Goal: Task Accomplishment & Management: Manage account settings

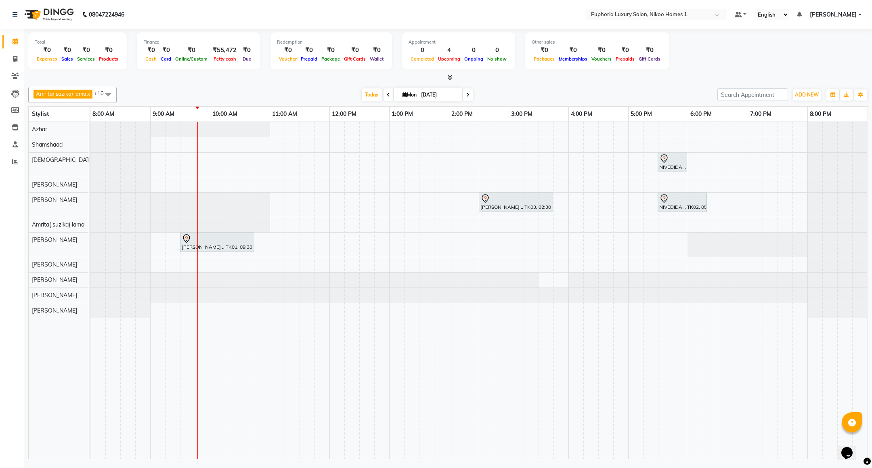
click at [466, 97] on icon at bounding box center [467, 94] width 3 height 5
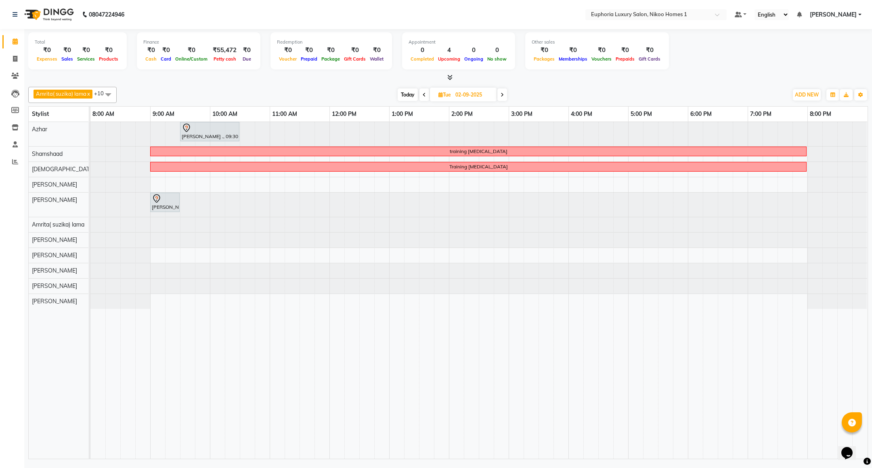
click at [424, 93] on icon at bounding box center [424, 94] width 3 height 5
type input "[DATE]"
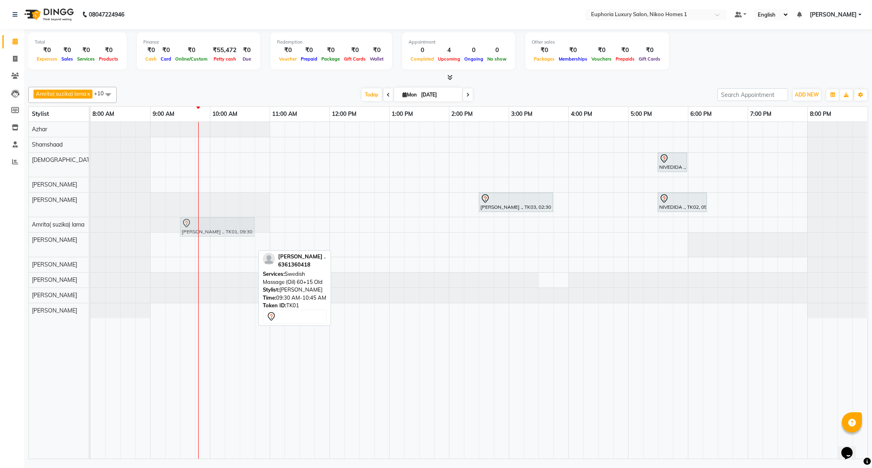
drag, startPoint x: 219, startPoint y: 240, endPoint x: 216, endPoint y: 229, distance: 11.0
click at [217, 225] on tbody "NIVEDIDA ., TK02, 05:30 PM-06:00 PM, EL-Kid Cut (Below 8 Yrs) BOY Sonali ., TK0…" at bounding box center [478, 220] width 777 height 196
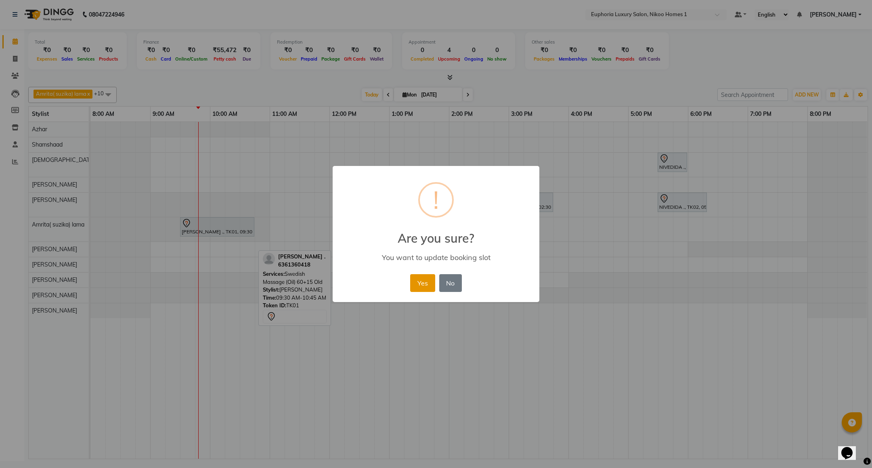
click at [426, 285] on button "Yes" at bounding box center [422, 283] width 25 height 18
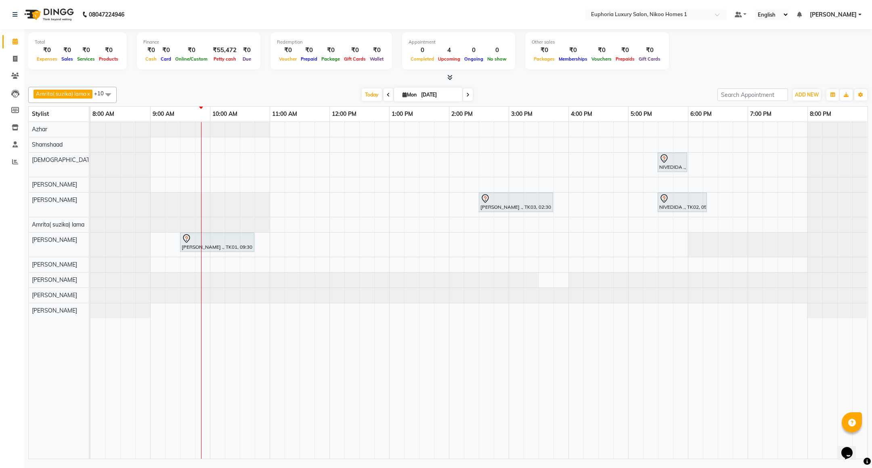
click at [518, 182] on div "NIVEDIDA ., TK02, 05:30 PM-06:00 PM, EL-Kid Cut (Below 8 Yrs) BOY Sonali ., TK0…" at bounding box center [478, 290] width 777 height 337
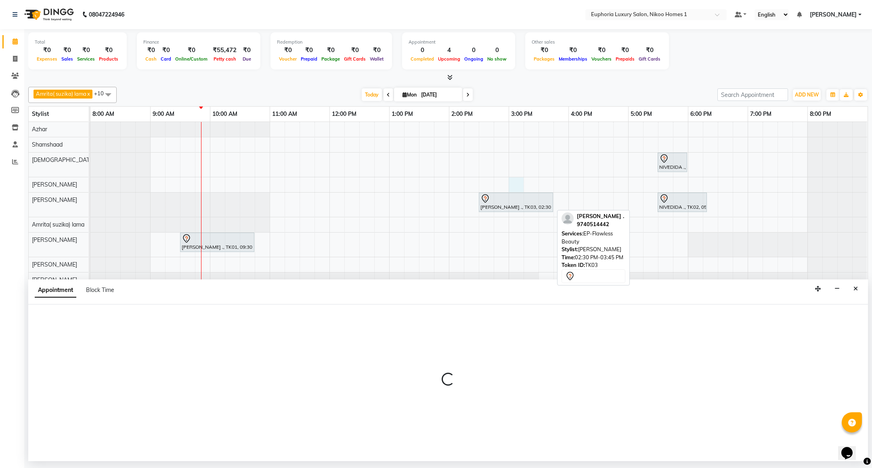
select select "85468"
select select "900"
select select "tentative"
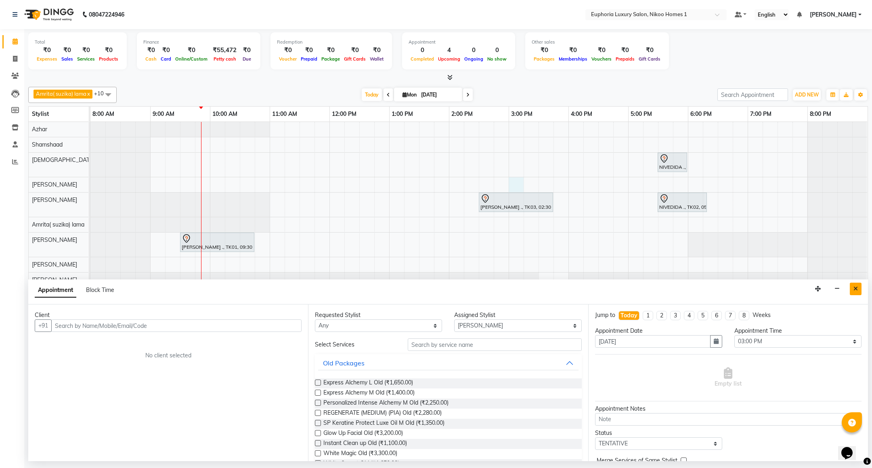
click at [859, 292] on button "Close" at bounding box center [856, 289] width 12 height 13
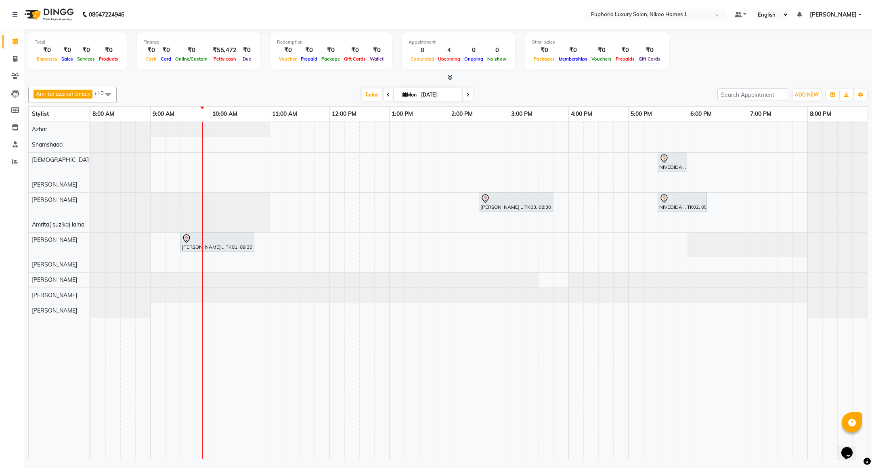
click at [515, 228] on div "NIVEDIDA ., TK02, 05:30 PM-06:00 PM, EL-Kid Cut (Below 8 Yrs) BOY Sonali ., TK0…" at bounding box center [478, 290] width 777 height 337
select select "74231"
select select "tentative"
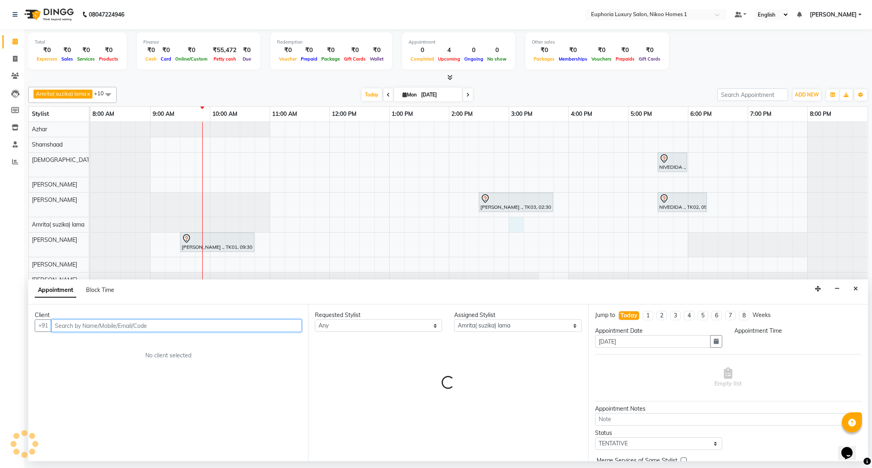
select select "900"
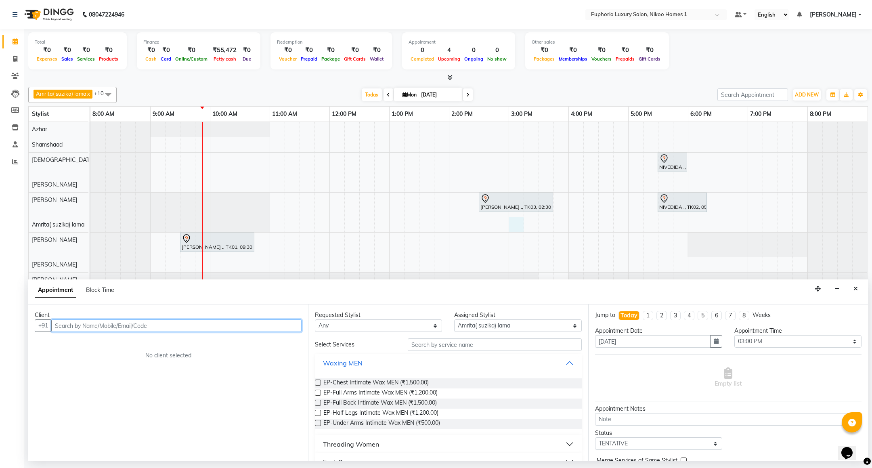
click at [243, 322] on input "text" at bounding box center [176, 325] width 250 height 13
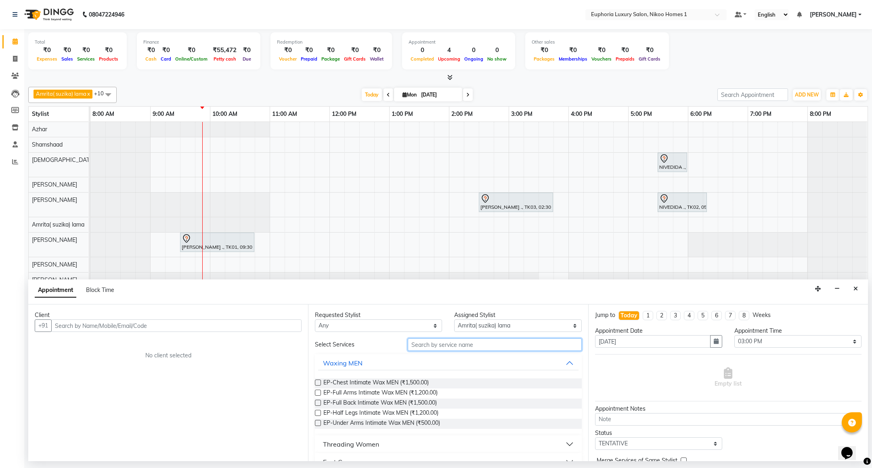
click at [447, 345] on input "text" at bounding box center [495, 344] width 174 height 13
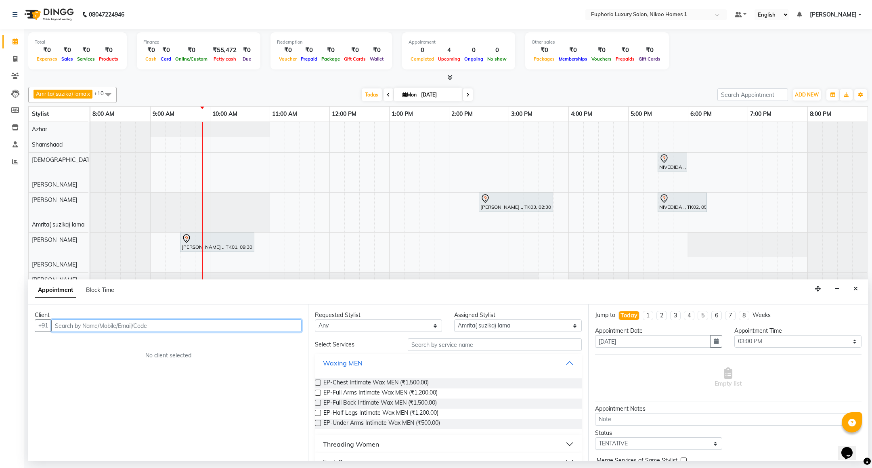
click at [149, 322] on input "text" at bounding box center [176, 325] width 250 height 13
click at [122, 343] on span "(EUL8253)" at bounding box center [137, 343] width 32 height 8
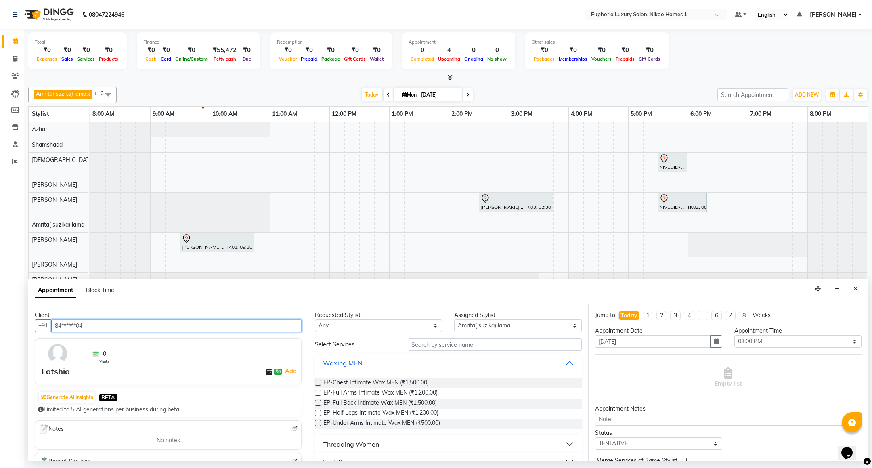
type input "84******04"
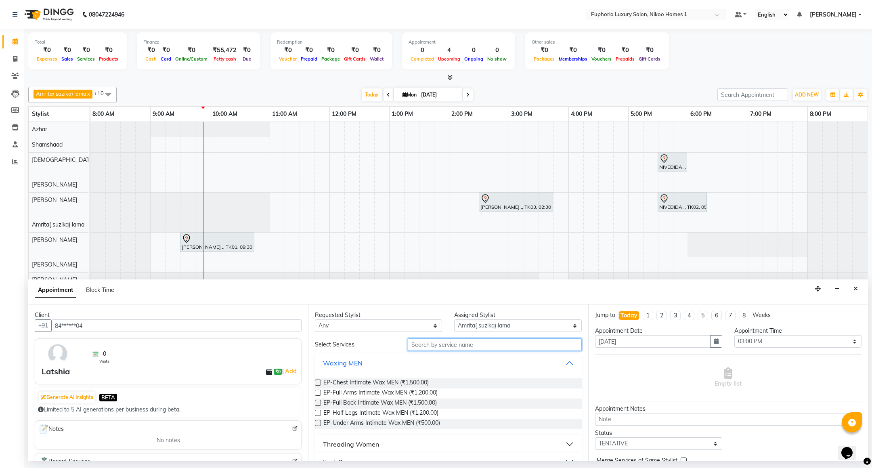
click at [451, 345] on input "text" at bounding box center [495, 344] width 174 height 13
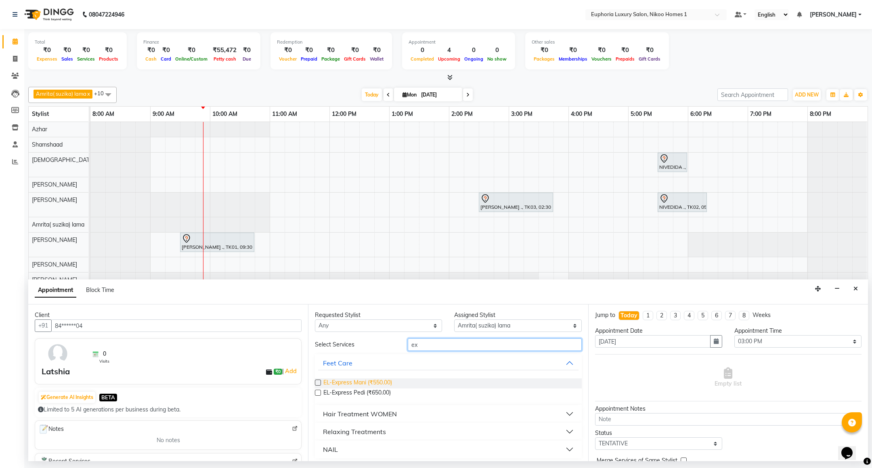
type input "ex"
click at [372, 382] on span "EL-Express Mani (₹550.00)" at bounding box center [357, 383] width 69 height 10
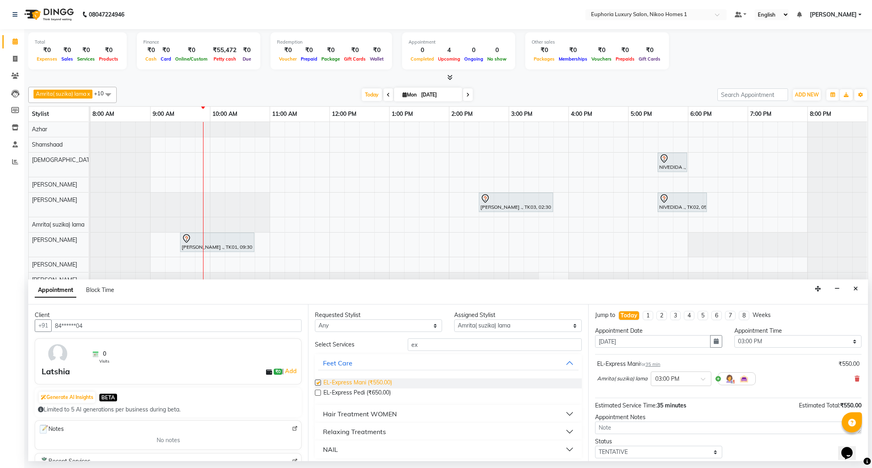
checkbox input "false"
click at [494, 322] on select "Select Amrita( suzika) lama Atif Ali Azhar Bhumika Binoy Danish EVA KIPGEN Insh…" at bounding box center [517, 325] width 127 height 13
select select "86001"
click at [454, 320] on select "Select Amrita( suzika) lama Atif Ali Azhar Bhumika Binoy Danish EVA KIPGEN Insh…" at bounding box center [517, 325] width 127 height 13
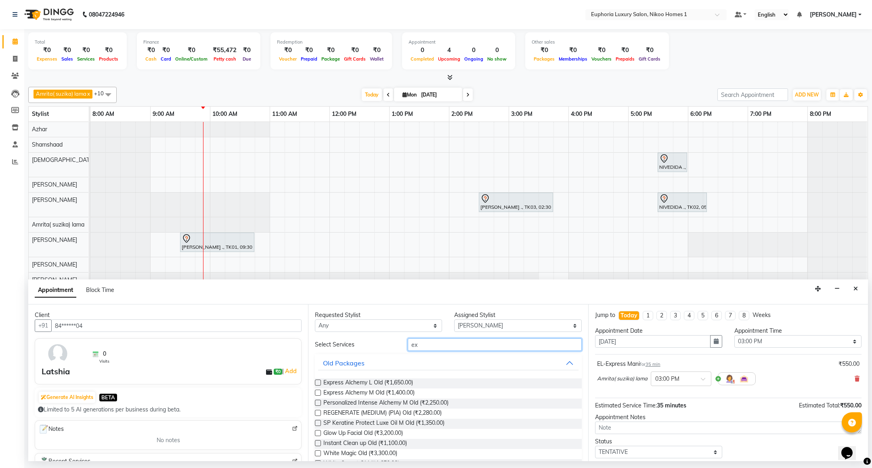
drag, startPoint x: 437, startPoint y: 346, endPoint x: 396, endPoint y: 355, distance: 41.3
type input "ex"
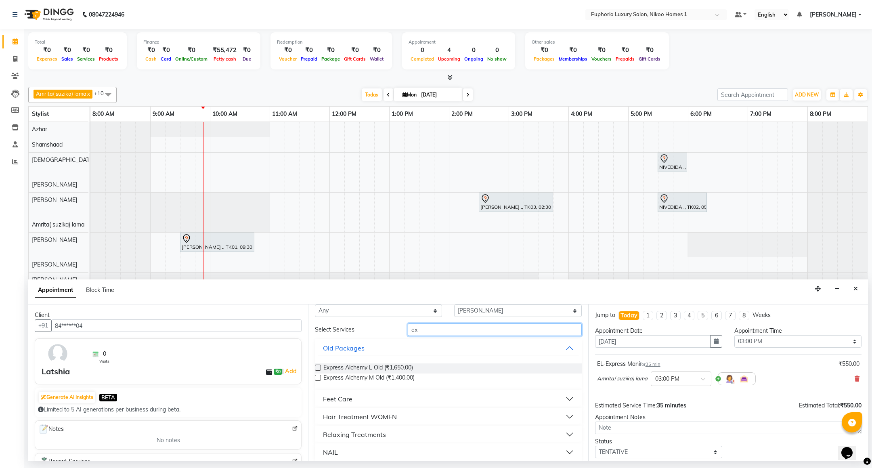
scroll to position [21, 0]
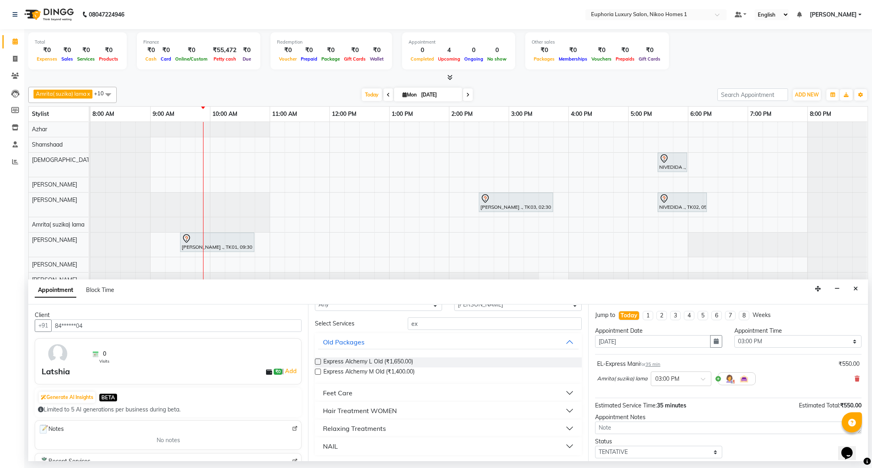
click at [341, 390] on div "Feet Care" at bounding box center [337, 393] width 29 height 10
click at [378, 424] on span "EL-Express Pedi (₹650.00)" at bounding box center [356, 423] width 67 height 10
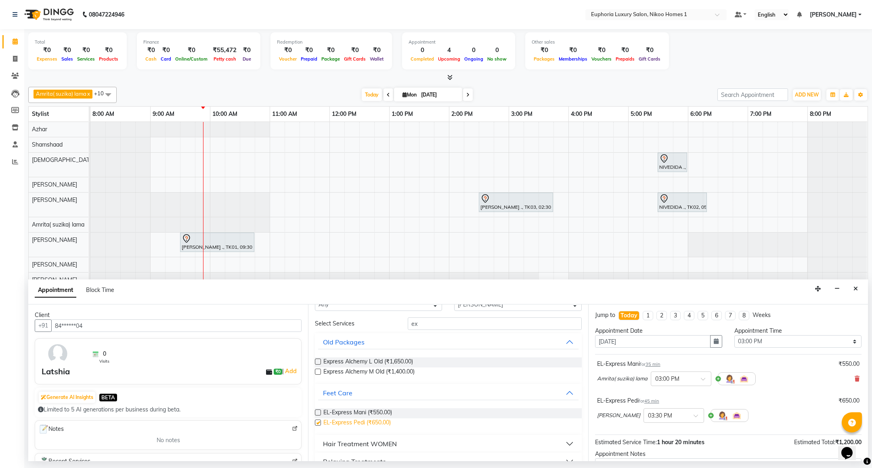
checkbox input "false"
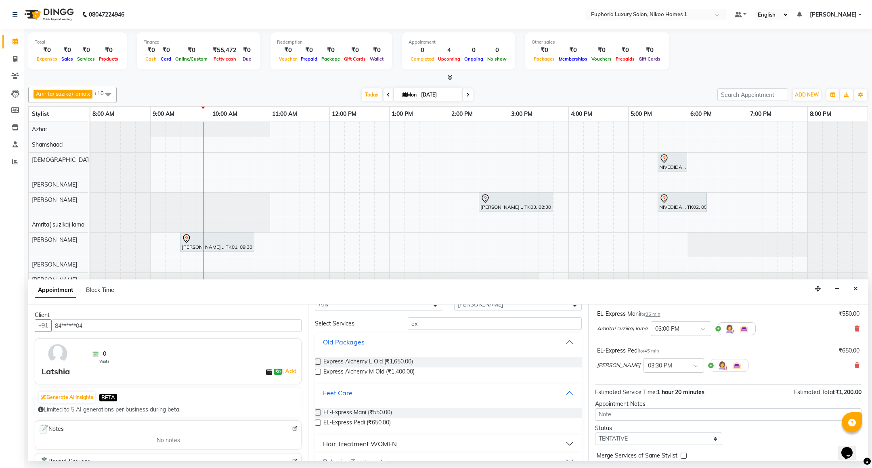
scroll to position [86, 0]
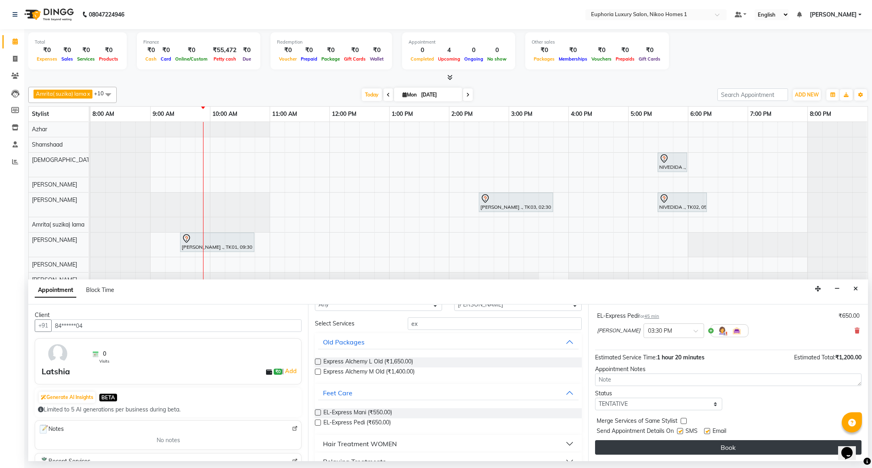
click at [728, 446] on button "Book" at bounding box center [728, 447] width 267 height 15
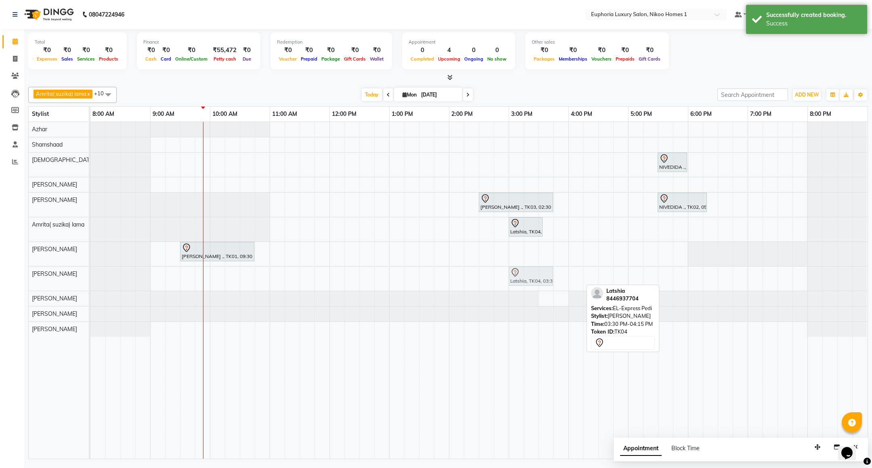
drag, startPoint x: 555, startPoint y: 279, endPoint x: 530, endPoint y: 280, distance: 25.1
click at [90, 280] on div "Latshia, TK04, 03:30 PM-04:15 PM, EL-Express Pedi Latshia, TK04, 03:30 PM-04:15…" at bounding box center [90, 279] width 0 height 24
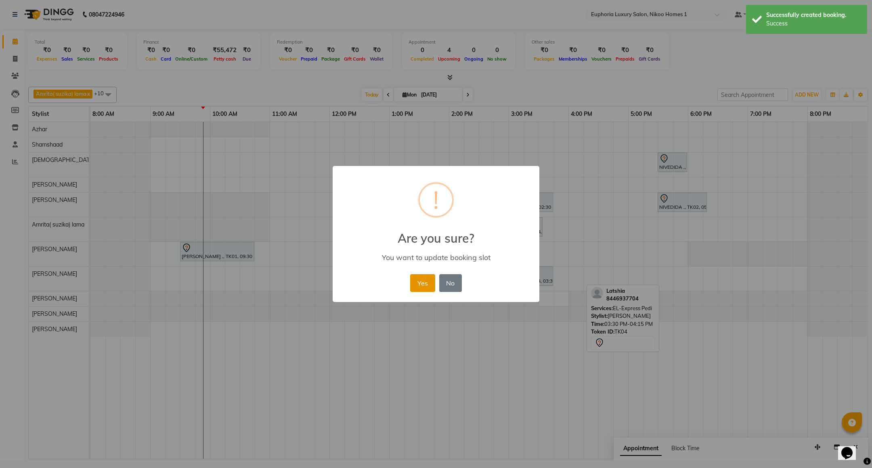
click at [425, 280] on button "Yes" at bounding box center [422, 283] width 25 height 18
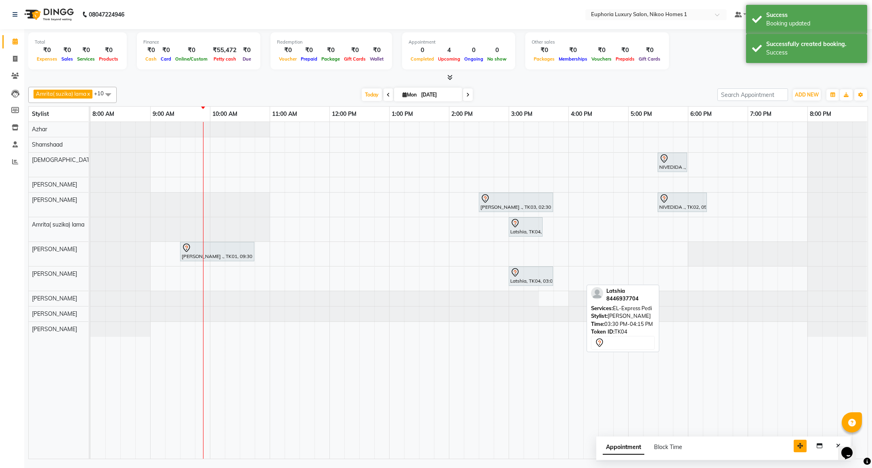
drag, startPoint x: 813, startPoint y: 447, endPoint x: 773, endPoint y: 446, distance: 40.4
click at [794, 446] on button "button" at bounding box center [800, 446] width 13 height 13
click at [819, 445] on button "Close" at bounding box center [816, 446] width 12 height 13
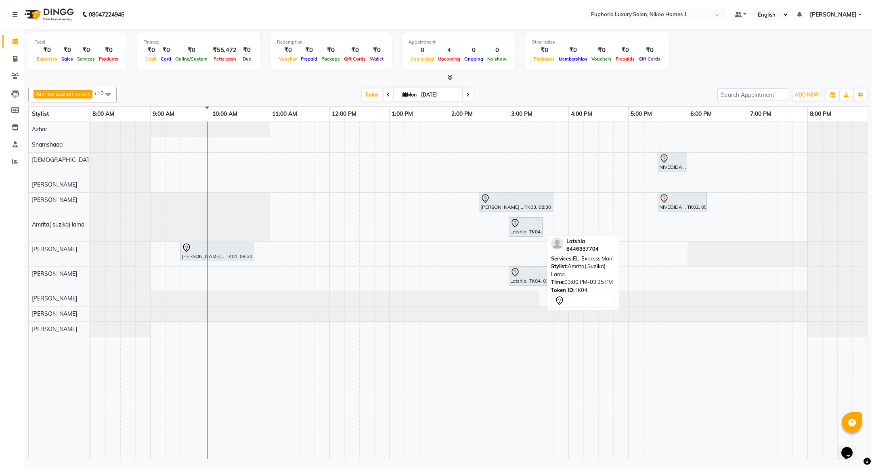
click at [527, 231] on div "Latshia, TK04, 03:00 PM-03:35 PM, EL-Express Mani" at bounding box center [526, 226] width 32 height 17
select select "7"
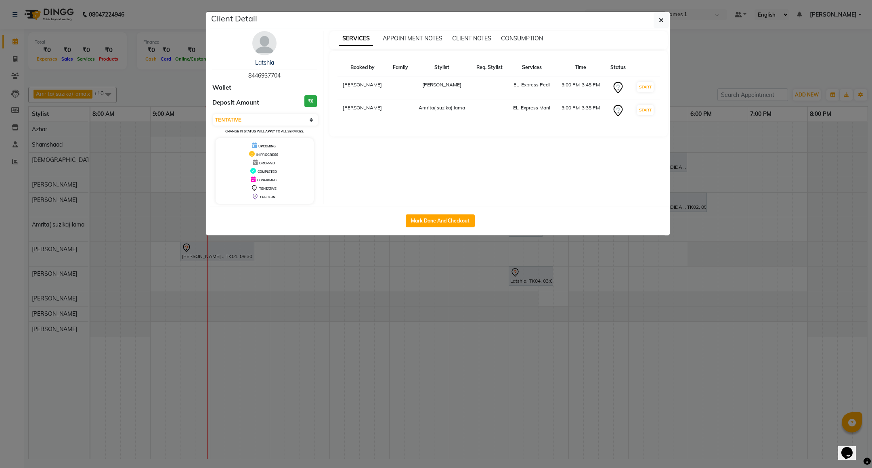
click at [641, 297] on ngb-modal-window "Client Detail Latshia 8446937704 Wallet Deposit Amount ₹0 Select IN SERVICE CON…" at bounding box center [436, 234] width 872 height 468
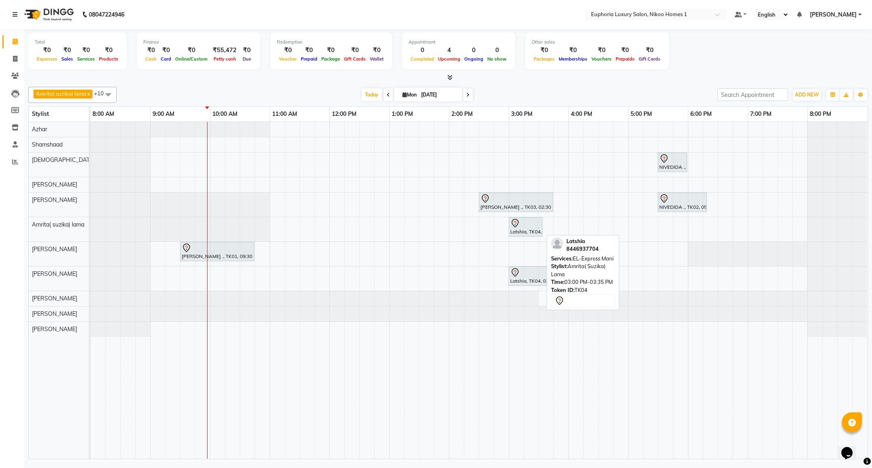
click at [521, 220] on div at bounding box center [525, 223] width 31 height 10
select select "7"
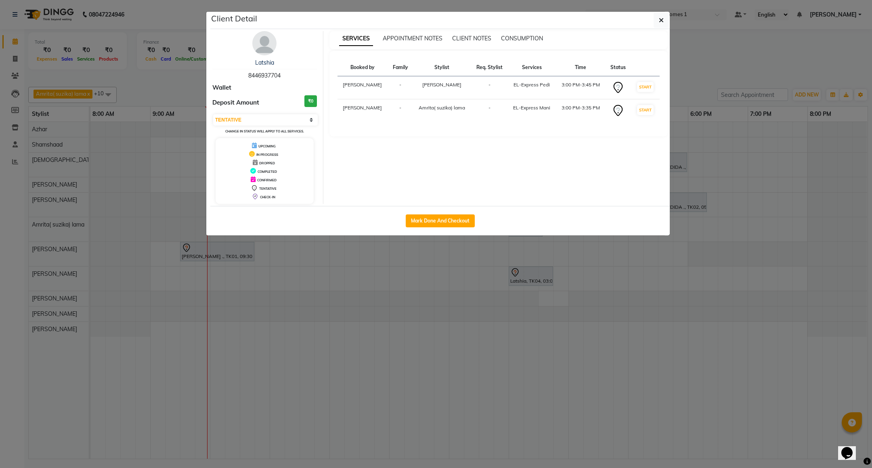
click at [565, 321] on ngb-modal-window "Client Detail Latshia 8446937704 Wallet Deposit Amount ₹0 Select IN SERVICE CON…" at bounding box center [436, 234] width 872 height 468
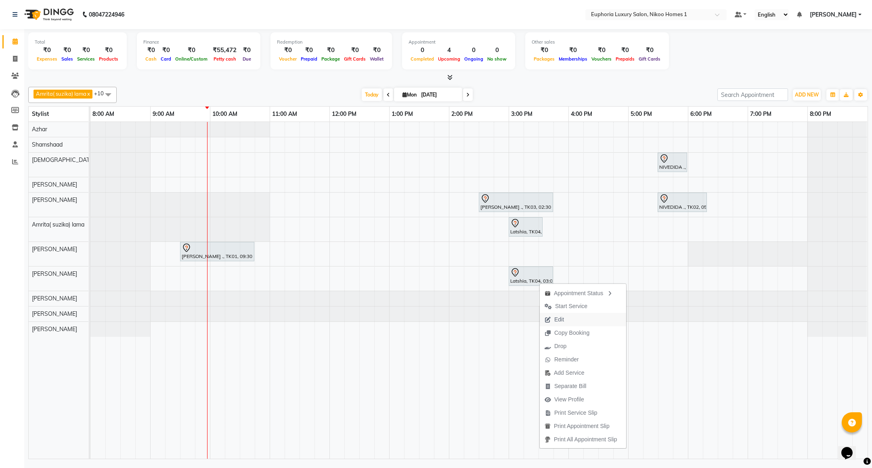
click at [566, 319] on span "Edit" at bounding box center [554, 319] width 29 height 13
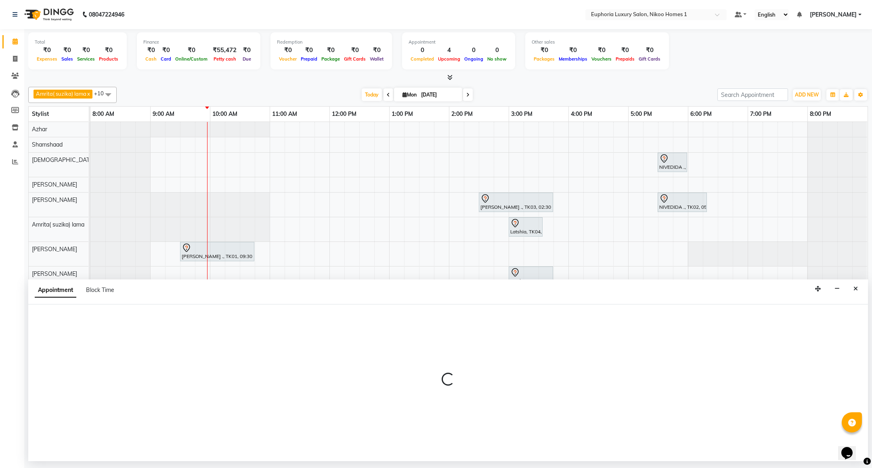
select select "tentative"
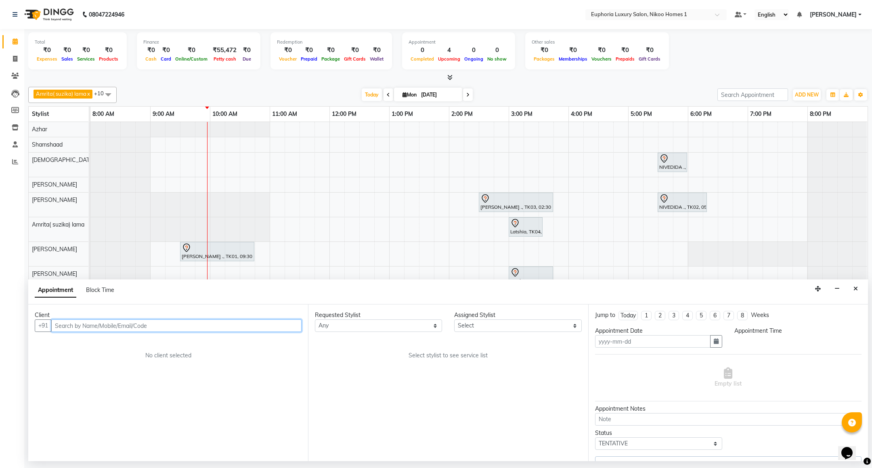
type input "[DATE]"
select select "900"
select select "86001"
select select "4025"
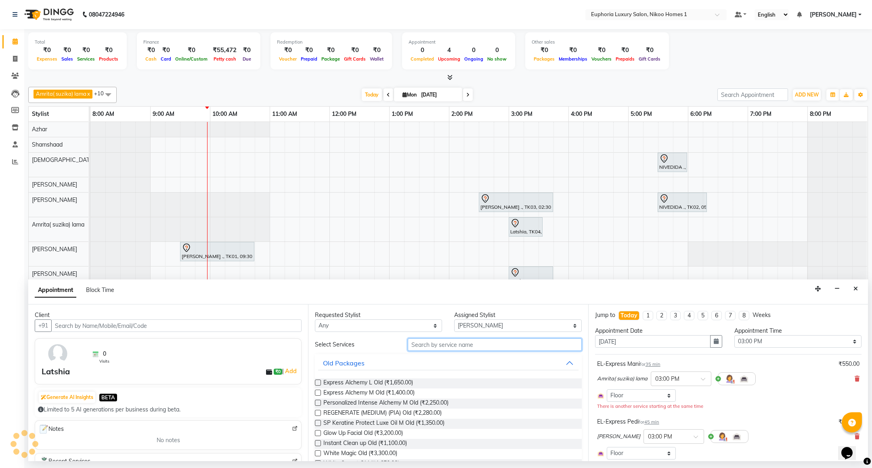
click at [452, 344] on input "text" at bounding box center [495, 344] width 174 height 13
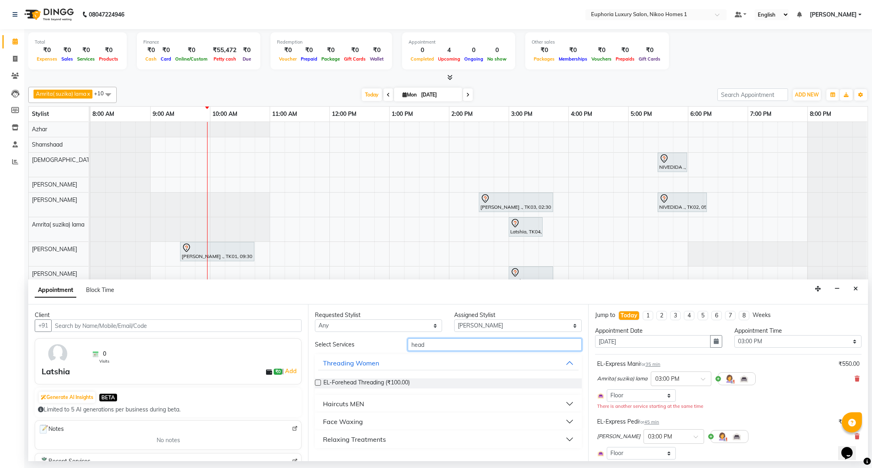
type input "head"
click at [366, 438] on div "Relaxing Treatments" at bounding box center [354, 440] width 63 height 10
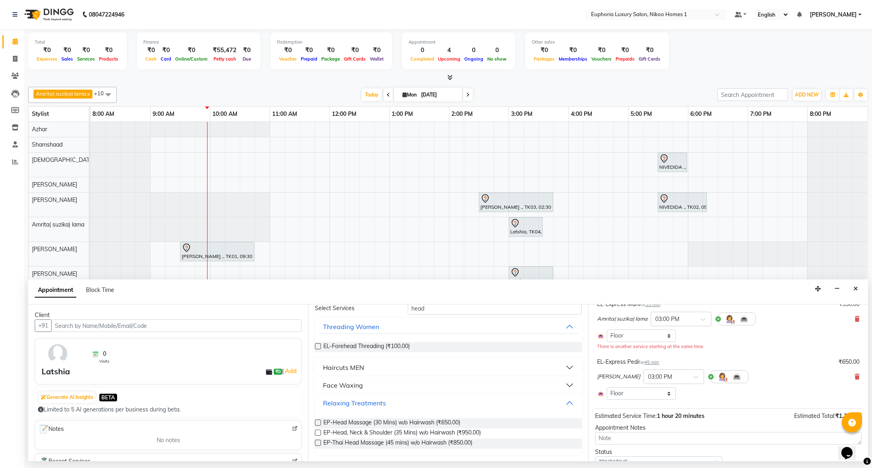
scroll to position [0, 0]
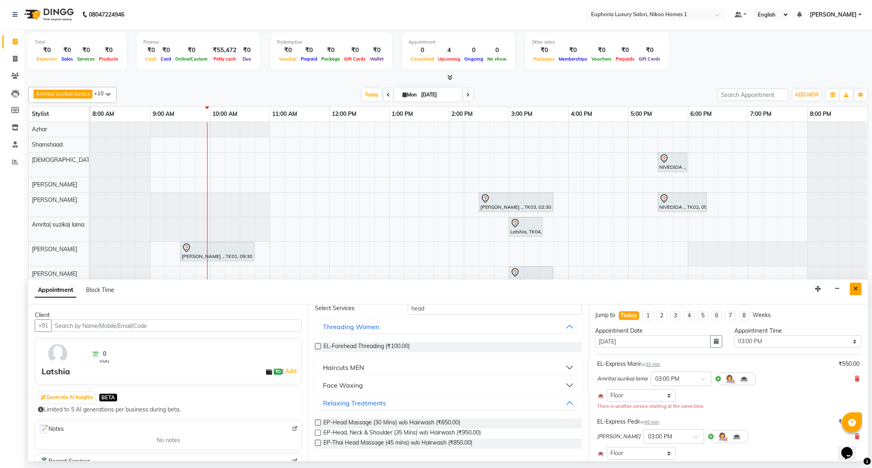
click at [858, 291] on button "Close" at bounding box center [856, 289] width 12 height 13
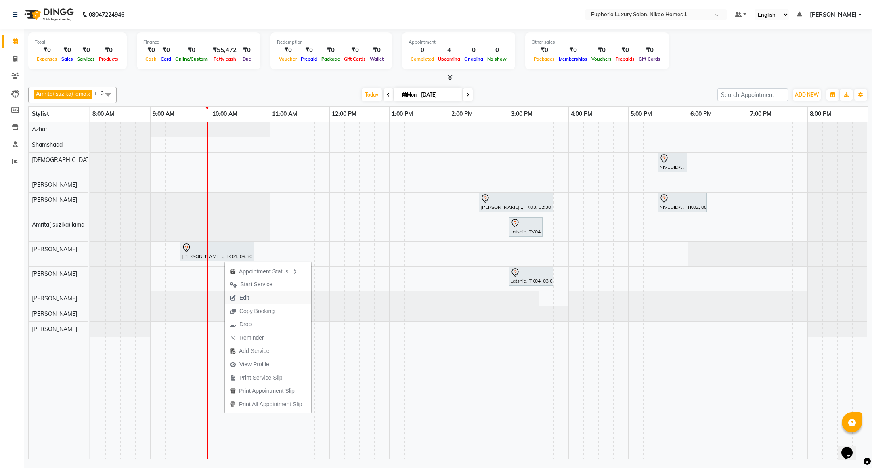
click at [246, 299] on span "Edit" at bounding box center [244, 298] width 10 height 8
select select "tentative"
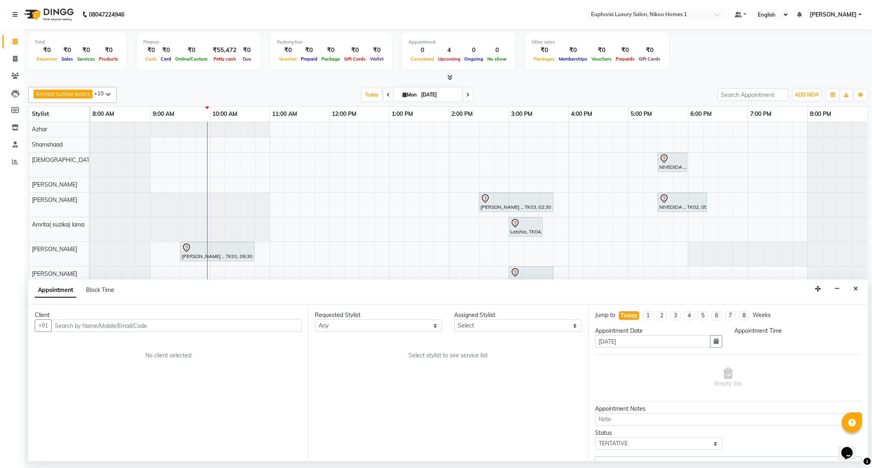
select select "74089"
select select "570"
select select "4025"
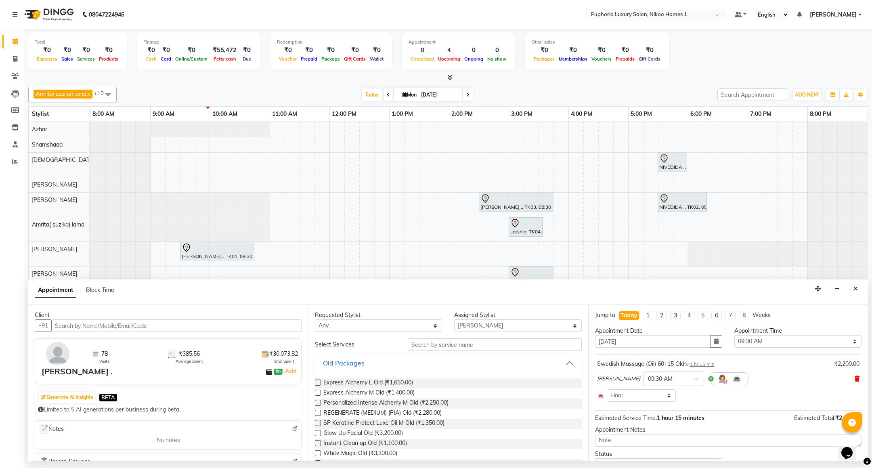
click at [855, 380] on icon at bounding box center [857, 379] width 5 height 6
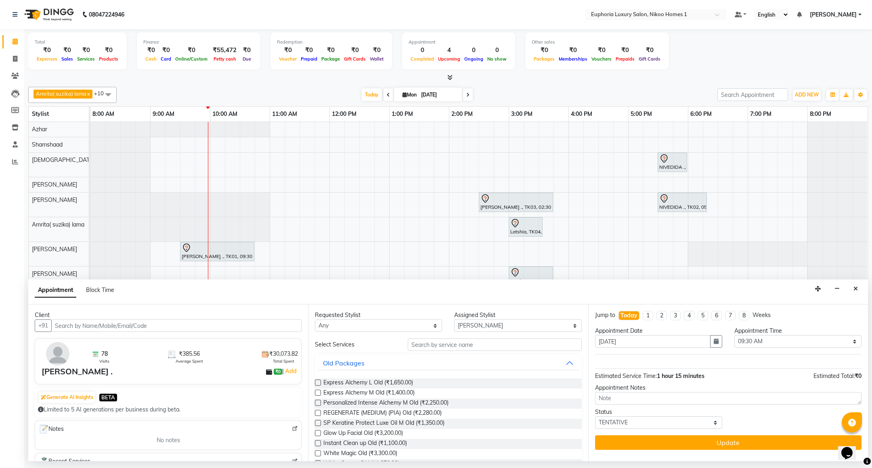
click at [478, 334] on div "Requested Stylist Any Amrita( suzika) lama Atif Ali Azhar Bhumika Binoy Danish …" at bounding box center [448, 382] width 280 height 157
click at [486, 323] on select "Select Amrita( suzika) lama Atif Ali Azhar Bhumika Binoy Danish EVA KIPGEN Insh…" at bounding box center [517, 325] width 127 height 13
select select "74231"
click at [454, 320] on select "Select Amrita( suzika) lama Atif Ali Azhar Bhumika Binoy Danish EVA KIPGEN Insh…" at bounding box center [517, 325] width 127 height 13
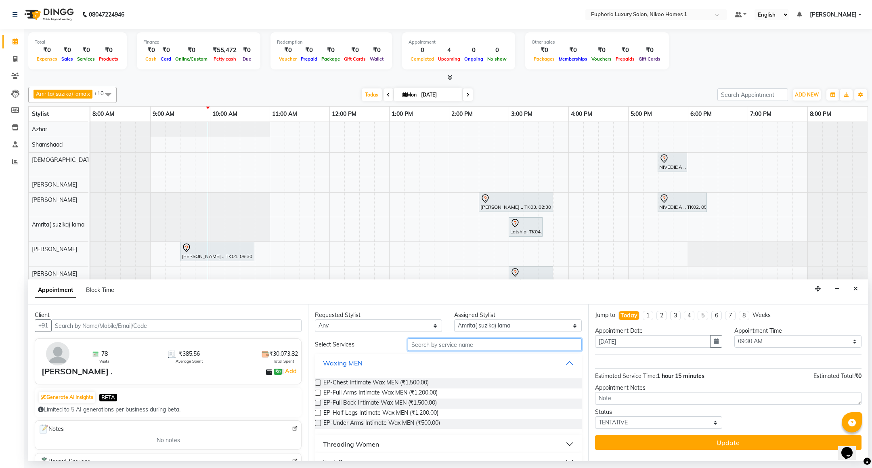
click at [449, 349] on input "text" at bounding box center [495, 344] width 174 height 13
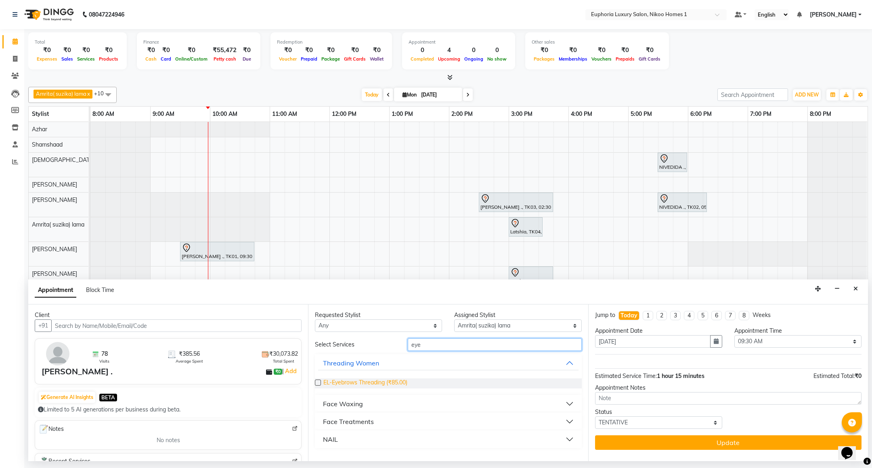
type input "eye"
click at [391, 380] on span "EL-Eyebrows Threading (₹85.00)" at bounding box center [365, 383] width 84 height 10
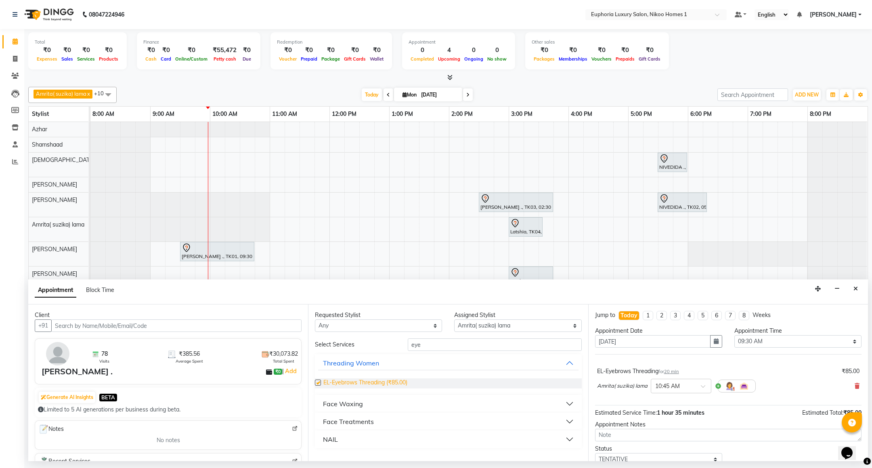
checkbox input "false"
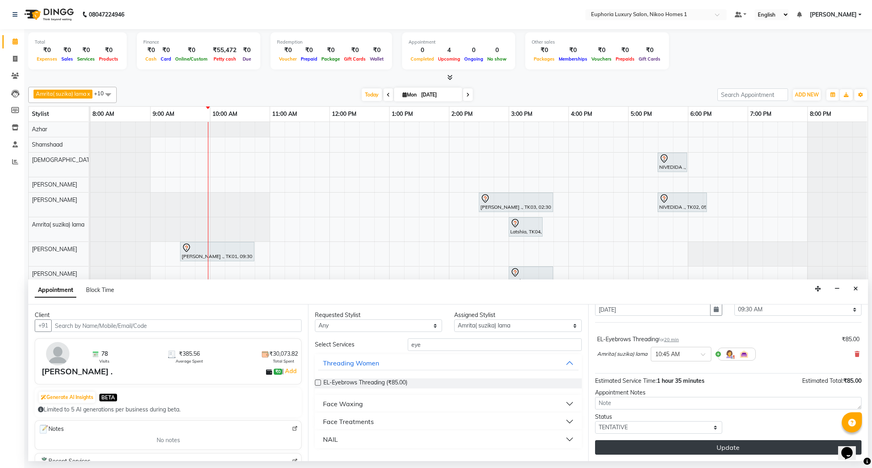
click at [679, 448] on button "Update" at bounding box center [728, 447] width 267 height 15
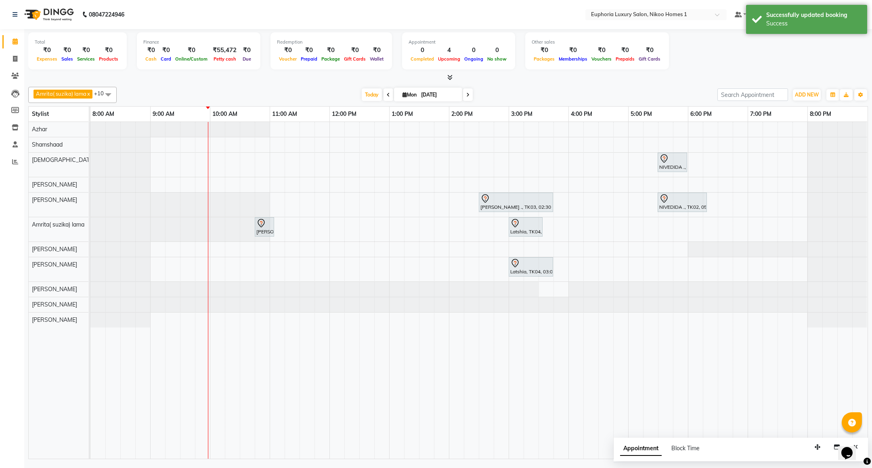
click at [108, 92] on span at bounding box center [108, 94] width 16 height 15
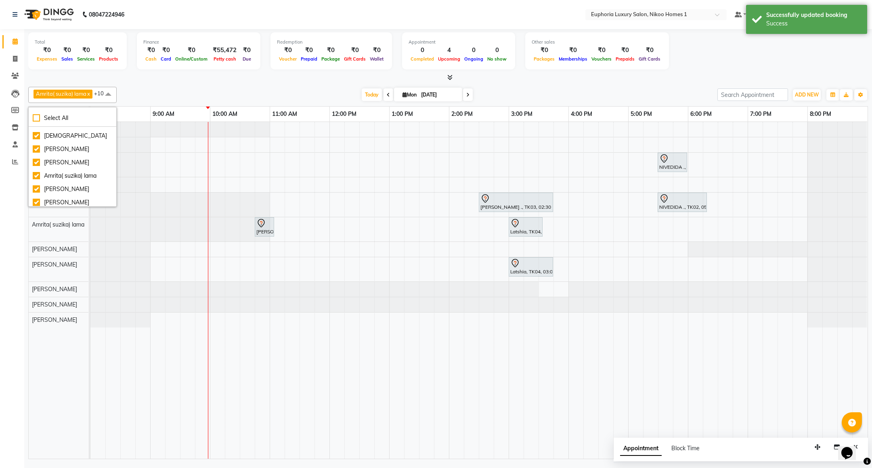
scroll to position [48, 0]
click at [72, 162] on div "[PERSON_NAME]" at bounding box center [73, 165] width 80 height 8
checkbox input "false"
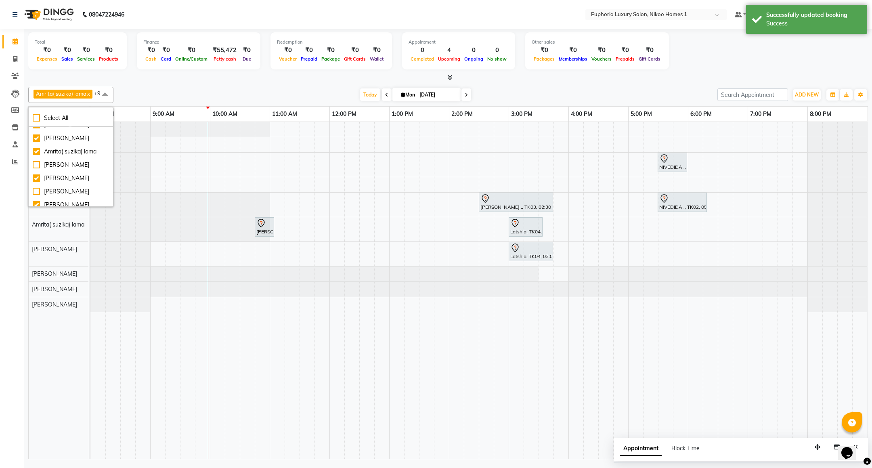
click at [288, 101] on div "Today Mon 01-09-2025" at bounding box center [416, 95] width 596 height 12
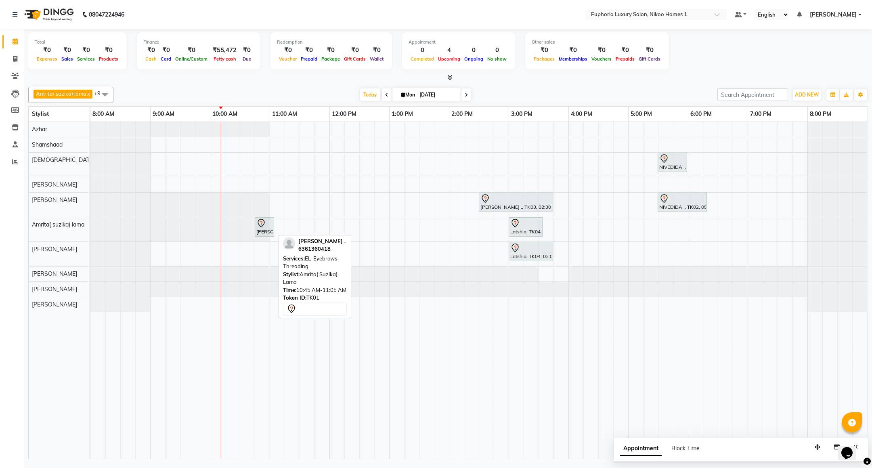
click at [261, 234] on div "Poornima ., TK01, 10:45 AM-11:05 AM, EL-Eyebrows Threading" at bounding box center [265, 226] width 18 height 17
select select "7"
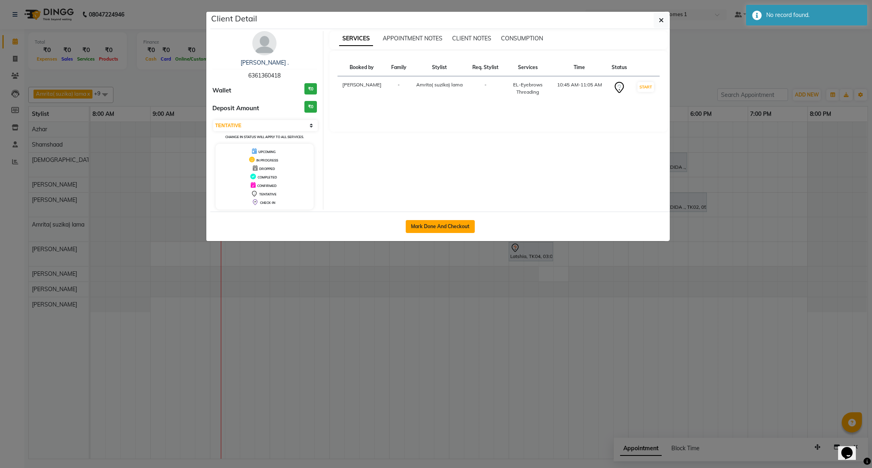
click at [442, 233] on button "Mark Done And Checkout" at bounding box center [440, 226] width 69 height 13
select select "7987"
select select "service"
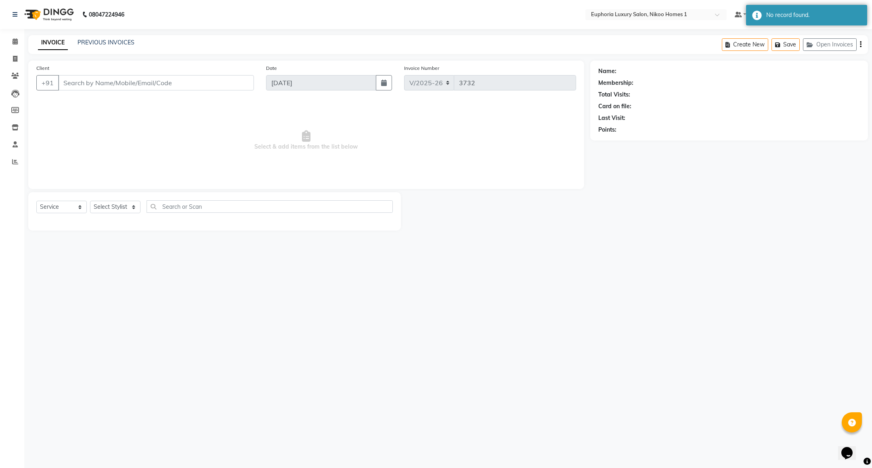
type input "63******18"
select select "74231"
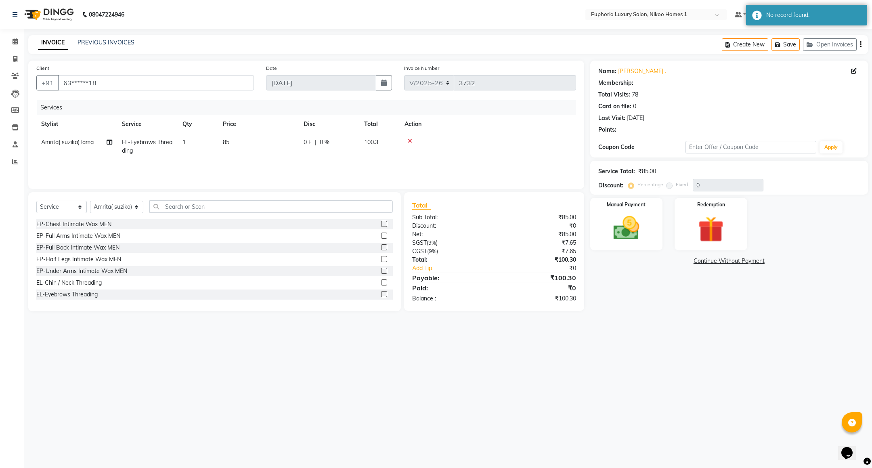
select select "1: Object"
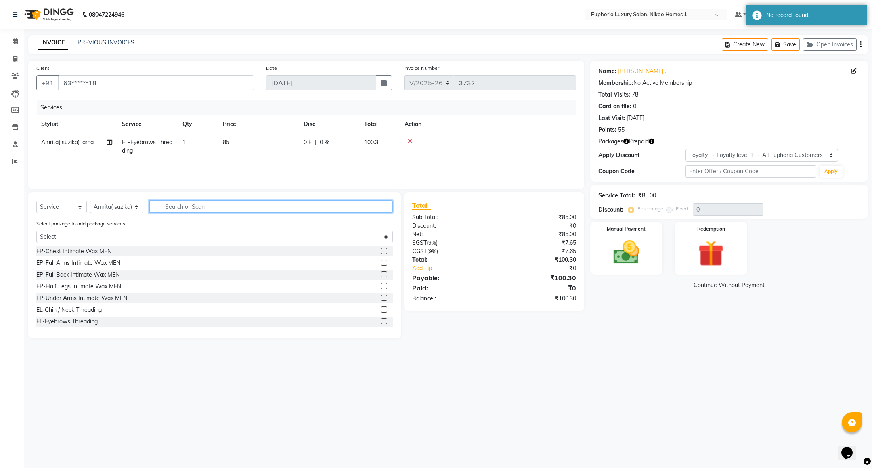
click at [225, 203] on input "text" at bounding box center [271, 206] width 244 height 13
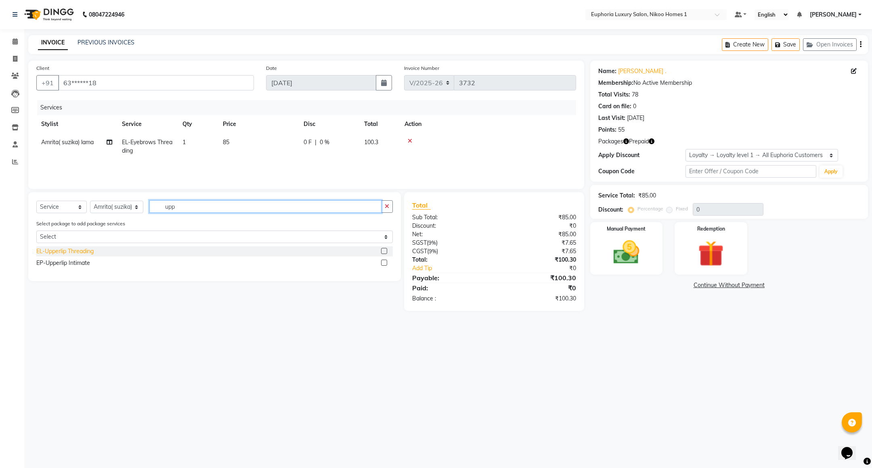
type input "upp"
click at [84, 250] on div "EL-Upperlip Threading" at bounding box center [64, 251] width 57 height 8
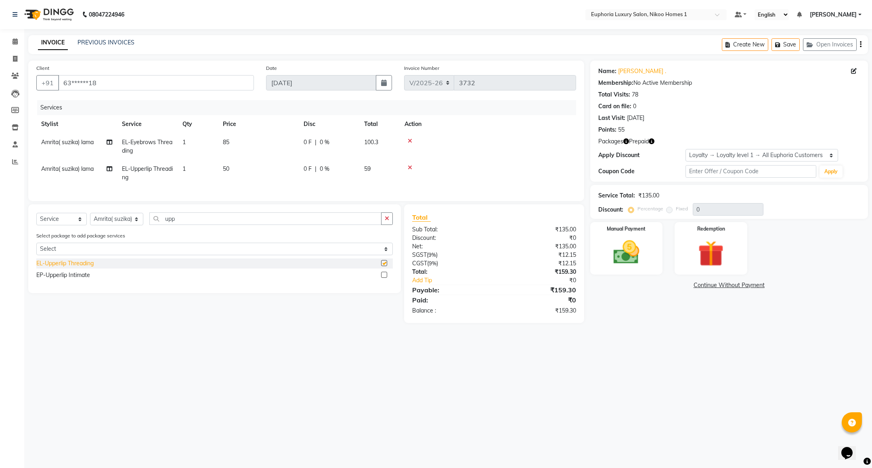
checkbox input "false"
drag, startPoint x: 185, startPoint y: 224, endPoint x: 126, endPoint y: 231, distance: 59.7
click at [131, 231] on div "Select Service Product Membership Package Voucher Prepaid Gift Card Select Styl…" at bounding box center [214, 221] width 357 height 19
type input "chin"
click at [97, 268] on div "EL-Chin / Neck Threading" at bounding box center [68, 263] width 65 height 8
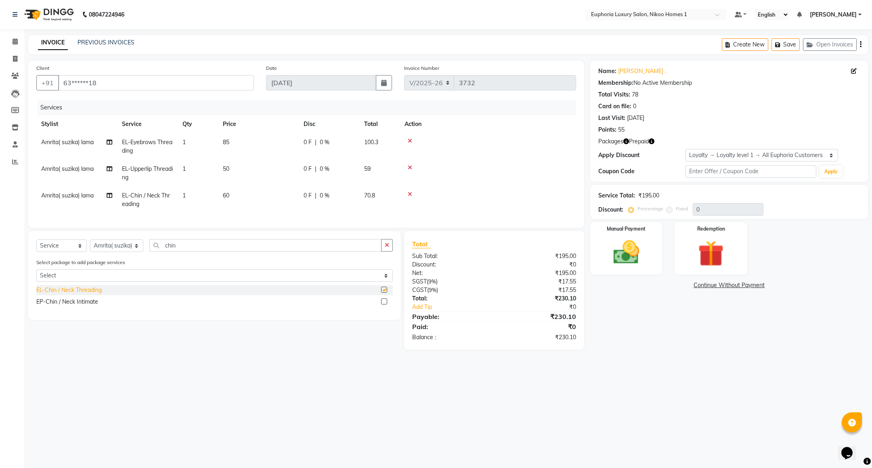
checkbox input "false"
click at [725, 239] on img at bounding box center [711, 254] width 44 height 34
click at [711, 286] on span "Prepaid 1" at bounding box center [711, 286] width 26 height 9
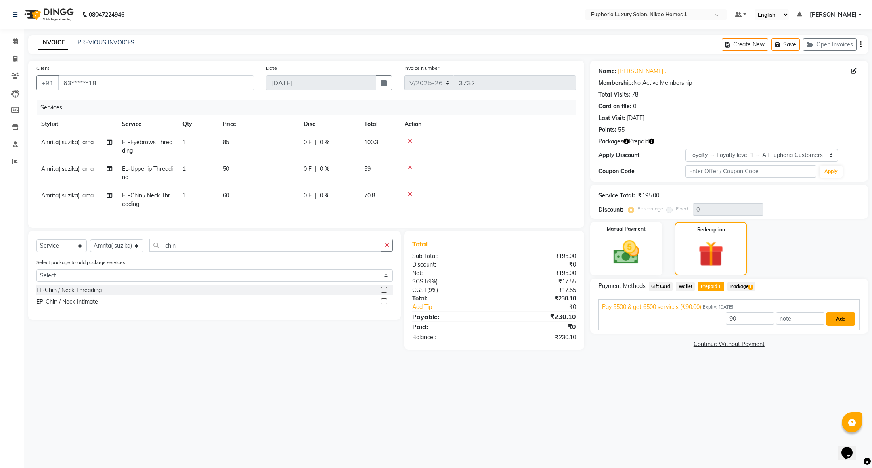
click at [842, 317] on button "Add" at bounding box center [840, 319] width 29 height 14
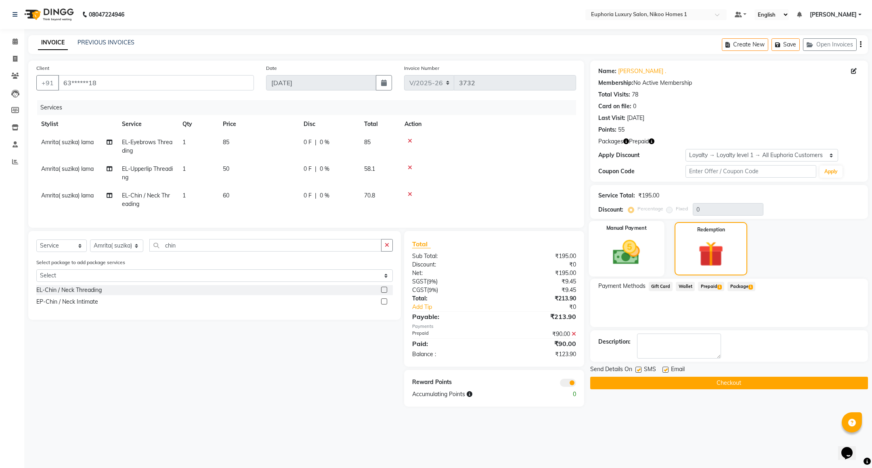
click at [633, 263] on img at bounding box center [627, 252] width 44 height 31
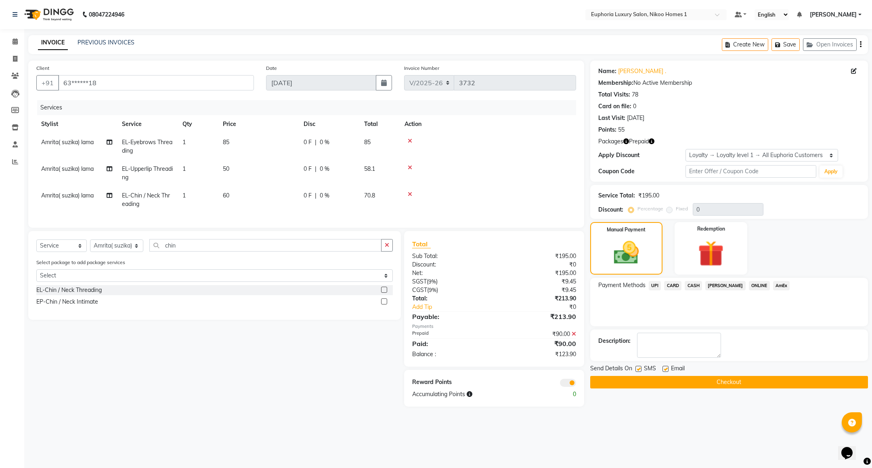
click at [655, 286] on span "UPI" at bounding box center [655, 285] width 13 height 9
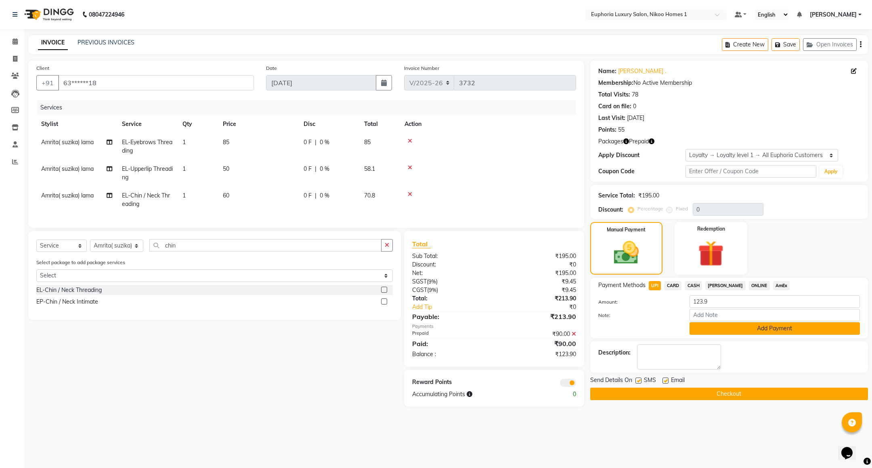
click at [758, 330] on button "Add Payment" at bounding box center [775, 328] width 170 height 13
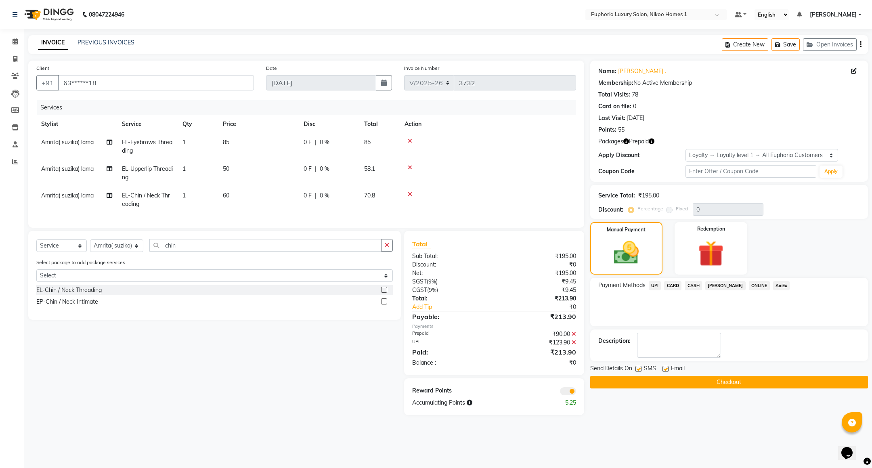
click at [723, 381] on button "Checkout" at bounding box center [729, 382] width 278 height 13
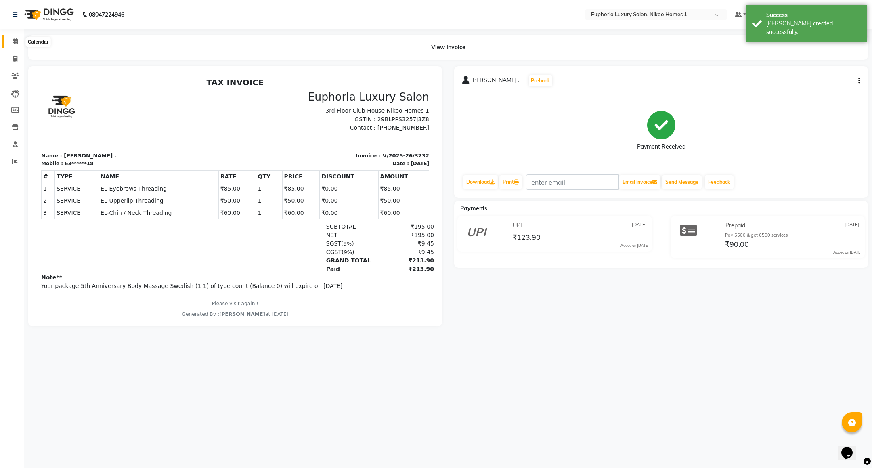
click at [19, 46] on span at bounding box center [15, 41] width 14 height 9
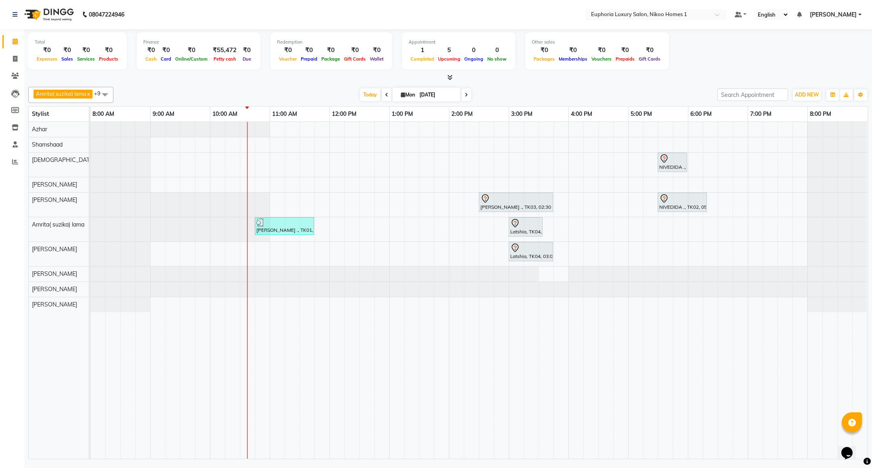
click at [258, 151] on div "NIVEDIDA ., TK02, 05:30 PM-06:00 PM, EL-Kid Cut (Below 8 Yrs) BOY Sonali ., TK0…" at bounding box center [478, 290] width 777 height 337
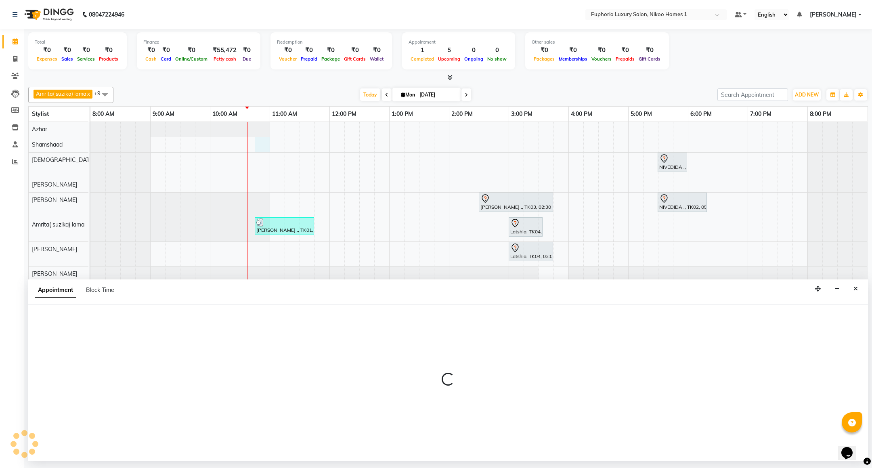
select select "87739"
select select "645"
select select "tentative"
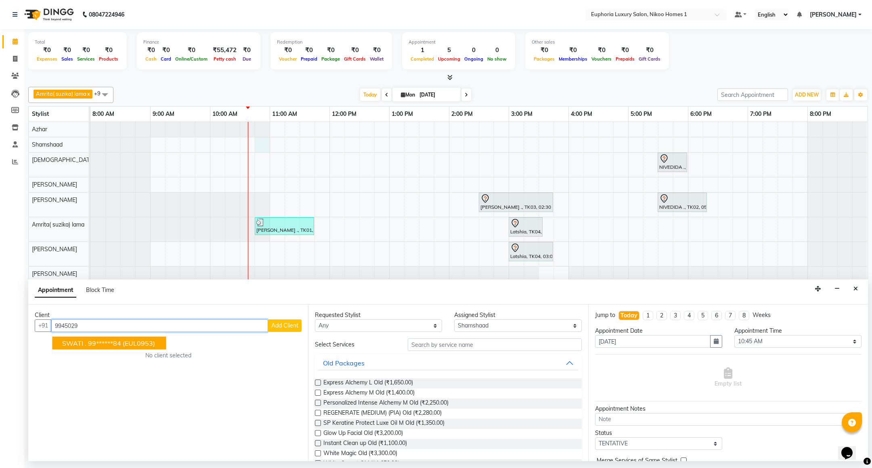
click at [127, 342] on span "(EUL0953)" at bounding box center [139, 343] width 32 height 8
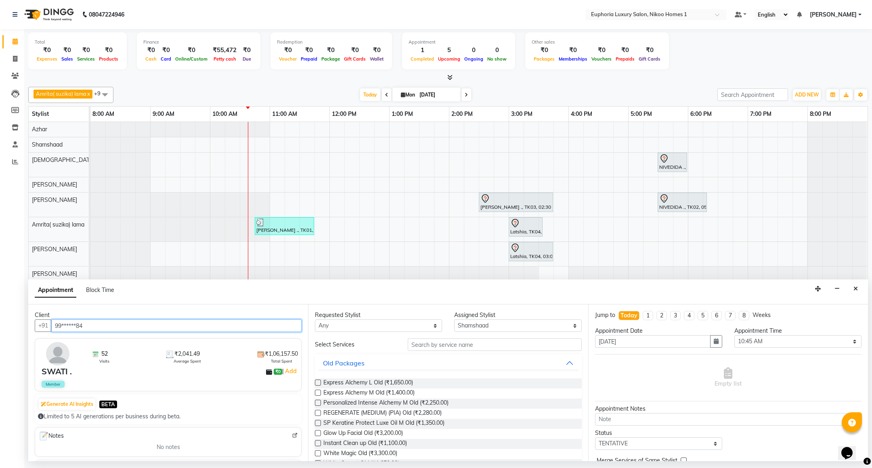
type input "99******84"
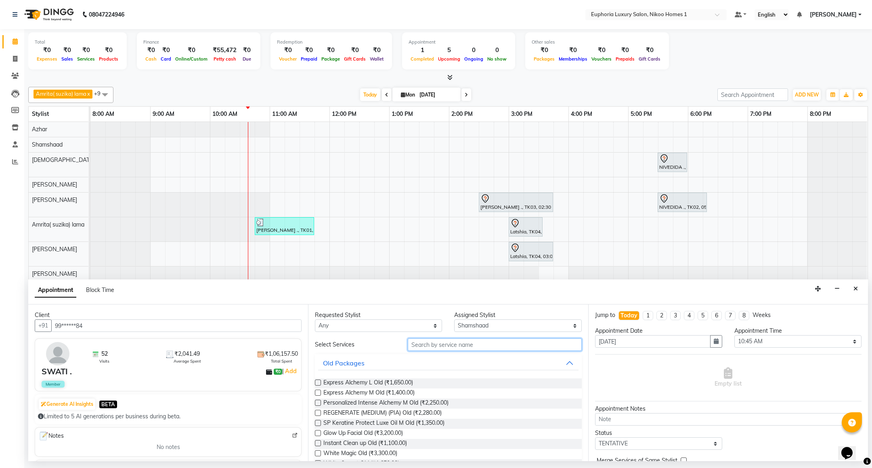
click at [429, 348] on input "text" at bounding box center [495, 344] width 174 height 13
click at [430, 348] on input "text" at bounding box center [495, 344] width 174 height 13
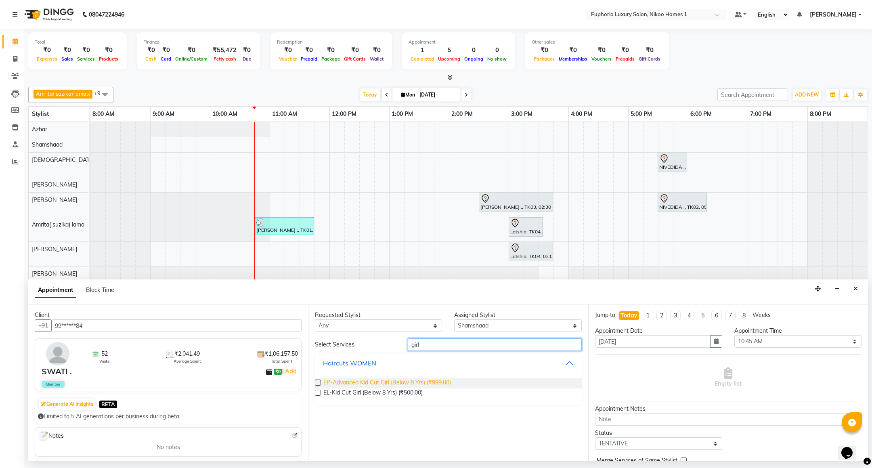
type input "girl"
click at [405, 382] on span "EP-Advanced Kid Cut Girl (Below 8 Yrs) (₹999.00)" at bounding box center [387, 383] width 128 height 10
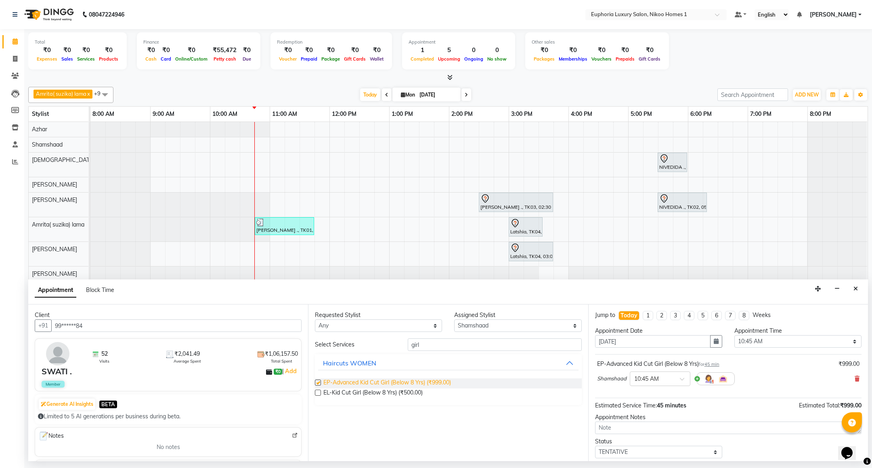
checkbox input "false"
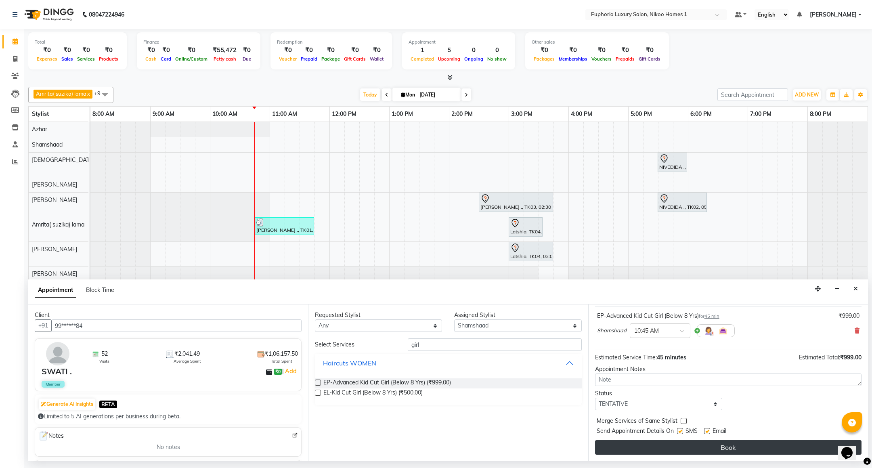
click at [701, 444] on button "Book" at bounding box center [728, 447] width 267 height 15
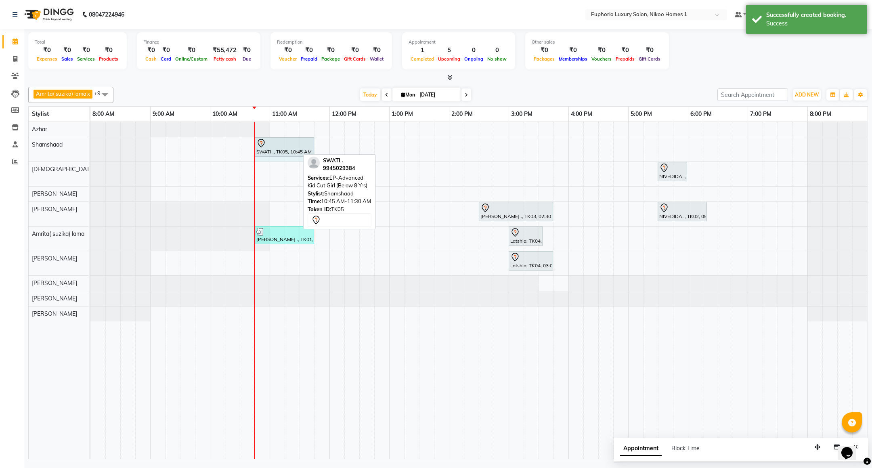
drag, startPoint x: 297, startPoint y: 147, endPoint x: 304, endPoint y: 145, distance: 7.0
click at [90, 145] on div "SWATI ., TK05, 10:45 AM-11:30 AM, EP-Advanced Kid Cut Girl (Below 8 Yrs) SWATI …" at bounding box center [90, 149] width 0 height 24
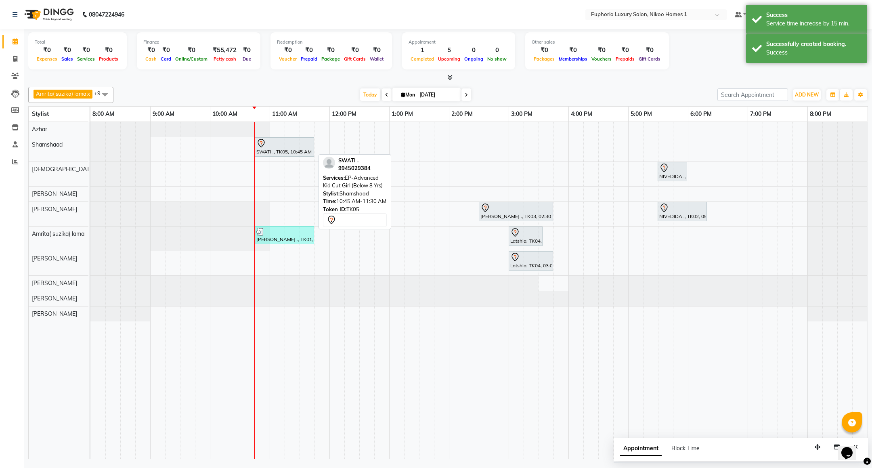
click at [288, 149] on div "SWATI ., TK05, 10:45 AM-11:45 AM, EP-Advanced Kid Cut Girl (Below 8 Yrs)" at bounding box center [285, 147] width 58 height 17
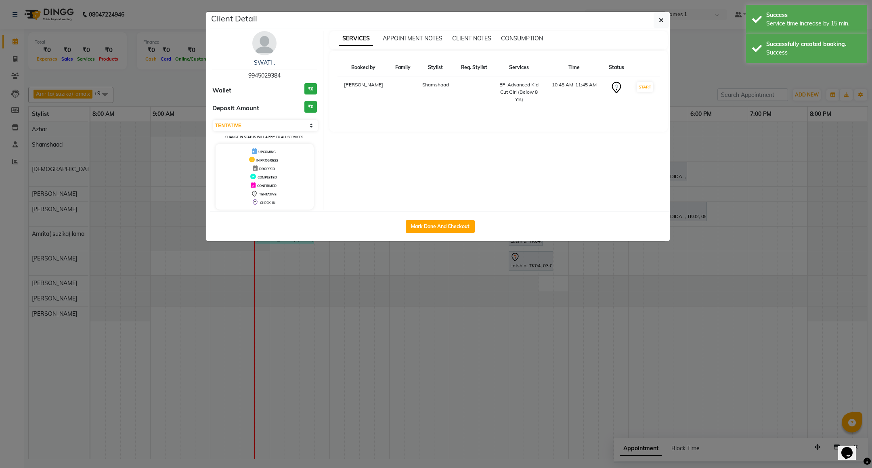
click at [283, 132] on div "Select IN SERVICE CONFIRMED TENTATIVE CHECK IN MARK DONE DROPPED UPCOMING Chang…" at bounding box center [264, 129] width 105 height 21
click at [286, 125] on select "Select IN SERVICE CONFIRMED TENTATIVE CHECK IN MARK DONE DROPPED UPCOMING" at bounding box center [265, 125] width 105 height 11
select select "8"
click at [213, 120] on select "Select IN SERVICE CONFIRMED TENTATIVE CHECK IN MARK DONE DROPPED UPCOMING" at bounding box center [265, 125] width 105 height 11
click at [654, 16] on button "button" at bounding box center [661, 20] width 15 height 15
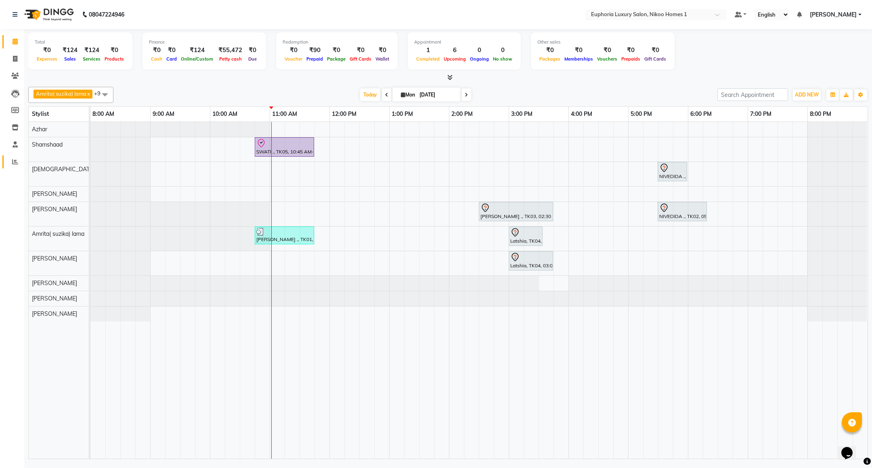
click at [13, 164] on icon at bounding box center [15, 162] width 6 height 6
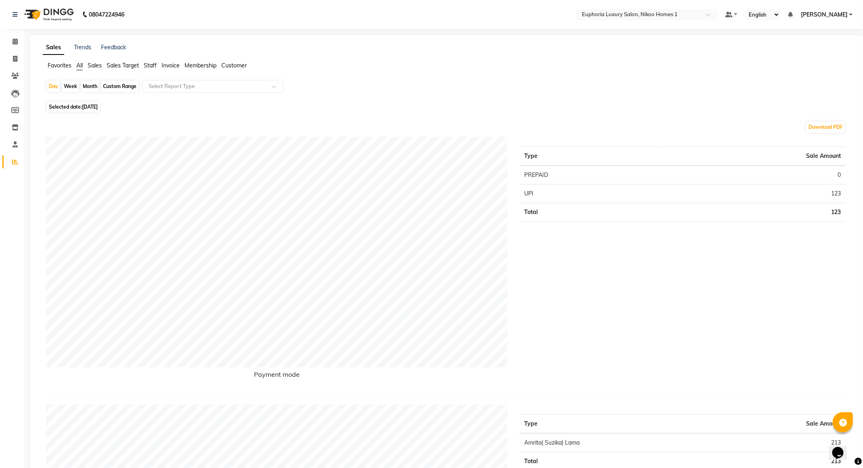
click at [70, 102] on span "Selected date: 01-09-2025" at bounding box center [73, 107] width 53 height 10
select select "9"
select select "2025"
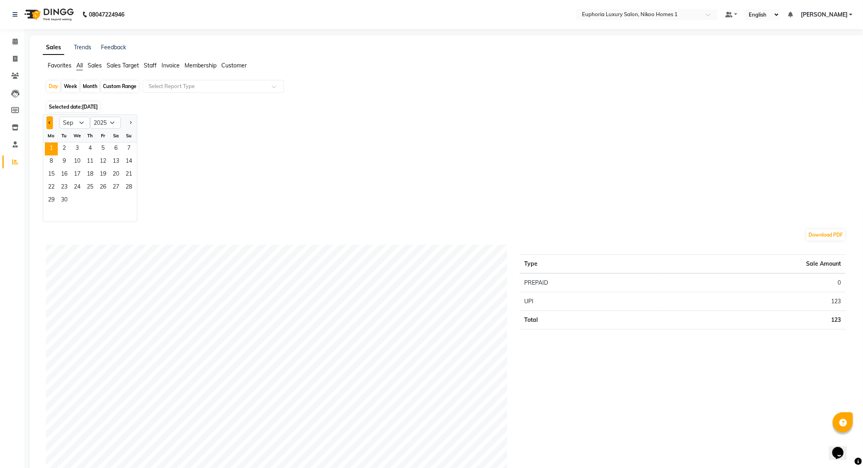
click at [50, 122] on span "Previous month" at bounding box center [49, 122] width 3 height 3
select select "8"
click at [132, 199] on span "31" at bounding box center [128, 200] width 13 height 13
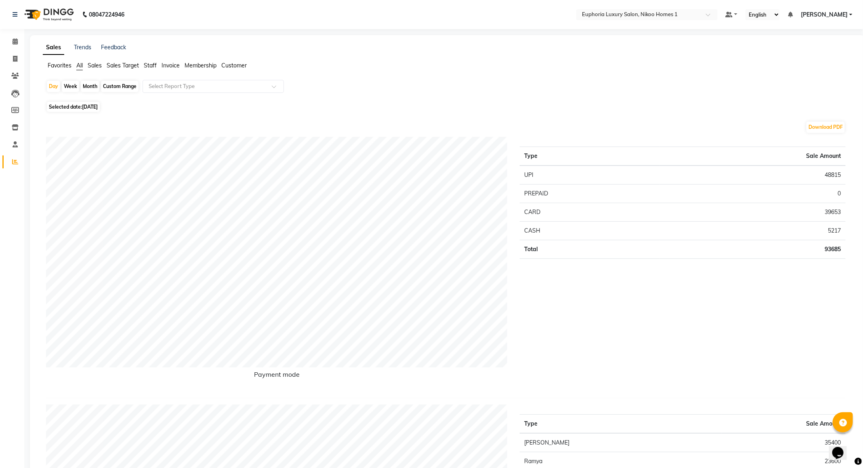
click at [152, 62] on span "Staff" at bounding box center [150, 65] width 13 height 7
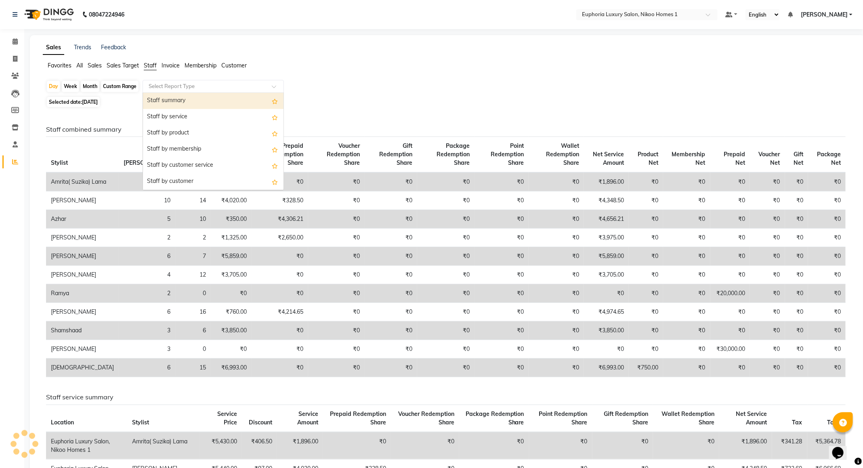
click at [168, 84] on input "text" at bounding box center [205, 86] width 116 height 8
click at [170, 101] on div "Staff summary" at bounding box center [213, 101] width 141 height 16
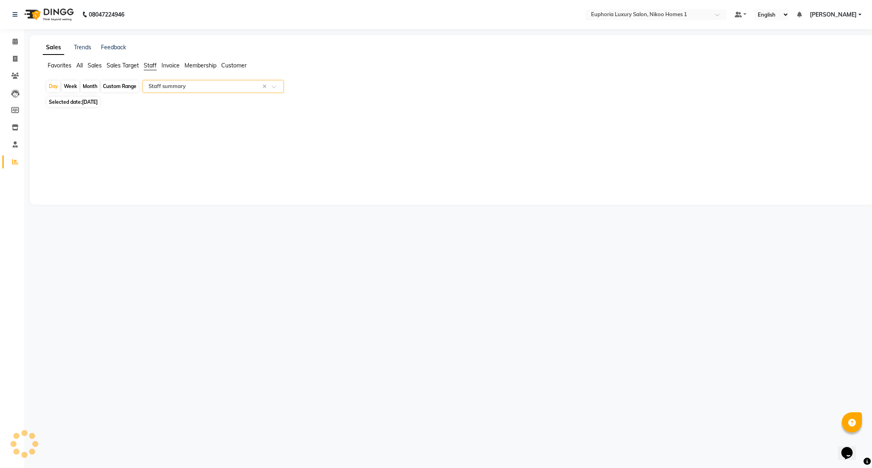
select select "full_report"
select select "csv"
click at [98, 101] on span "31-08-2025" at bounding box center [90, 102] width 16 height 6
select select "8"
select select "2025"
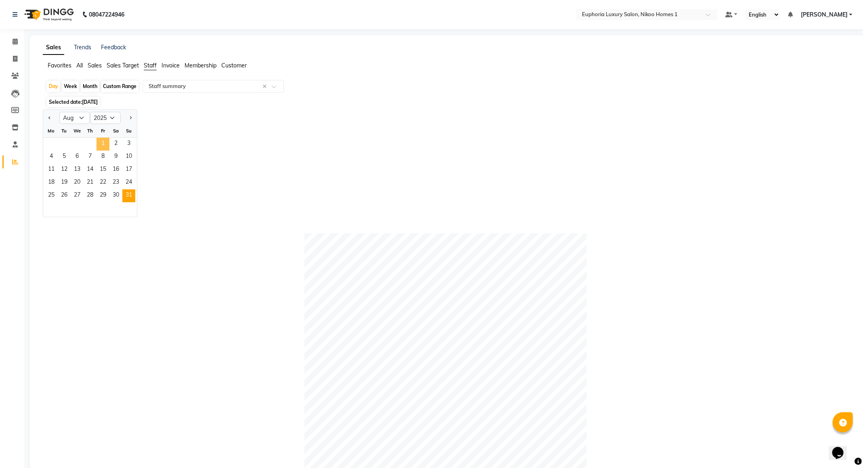
click at [103, 143] on span "1" at bounding box center [103, 144] width 13 height 13
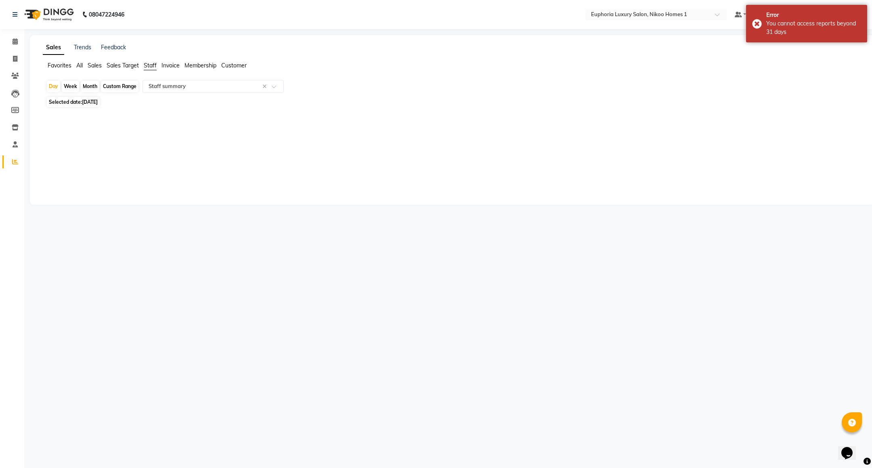
click at [111, 87] on div "Custom Range" at bounding box center [120, 86] width 38 height 11
select select "8"
select select "2025"
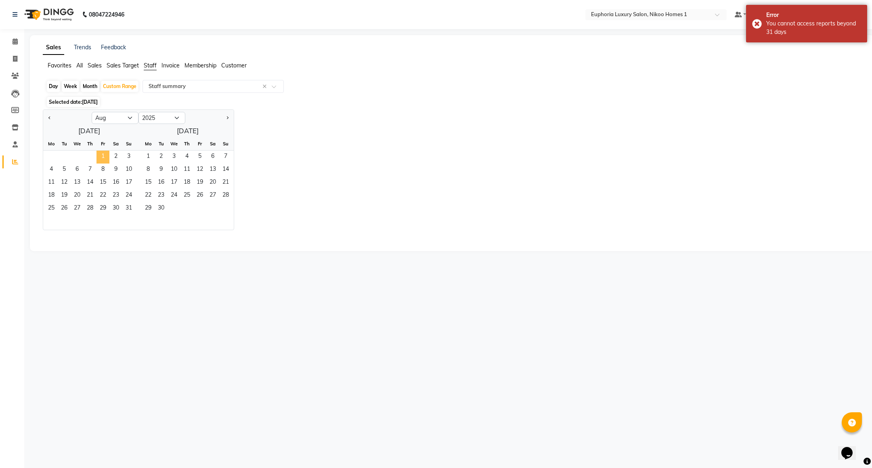
click at [101, 156] on span "1" at bounding box center [103, 157] width 13 height 13
click at [130, 208] on span "31" at bounding box center [128, 208] width 13 height 13
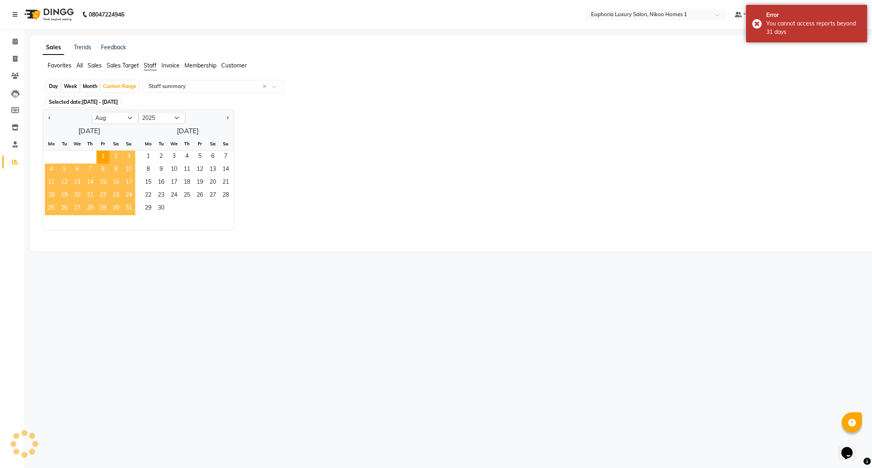
select select "full_report"
select select "csv"
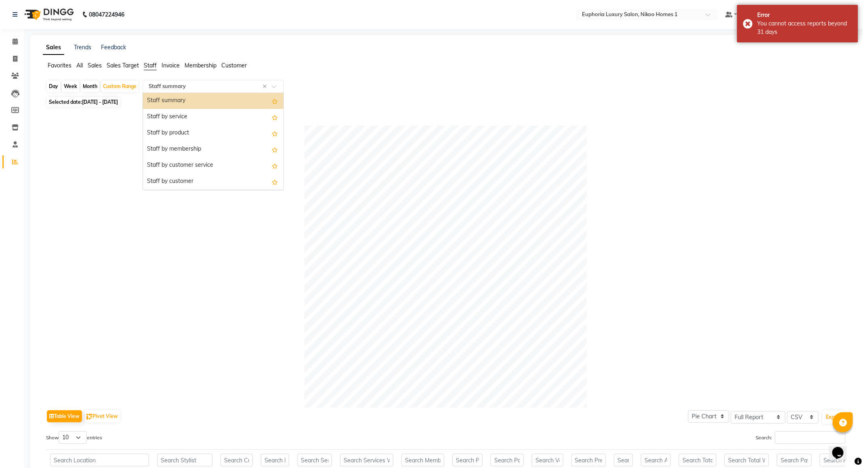
click at [191, 86] on input "text" at bounding box center [205, 86] width 116 height 8
click at [191, 106] on div "Staff summary" at bounding box center [213, 101] width 141 height 16
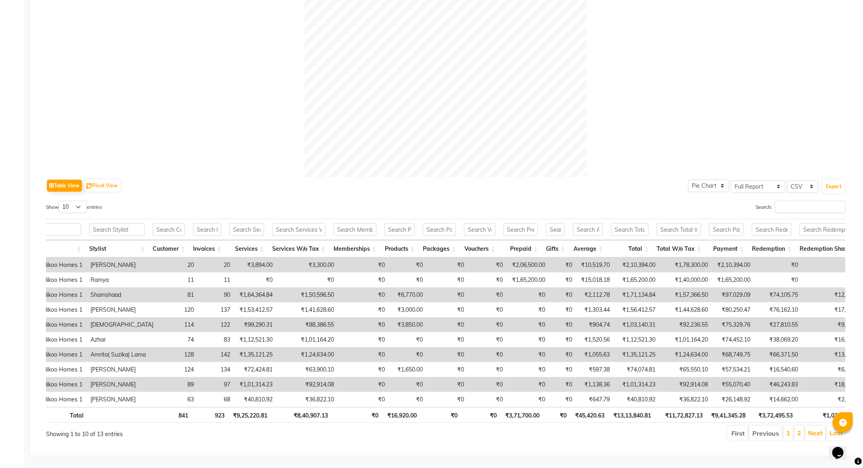
scroll to position [0, 52]
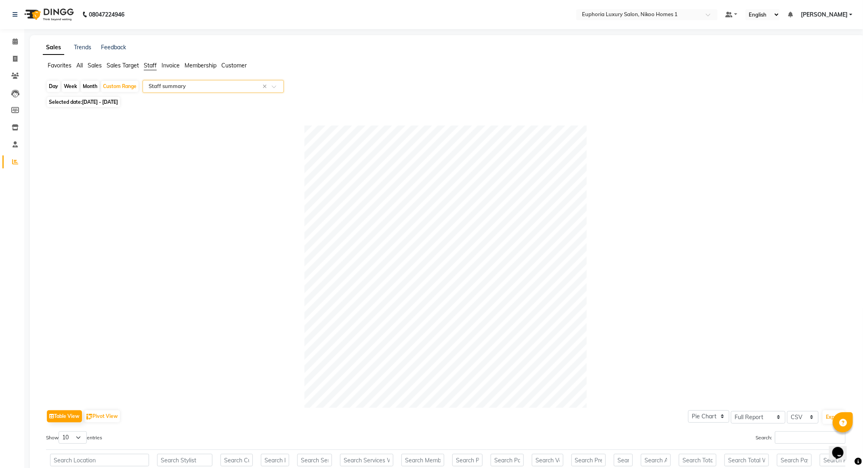
click at [88, 102] on span "01-08-2025 - 31-08-2025" at bounding box center [100, 102] width 36 height 6
select select "8"
select select "2025"
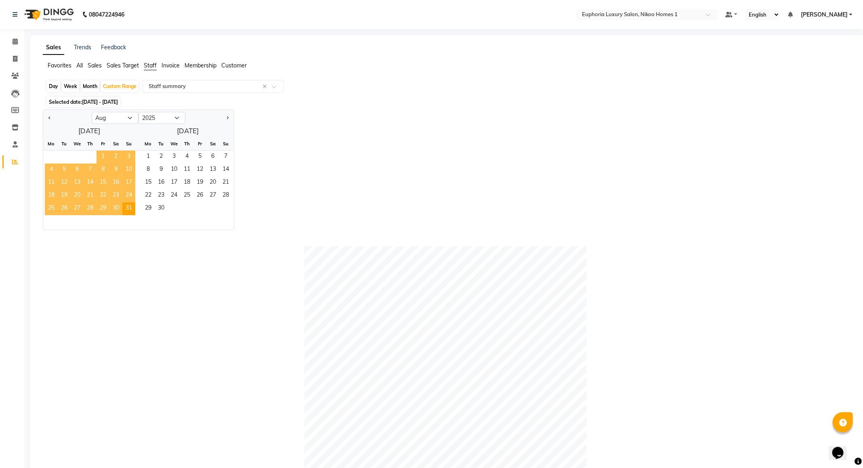
click at [102, 155] on span "1" at bounding box center [103, 157] width 13 height 13
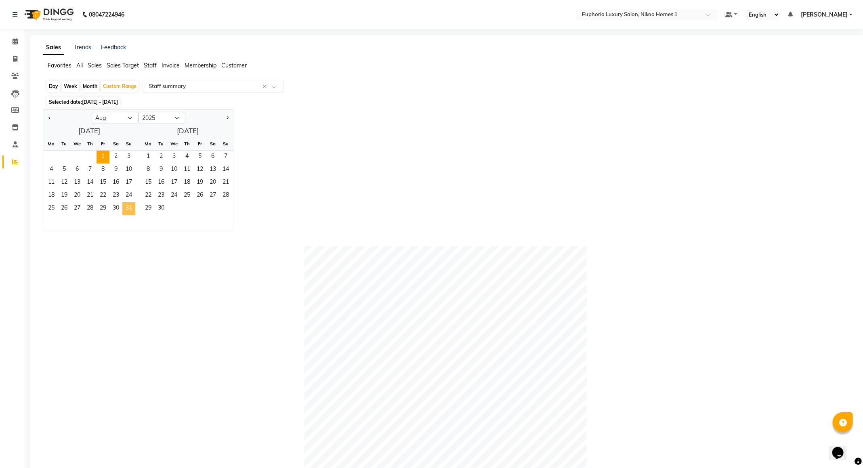
click at [132, 206] on span "31" at bounding box center [128, 208] width 13 height 13
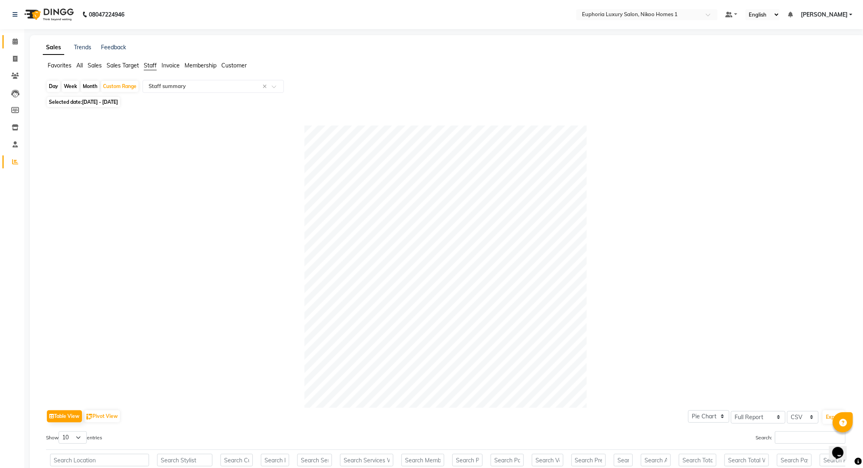
click at [16, 36] on link "Calendar" at bounding box center [11, 41] width 19 height 13
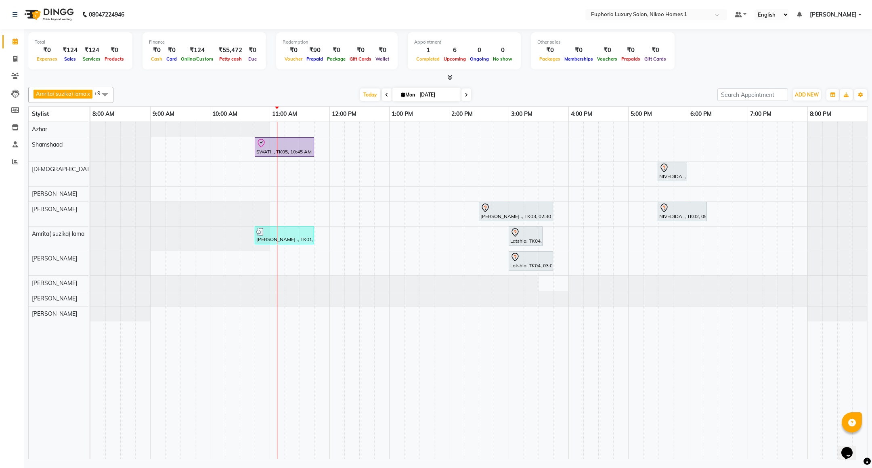
click at [2, 35] on link "Calendar" at bounding box center [11, 41] width 19 height 13
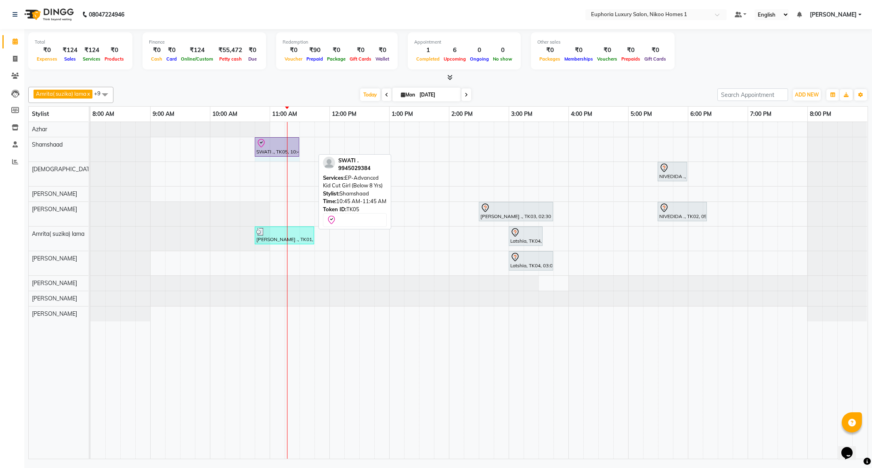
drag, startPoint x: 314, startPoint y: 143, endPoint x: 281, endPoint y: 142, distance: 33.1
click at [90, 142] on div "SWATI ., TK05, 10:45 AM-11:45 AM, EP-Advanced Kid Cut Girl (Below 8 Yrs) SWATI …" at bounding box center [90, 149] width 0 height 24
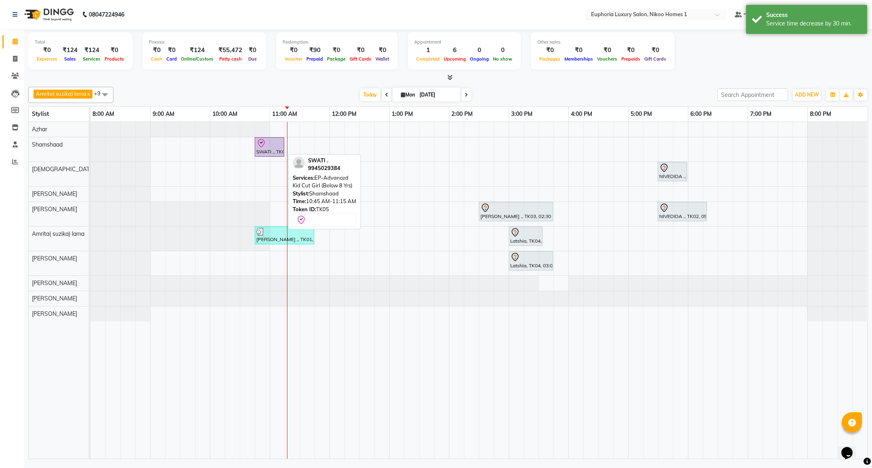
click at [273, 151] on div "SWATI ., TK05, 10:45 AM-11:15 AM, EP-Advanced Kid Cut Girl (Below 8 Yrs)" at bounding box center [270, 147] width 28 height 17
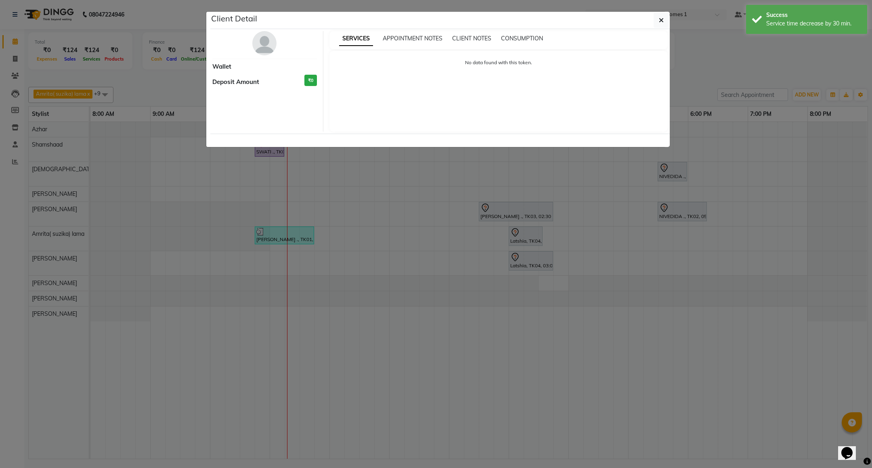
select select "8"
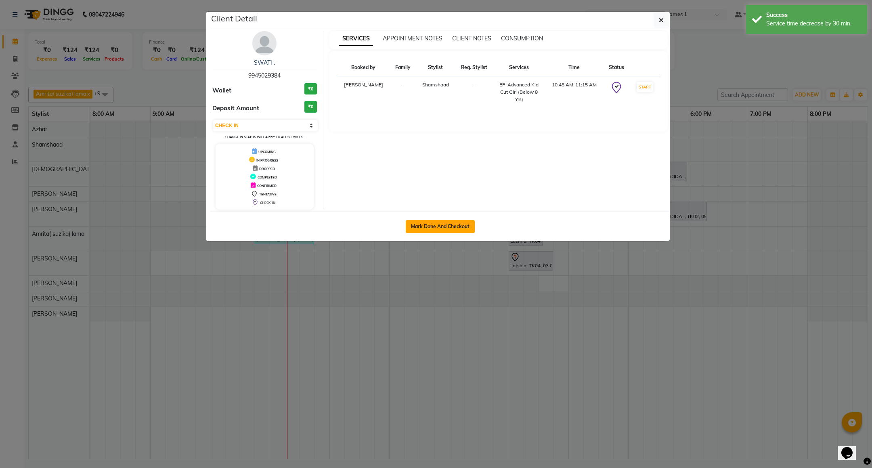
click at [418, 224] on button "Mark Done And Checkout" at bounding box center [440, 226] width 69 height 13
select select "7987"
select select "service"
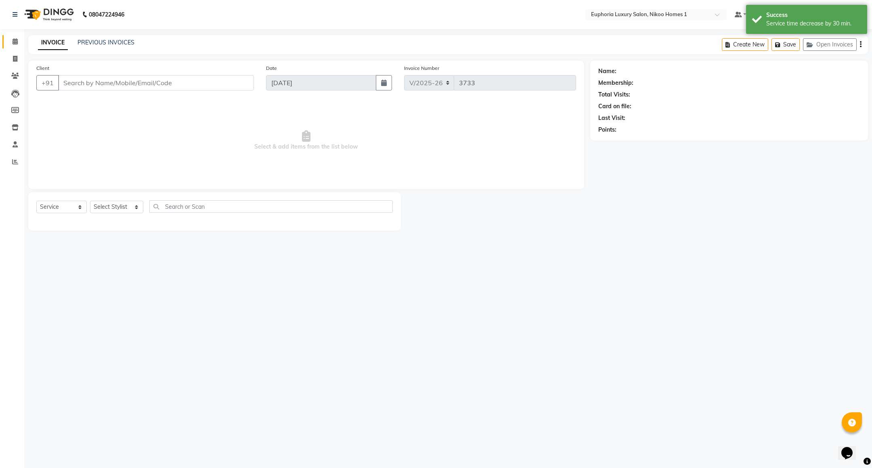
type input "99******84"
select select "87739"
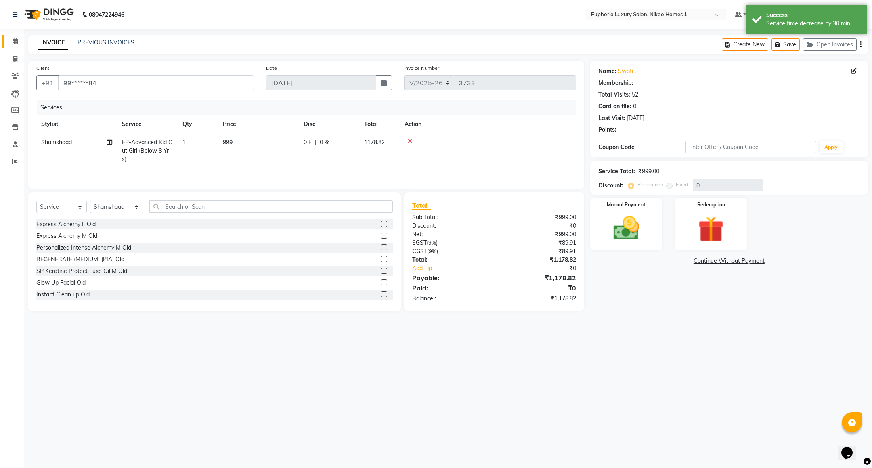
type input "10"
select select "2: Object"
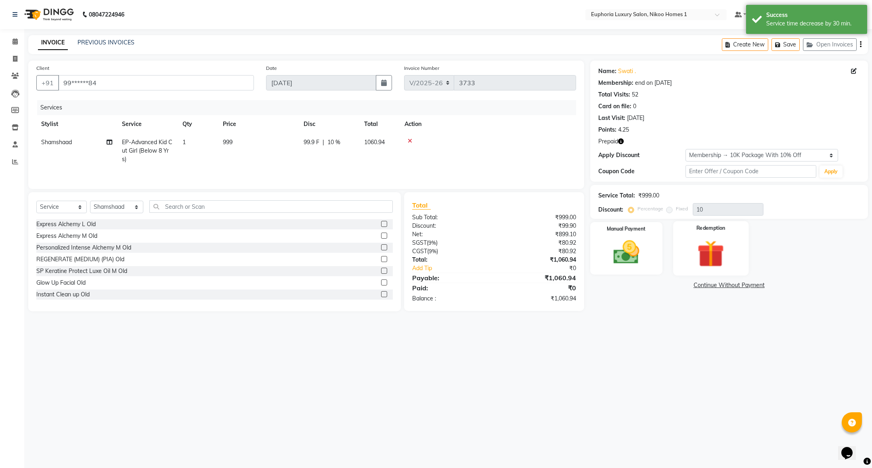
click at [725, 239] on img at bounding box center [711, 254] width 44 height 34
click at [708, 285] on span "Prepaid 1" at bounding box center [711, 286] width 26 height 9
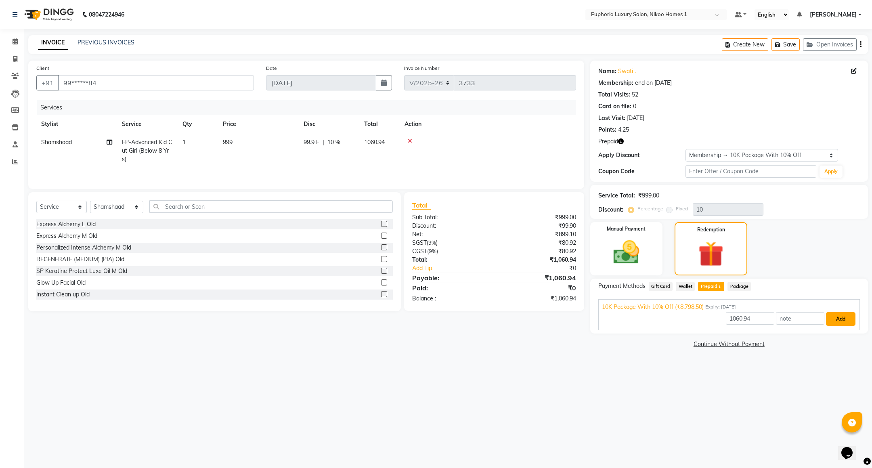
click at [842, 315] on button "Add" at bounding box center [840, 319] width 29 height 14
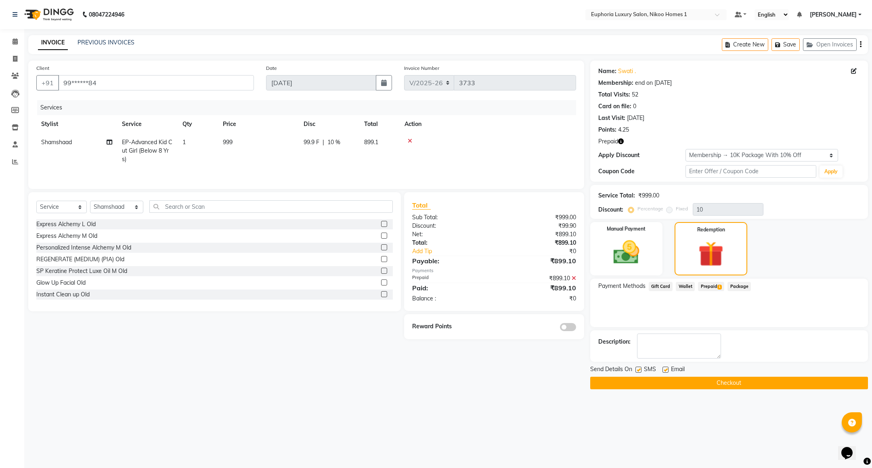
click at [663, 378] on button "Checkout" at bounding box center [729, 383] width 278 height 13
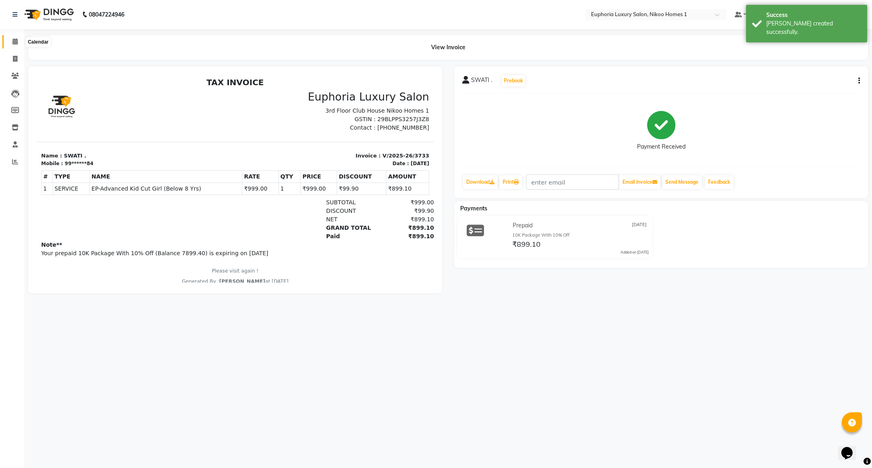
click at [13, 42] on icon at bounding box center [15, 41] width 5 height 6
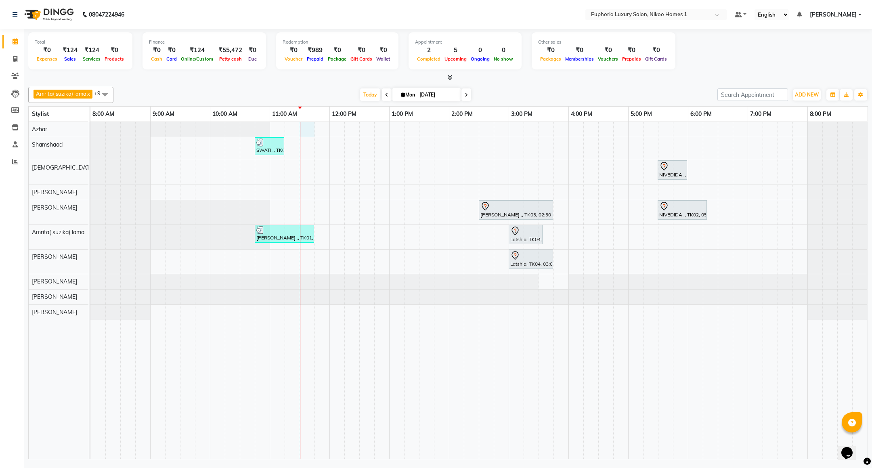
click at [305, 130] on div "SWATI ., TK05, 10:45 AM-11:15 AM, EP-Advanced Kid Cut Girl (Below 8 Yrs) NIVEDI…" at bounding box center [478, 290] width 777 height 337
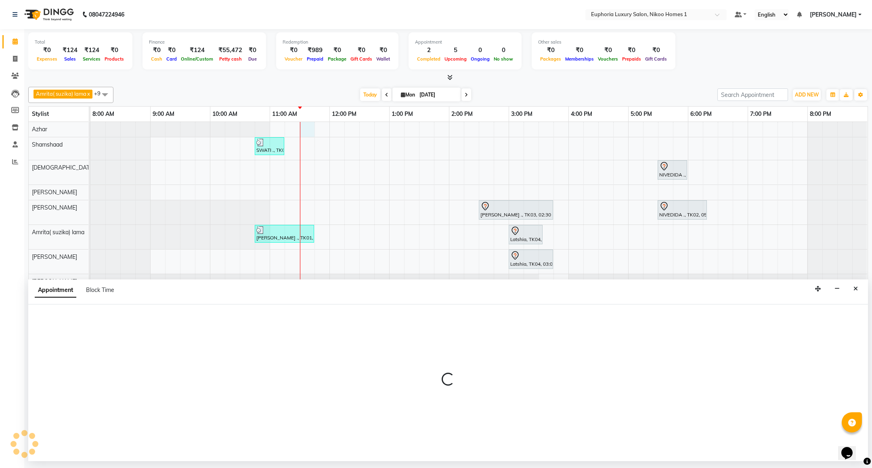
select select "78112"
select select "690"
select select "tentative"
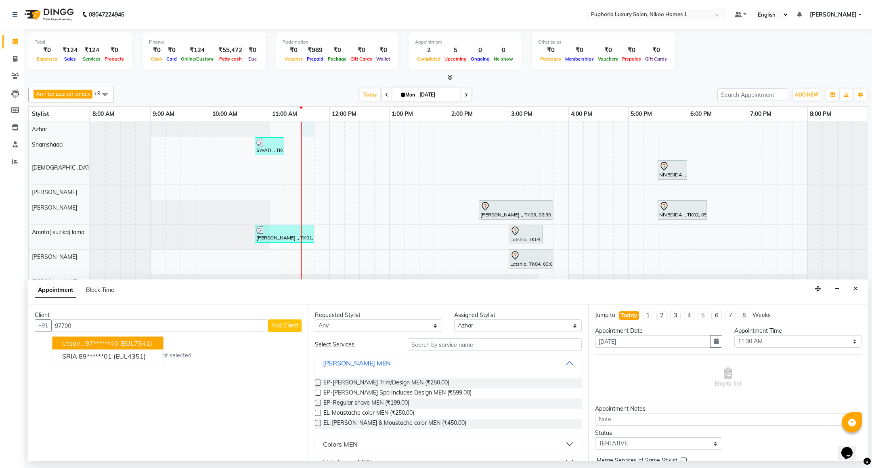
click at [101, 345] on ngb-highlight "97******40" at bounding box center [101, 343] width 33 height 8
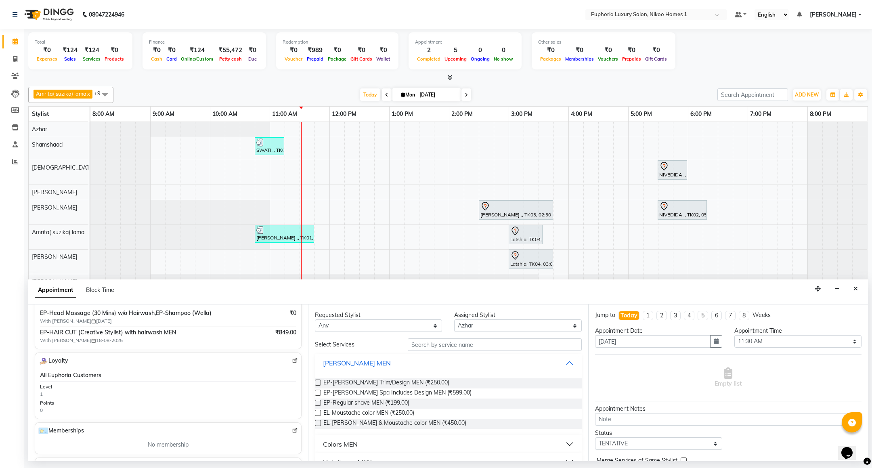
scroll to position [121, 0]
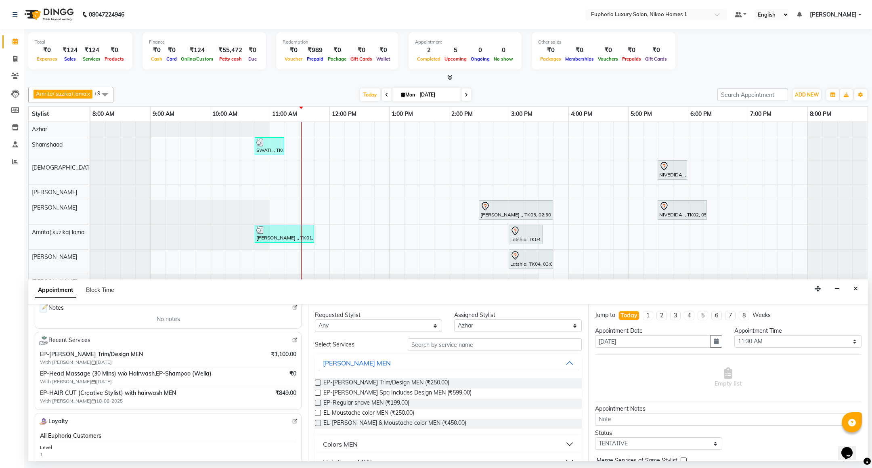
type input "97******40"
click at [292, 340] on img at bounding box center [295, 340] width 6 height 6
click at [472, 342] on input "text" at bounding box center [495, 344] width 174 height 13
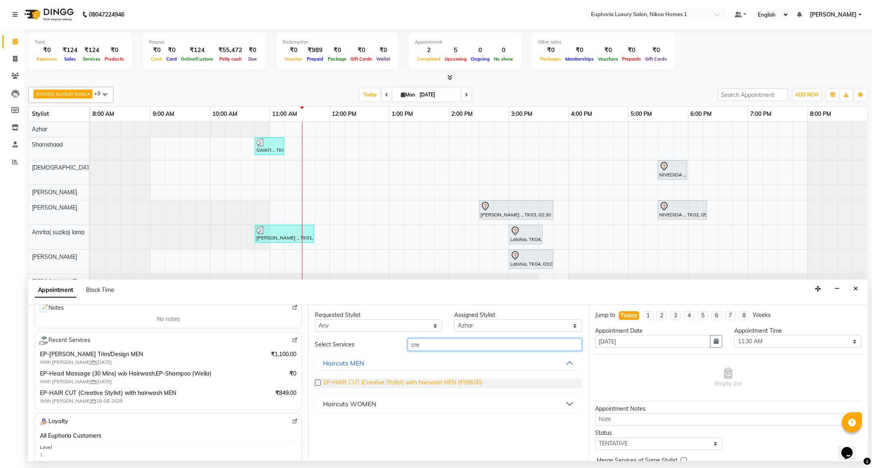
type input "cre"
click at [389, 382] on span "EP-HAIR CUT (Creative Stylist) with hairwash MEN (₹599.00)" at bounding box center [402, 383] width 159 height 10
checkbox input "false"
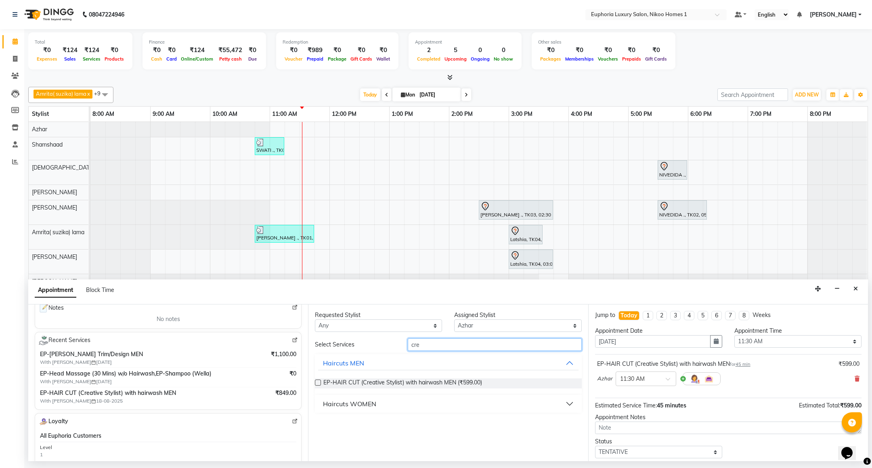
click at [437, 346] on input "cre" at bounding box center [495, 344] width 174 height 13
click at [387, 354] on div "Select Services cre Haircuts MEN EP-HAIR CUT (Creative Stylist) with hairwash M…" at bounding box center [448, 375] width 267 height 74
type input "trim"
click at [386, 384] on span "EP-Beard Trim/Design MEN (₹250.00)" at bounding box center [386, 383] width 126 height 10
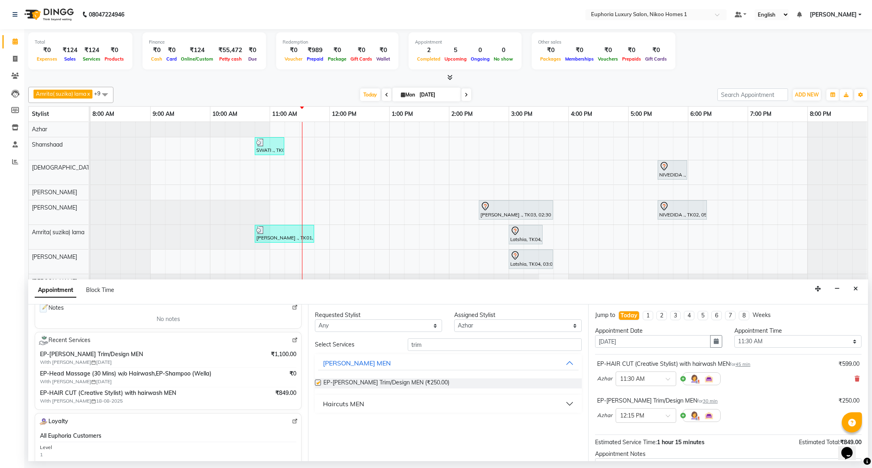
checkbox input "false"
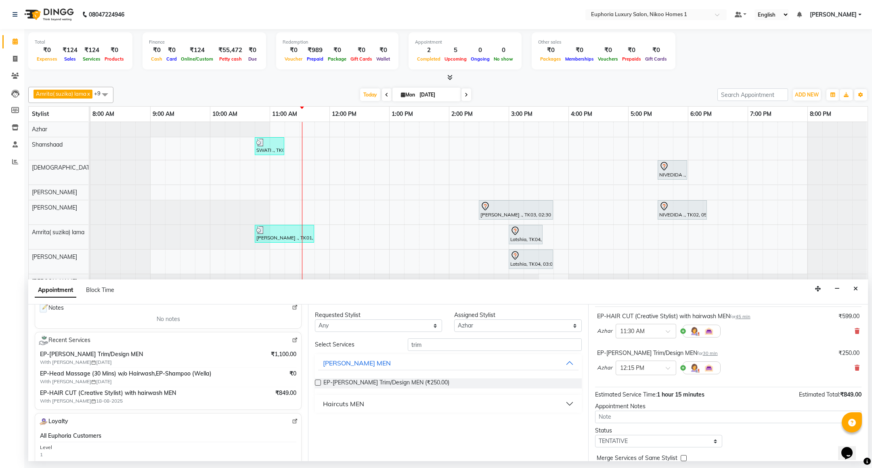
scroll to position [86, 0]
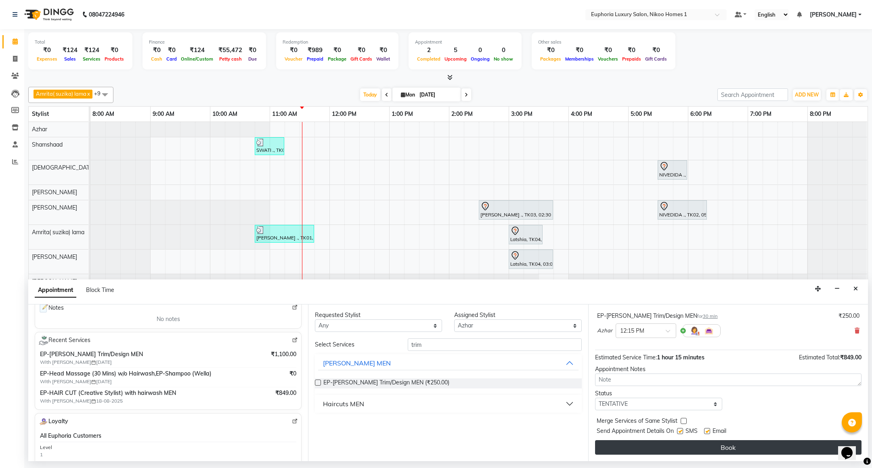
click at [715, 450] on button "Book" at bounding box center [728, 447] width 267 height 15
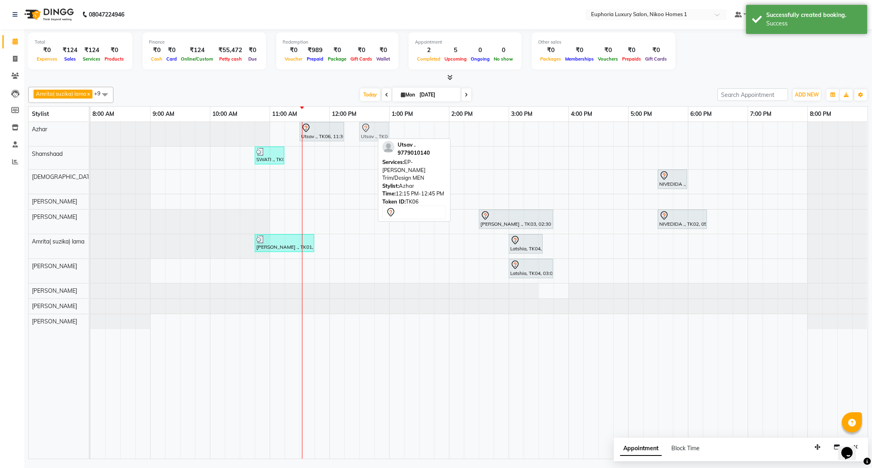
drag, startPoint x: 364, startPoint y: 133, endPoint x: 378, endPoint y: 139, distance: 15.4
click at [378, 139] on div "Amrita( suzika) lama x Kishore K x Azhar x Atif Ali x Roshni lama x Shamshaad x…" at bounding box center [448, 272] width 840 height 376
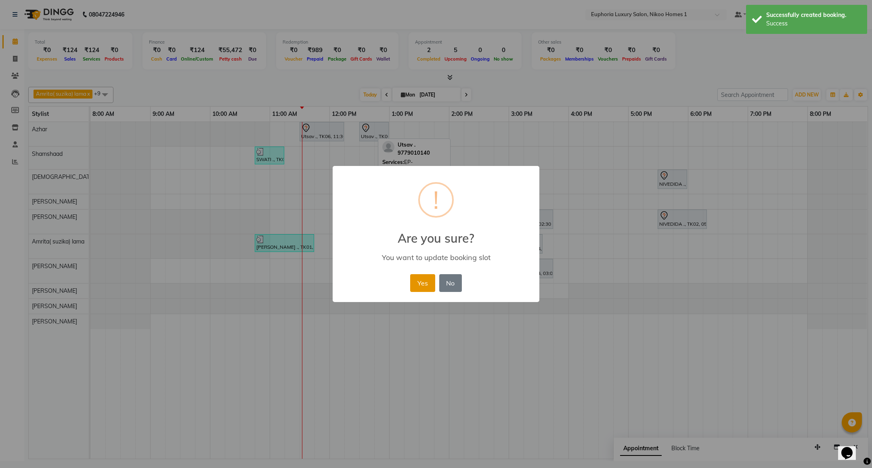
click at [417, 284] on button "Yes" at bounding box center [422, 283] width 25 height 18
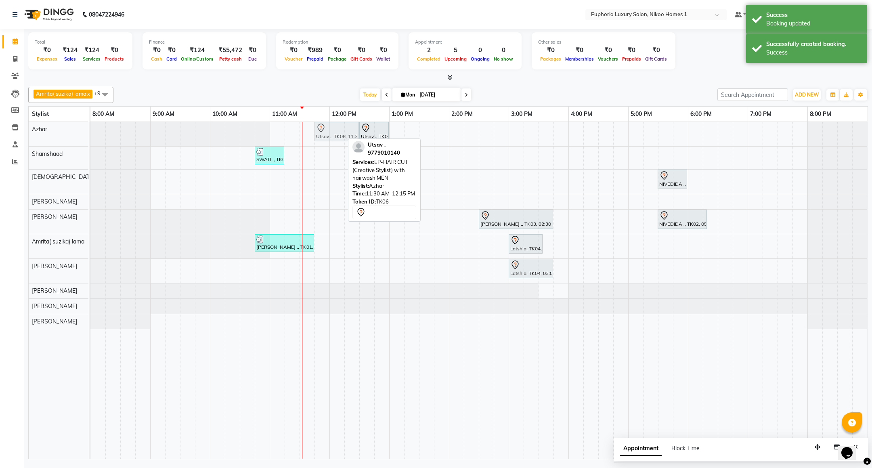
drag, startPoint x: 320, startPoint y: 130, endPoint x: 331, endPoint y: 134, distance: 11.1
click at [90, 134] on div "Utsav ., TK06, 11:30 AM-12:15 PM, EP-HAIR CUT (Creative Stylist) with hairwash …" at bounding box center [90, 134] width 0 height 24
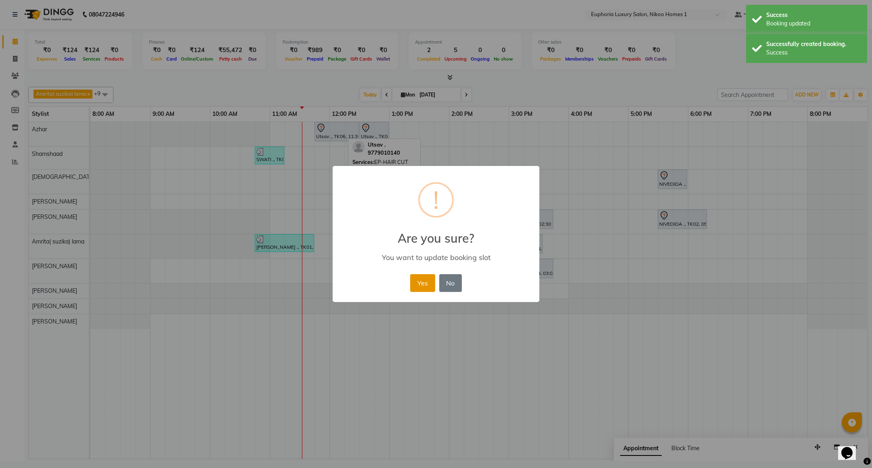
click at [422, 284] on button "Yes" at bounding box center [422, 283] width 25 height 18
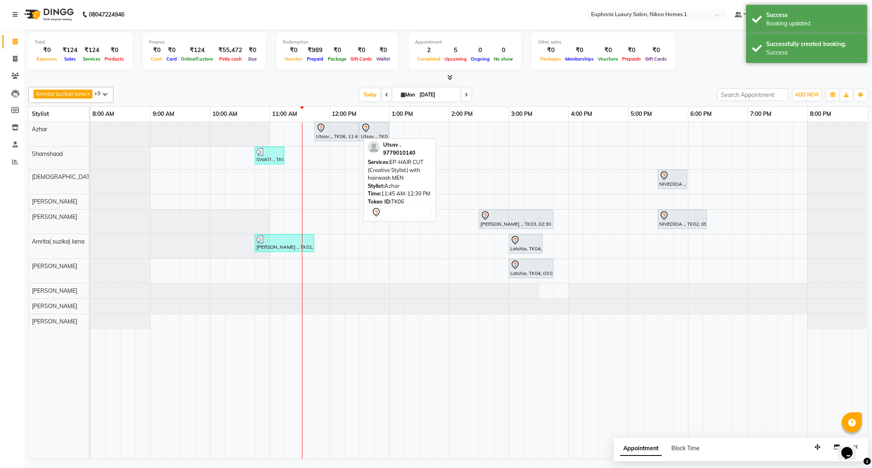
click at [341, 129] on div at bounding box center [336, 128] width 41 height 10
select select "7"
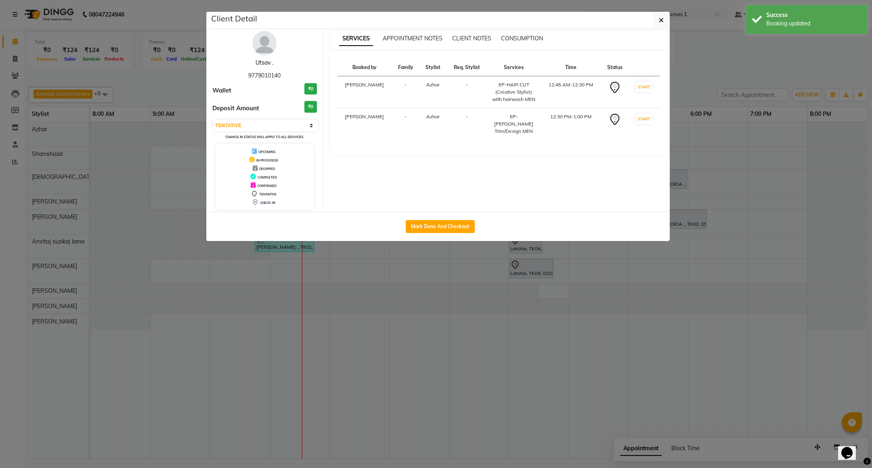
click at [263, 62] on link "Utsav ." at bounding box center [265, 62] width 18 height 7
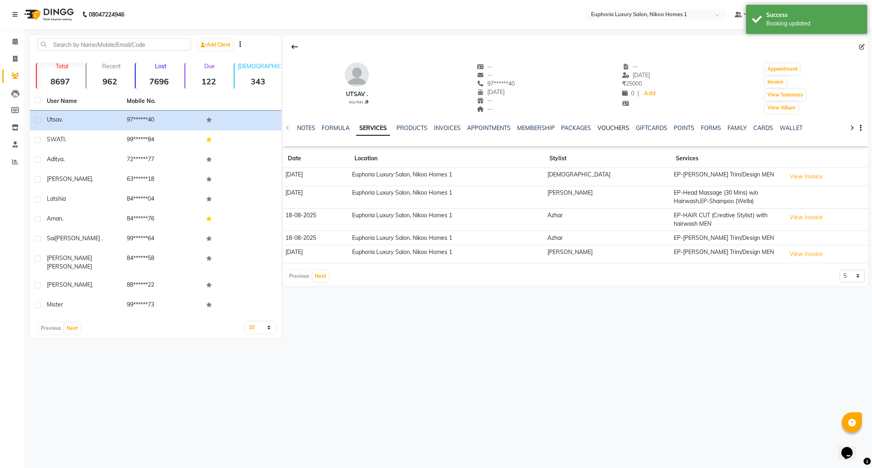
click at [605, 128] on link "VOUCHERS" at bounding box center [614, 127] width 32 height 7
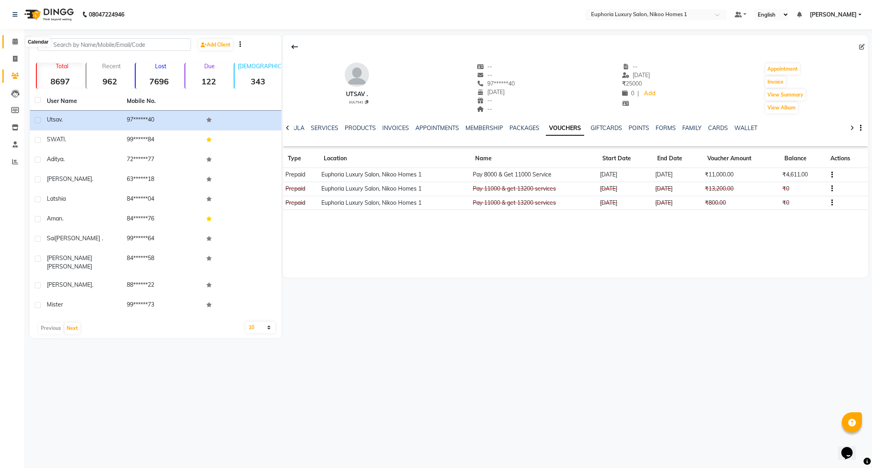
click at [13, 38] on icon at bounding box center [15, 41] width 5 height 6
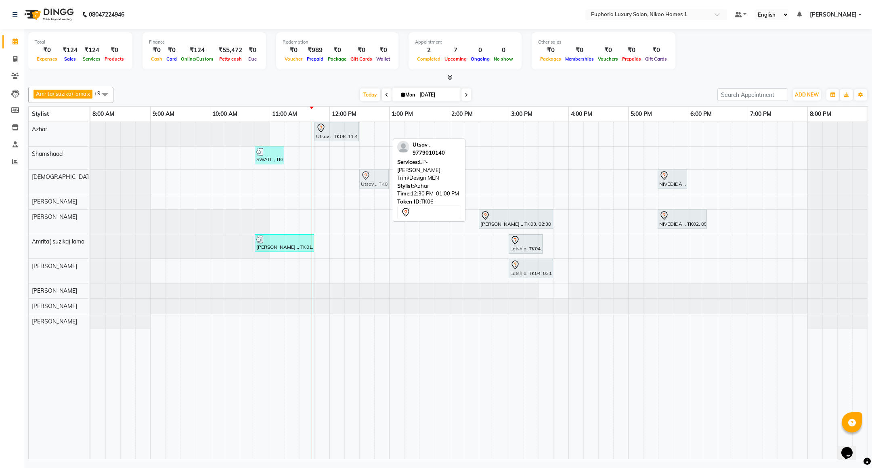
drag, startPoint x: 372, startPoint y: 133, endPoint x: 372, endPoint y: 183, distance: 50.1
click at [372, 183] on tbody "Utsav ., TK06, 11:45 AM-12:30 PM, EP-HAIR CUT (Creative Stylist) with hairwash …" at bounding box center [478, 225] width 777 height 207
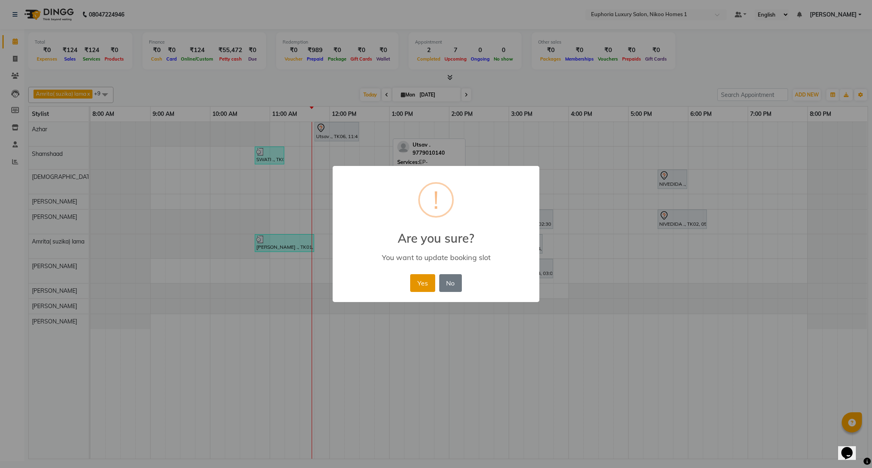
click at [426, 278] on button "Yes" at bounding box center [422, 283] width 25 height 18
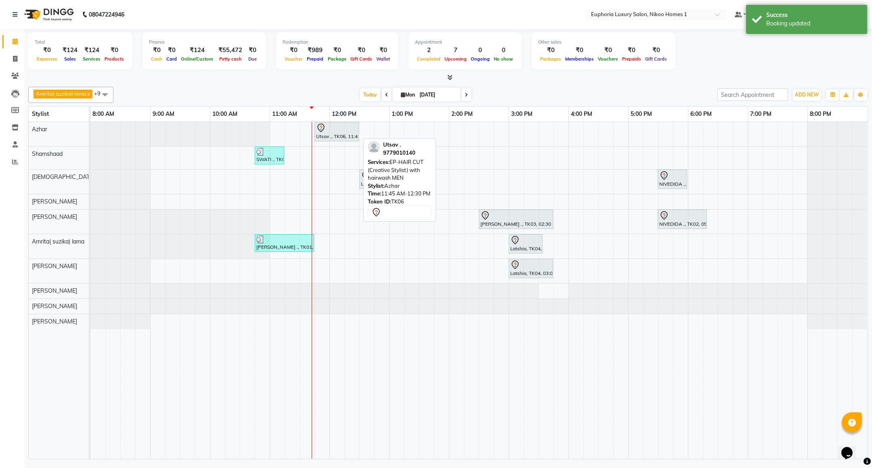
click at [338, 130] on div at bounding box center [336, 128] width 41 height 10
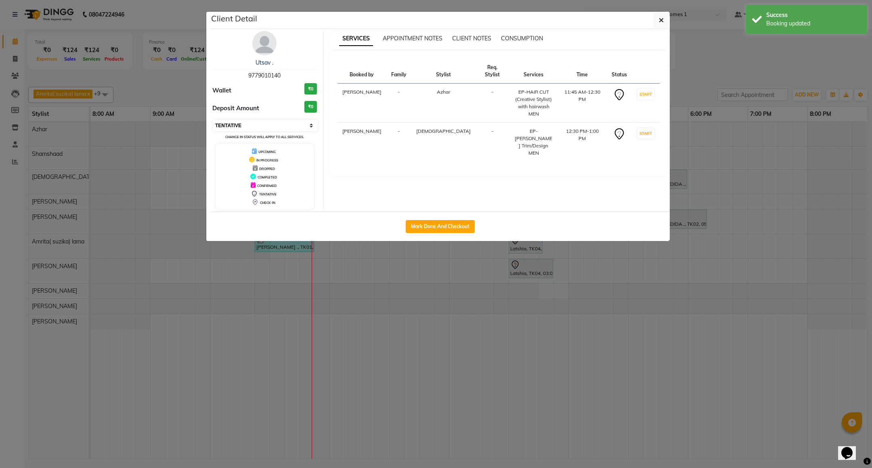
click at [277, 125] on select "Select IN SERVICE CONFIRMED TENTATIVE CHECK IN MARK DONE DROPPED UPCOMING" at bounding box center [265, 125] width 105 height 11
select select "8"
click at [213, 120] on select "Select IN SERVICE CONFIRMED TENTATIVE CHECK IN MARK DONE DROPPED UPCOMING" at bounding box center [265, 125] width 105 height 11
click at [664, 21] on button "button" at bounding box center [661, 20] width 15 height 15
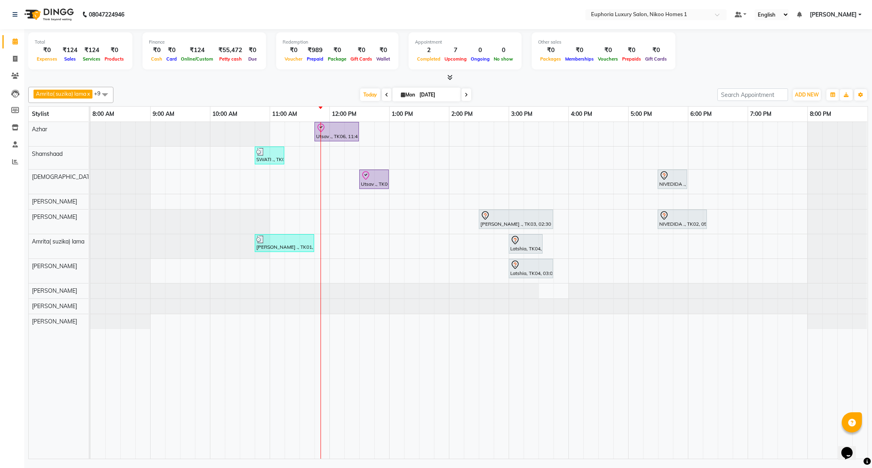
click at [533, 82] on div at bounding box center [448, 77] width 840 height 8
click at [518, 218] on div at bounding box center [516, 216] width 71 height 10
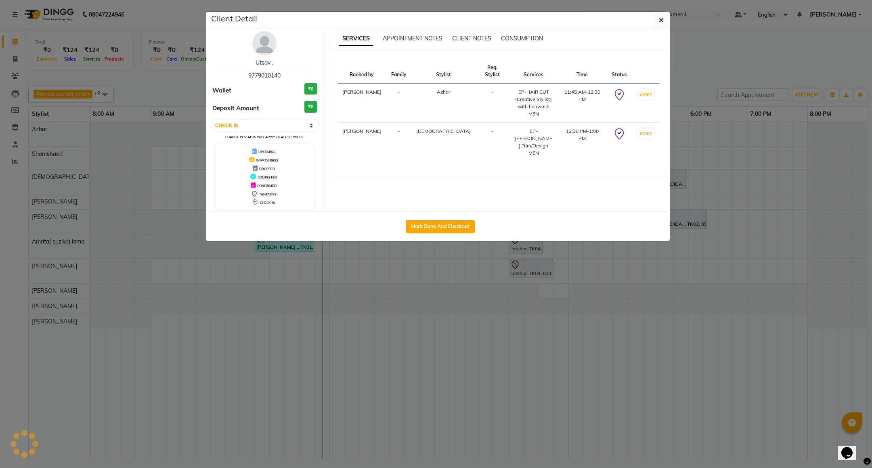
select select "7"
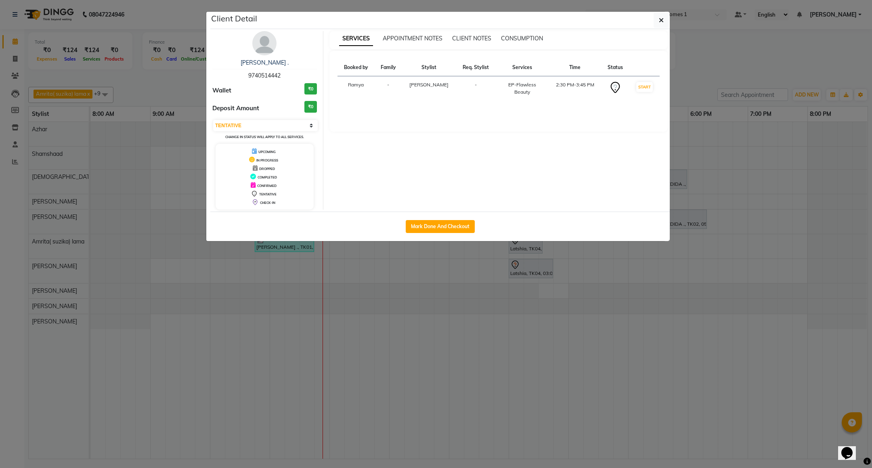
click at [265, 41] on img at bounding box center [264, 43] width 24 height 24
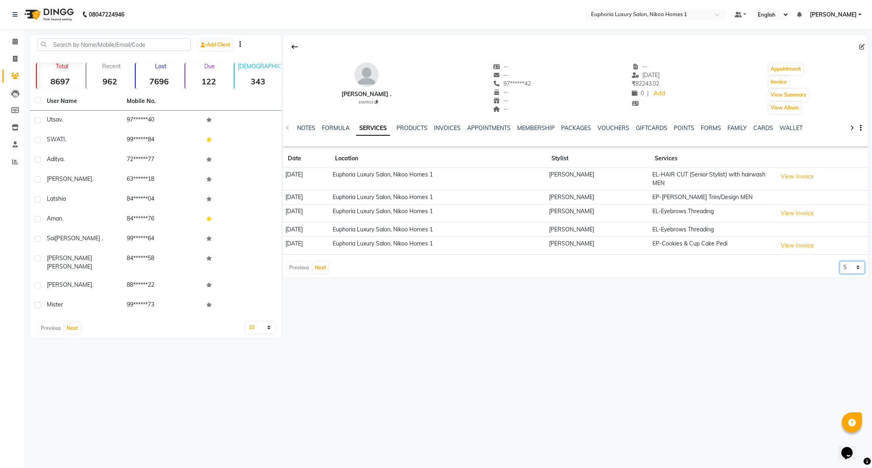
click at [858, 271] on select "5 10 50 100 500" at bounding box center [852, 267] width 25 height 13
click at [774, 302] on div "Sonali . EUL0513 -- -- 97******42 -- -- -- -- 31-08-2025 ₹ 82243.02 0 | Add App…" at bounding box center [574, 186] width 587 height 303
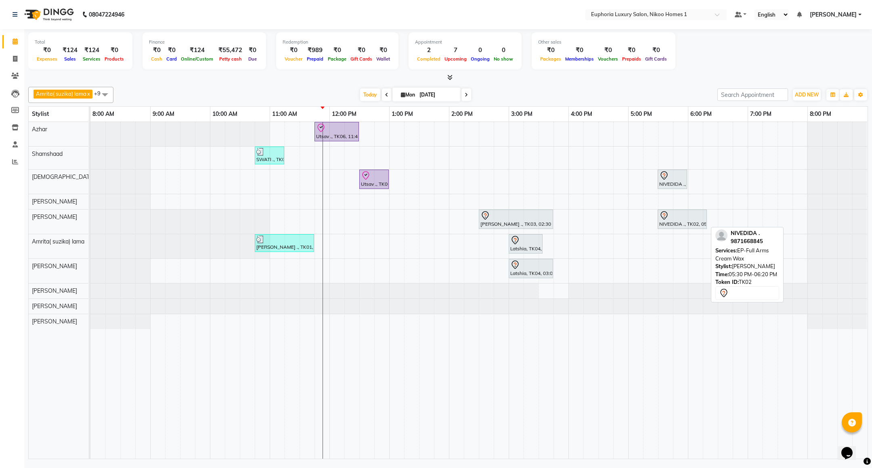
click at [671, 217] on div at bounding box center [682, 216] width 46 height 10
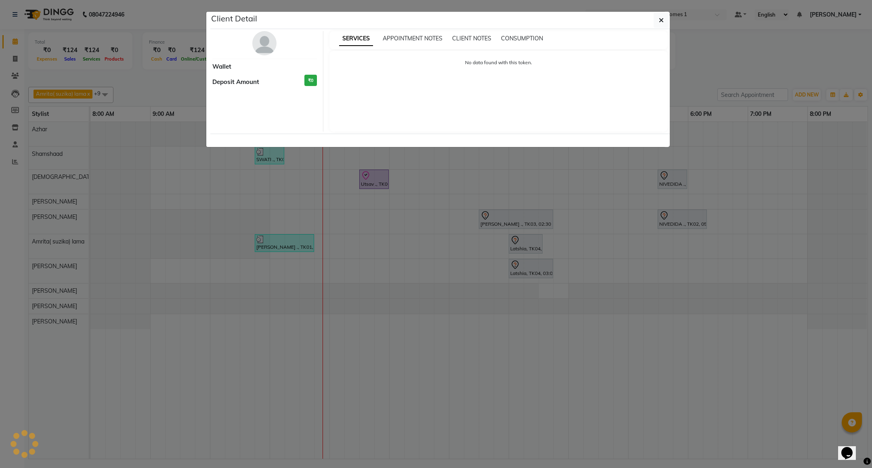
select select "7"
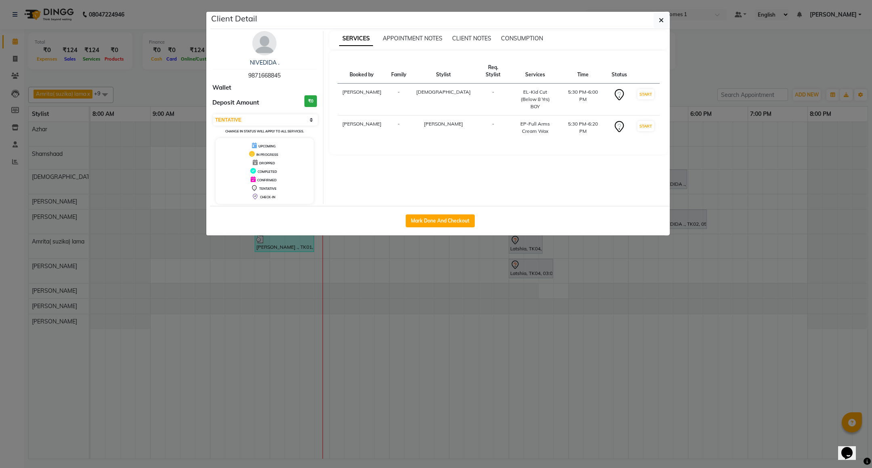
click at [252, 44] on img at bounding box center [264, 43] width 24 height 24
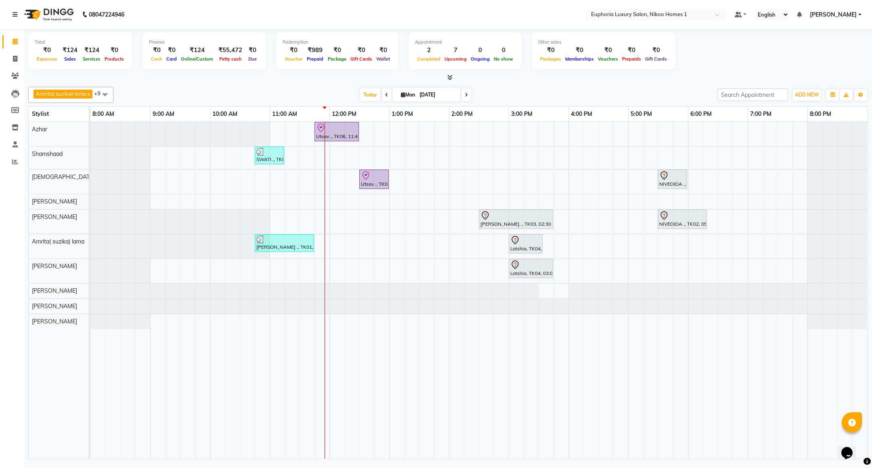
click at [398, 200] on div "Utsav ., TK06, 11:45 AM-12:30 PM, EP-HAIR CUT (Creative Stylist) with hairwash …" at bounding box center [478, 290] width 777 height 337
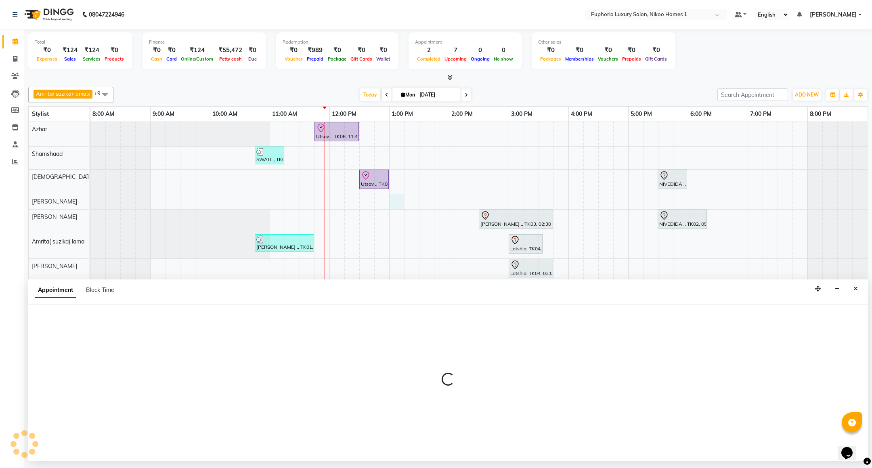
select select "85468"
select select "780"
select select "tentative"
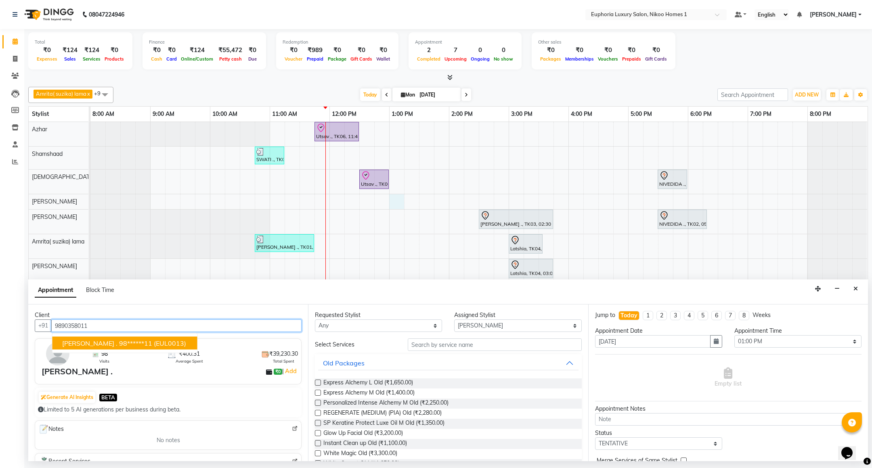
click at [154, 342] on span "(EUL0013)" at bounding box center [170, 343] width 32 height 8
type input "98******11"
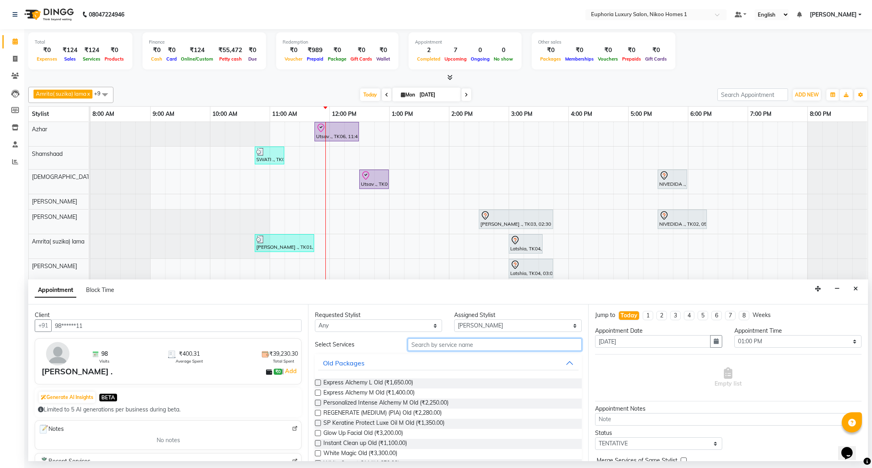
click at [472, 344] on input "text" at bounding box center [495, 344] width 174 height 13
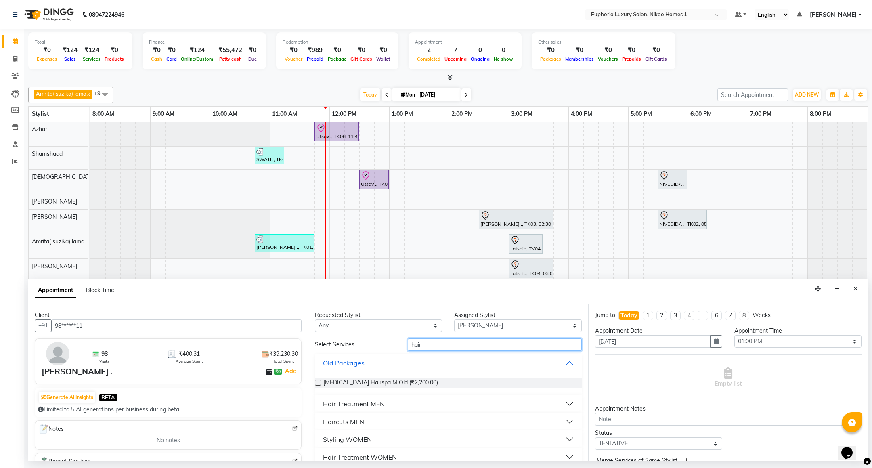
type input "hair"
click at [354, 421] on div "Haircuts MEN" at bounding box center [343, 422] width 41 height 10
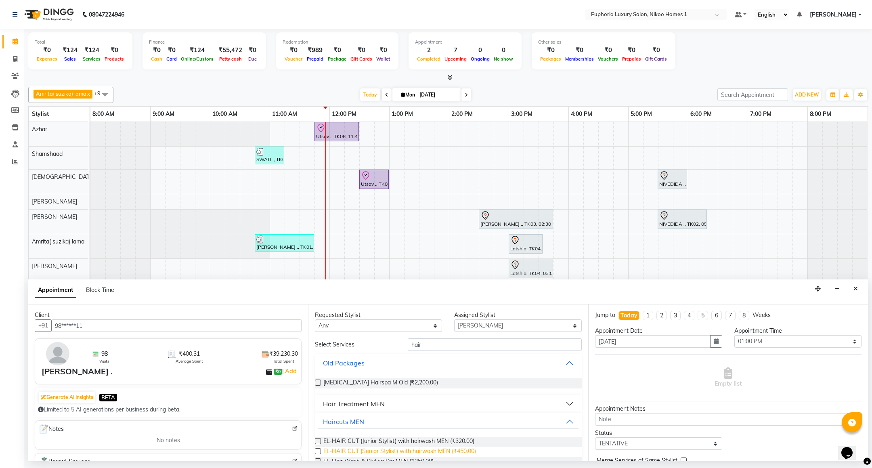
click at [377, 452] on span "EL-HAIR CUT (Senior Stylist) with hairwash MEN (₹450.00)" at bounding box center [399, 452] width 153 height 10
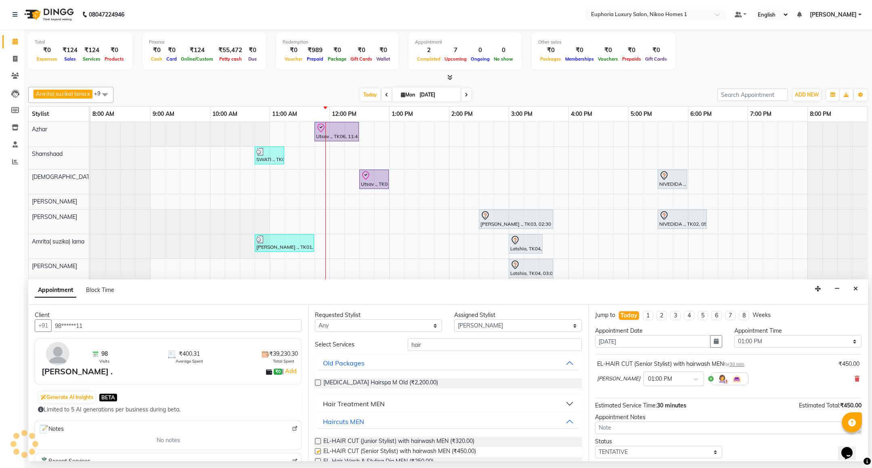
checkbox input "false"
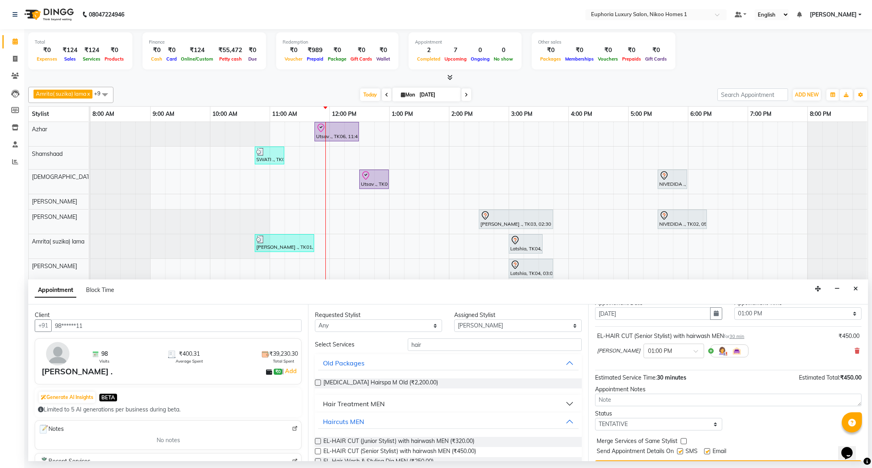
scroll to position [50, 0]
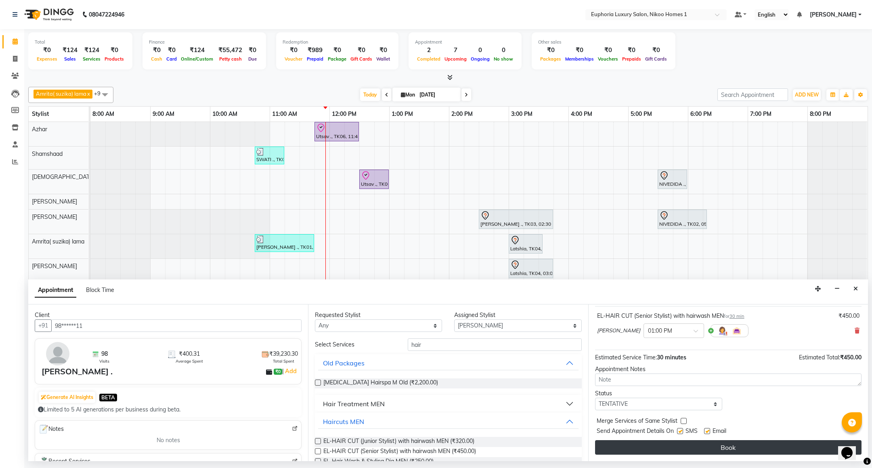
click at [747, 443] on button "Book" at bounding box center [728, 447] width 267 height 15
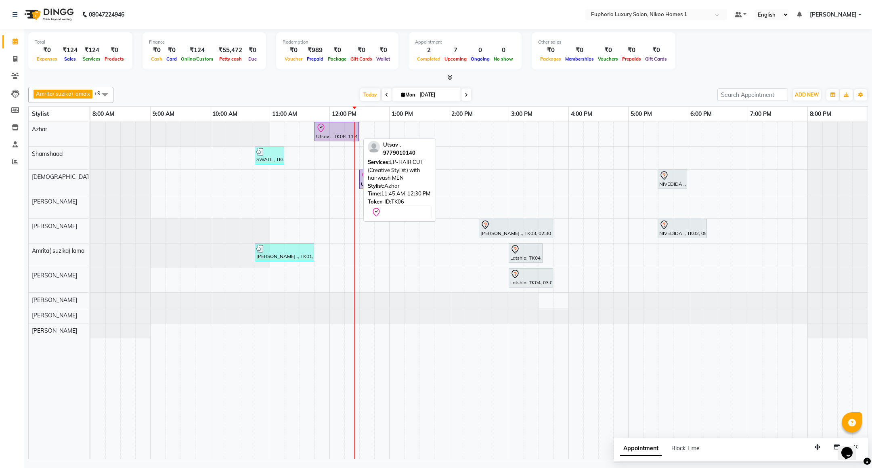
click at [330, 134] on div "Utsav ., TK06, 11:45 AM-12:30 PM, EP-HAIR CUT (Creative Stylist) with hairwash …" at bounding box center [336, 131] width 43 height 17
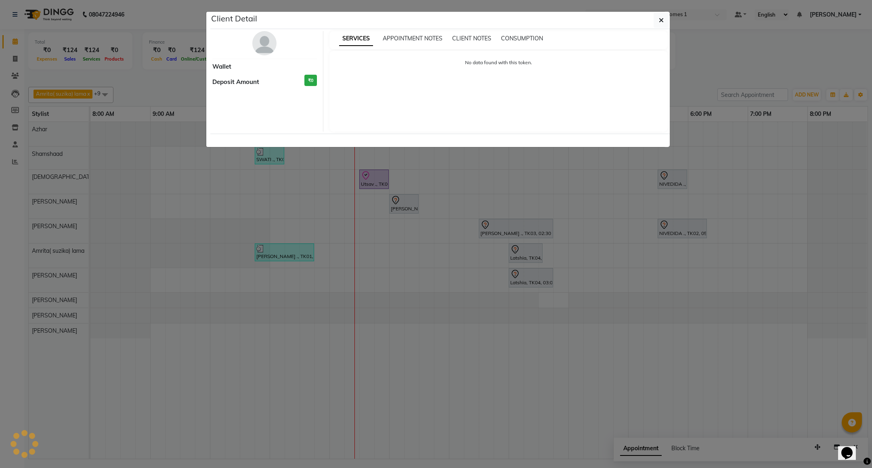
select select "8"
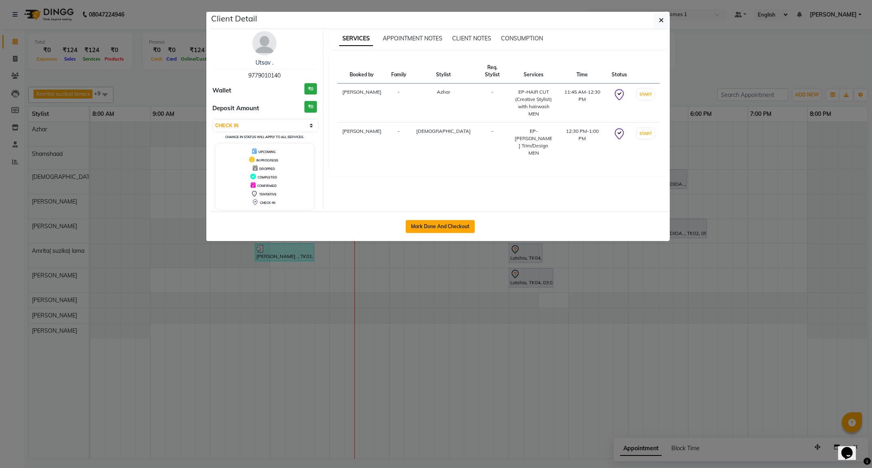
click at [450, 230] on button "Mark Done And Checkout" at bounding box center [440, 226] width 69 height 13
select select "7987"
select select "service"
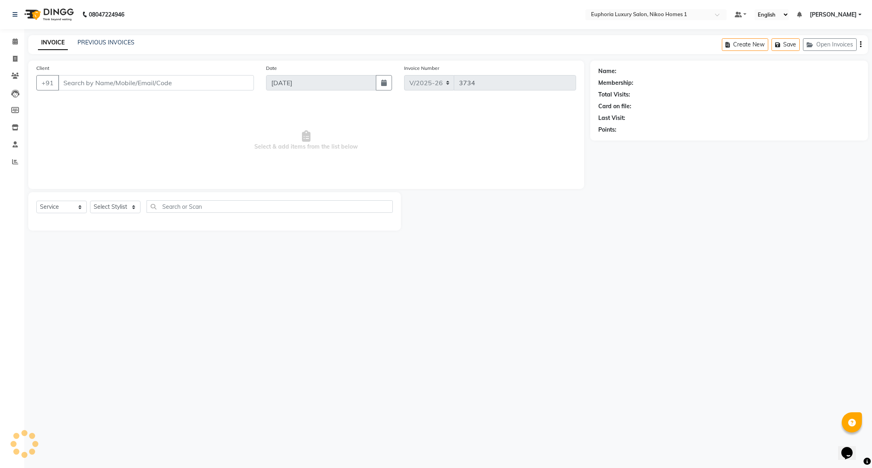
type input "97******40"
select select "78112"
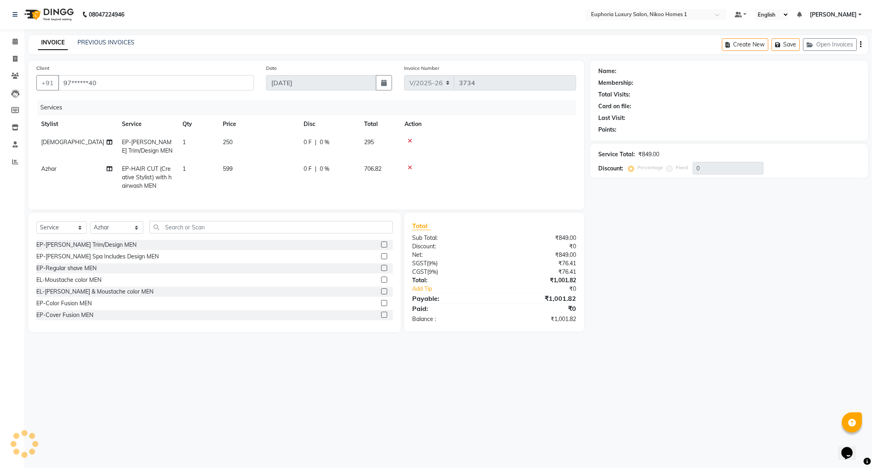
select select "1: Object"
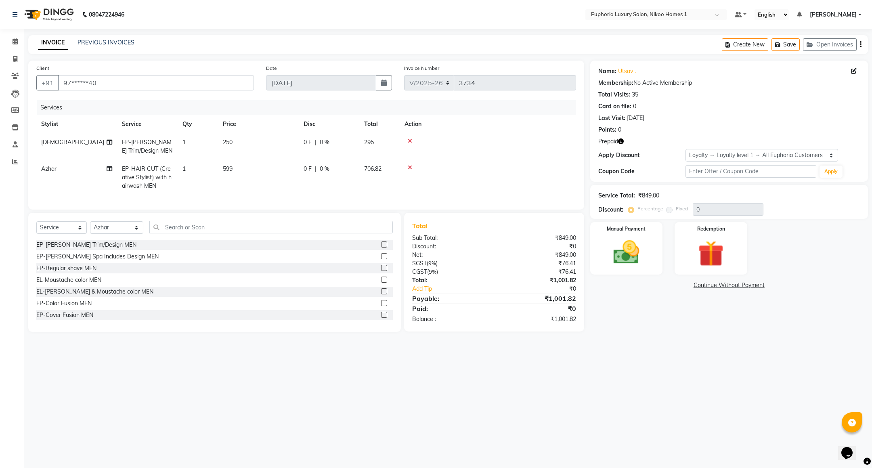
click at [228, 170] on span "599" at bounding box center [228, 168] width 10 height 7
select select "78112"
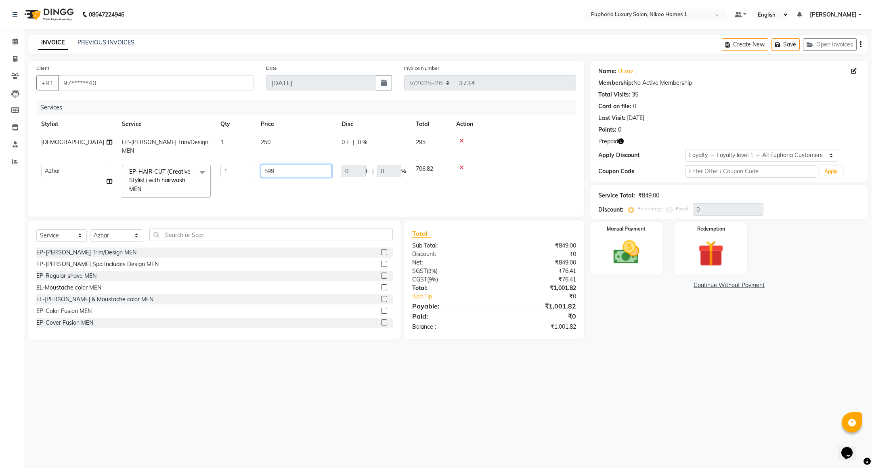
click at [280, 165] on input "599" at bounding box center [296, 171] width 71 height 13
drag, startPoint x: 282, startPoint y: 162, endPoint x: 255, endPoint y: 161, distance: 27.5
click at [255, 161] on tr "Admin Amrita( suzika) lama Atif Ali Azhar Bharath Bhumika Binita Chhetri Binoy …" at bounding box center [306, 181] width 540 height 43
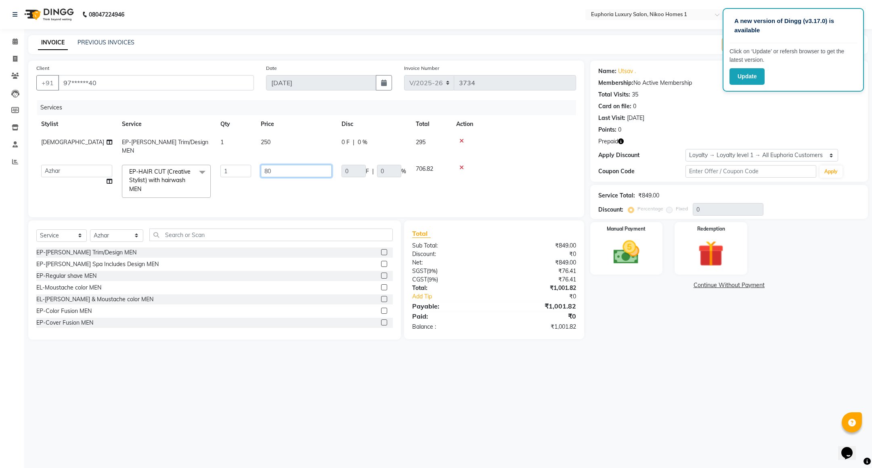
type input "800"
click at [319, 181] on tr "Admin Amrita( suzika) lama Atif Ali Azhar Bharath Bhumika Binita Chhetri Binoy …" at bounding box center [306, 181] width 540 height 43
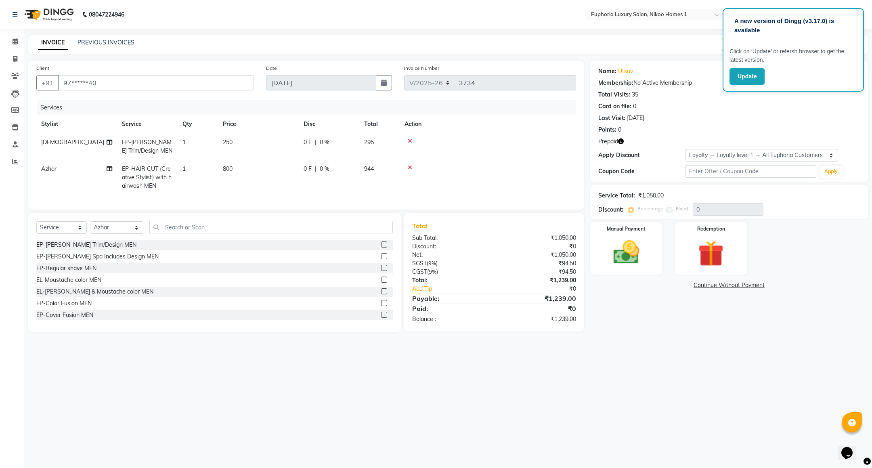
click at [784, 111] on div "Card on file: 0" at bounding box center [729, 106] width 262 height 8
click at [623, 258] on img at bounding box center [627, 252] width 44 height 31
click at [737, 251] on div "Redemption" at bounding box center [712, 248] width 76 height 55
click at [701, 286] on span "Prepaid 1" at bounding box center [711, 286] width 26 height 9
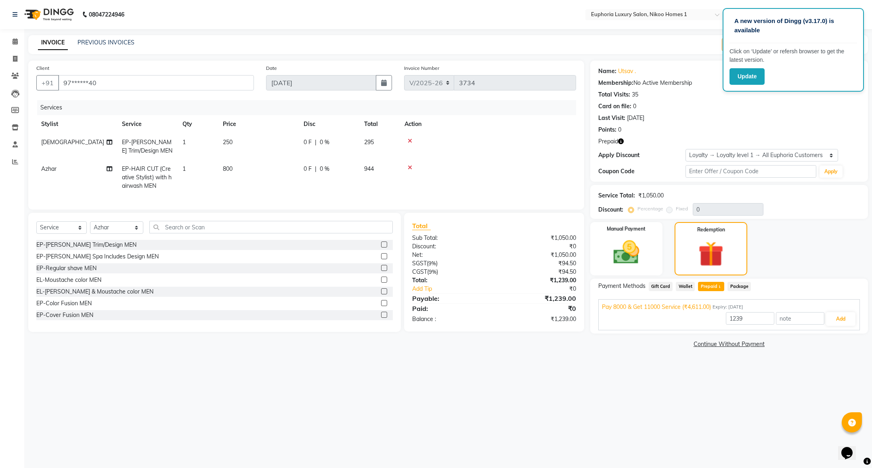
click at [233, 166] on span "800" at bounding box center [228, 168] width 10 height 7
select select "78112"
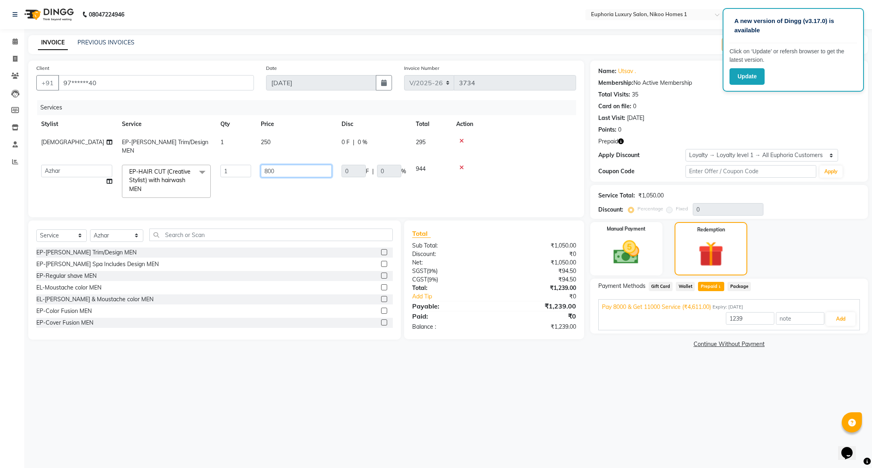
drag, startPoint x: 290, startPoint y: 162, endPoint x: 250, endPoint y: 162, distance: 40.4
click at [250, 162] on tr "Admin Amrita( suzika) lama Atif Ali Azhar Bharath Bhumika Binita Chhetri Binoy …" at bounding box center [306, 181] width 540 height 43
type input "599"
type input "4611"
click at [354, 188] on td "0 F | 0 %" at bounding box center [374, 181] width 74 height 43
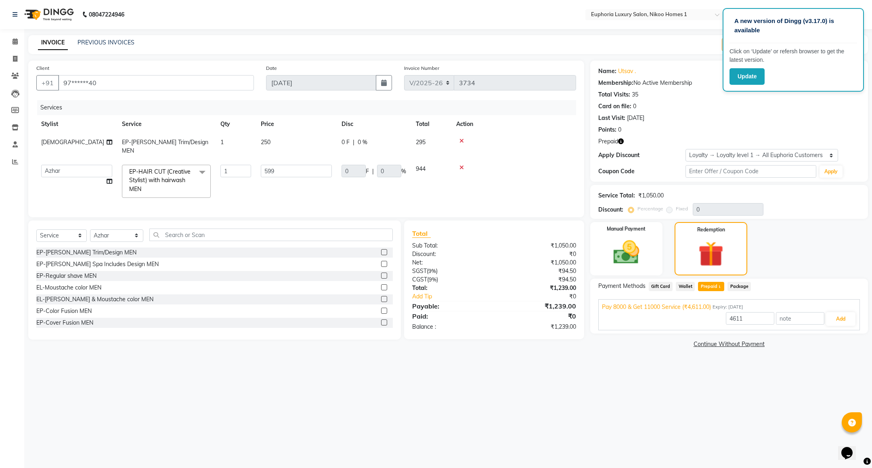
select select "78112"
click at [583, 411] on div "A new version of Dingg (v3.17.0) is available Click on ‘Update’ or refersh brow…" at bounding box center [436, 234] width 872 height 468
drag, startPoint x: 286, startPoint y: 163, endPoint x: 252, endPoint y: 167, distance: 33.8
click at [252, 167] on tr "Admin Amrita( suzika) lama Atif Ali Azhar Bharath Bhumika Binita Chhetri Binoy …" at bounding box center [306, 181] width 540 height 43
type input "800"
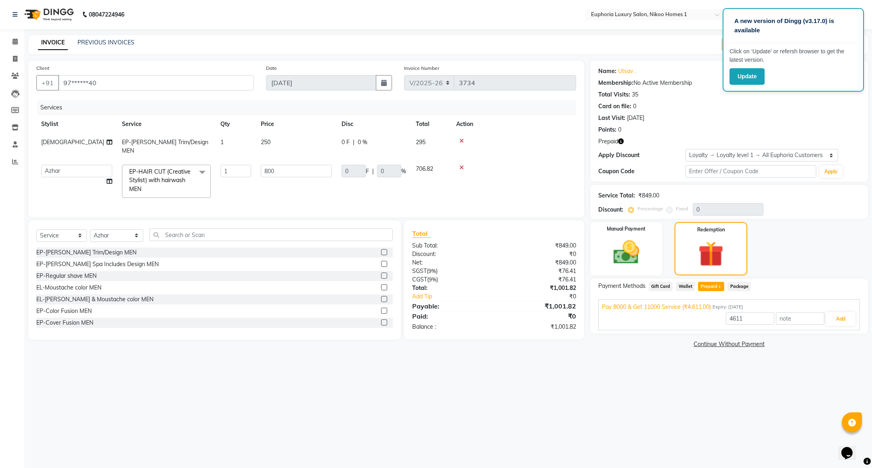
click at [282, 178] on td "800" at bounding box center [296, 181] width 81 height 43
select select "78112"
click at [651, 251] on div "Manual Payment" at bounding box center [627, 248] width 76 height 55
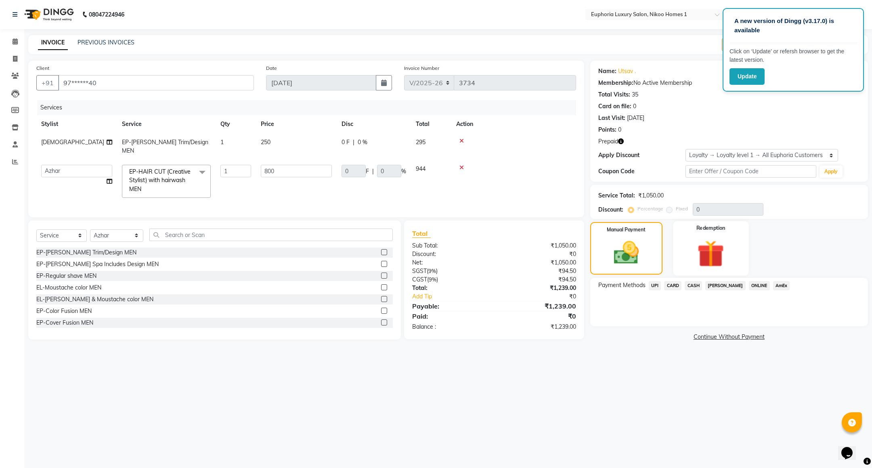
click at [725, 254] on img at bounding box center [711, 254] width 44 height 34
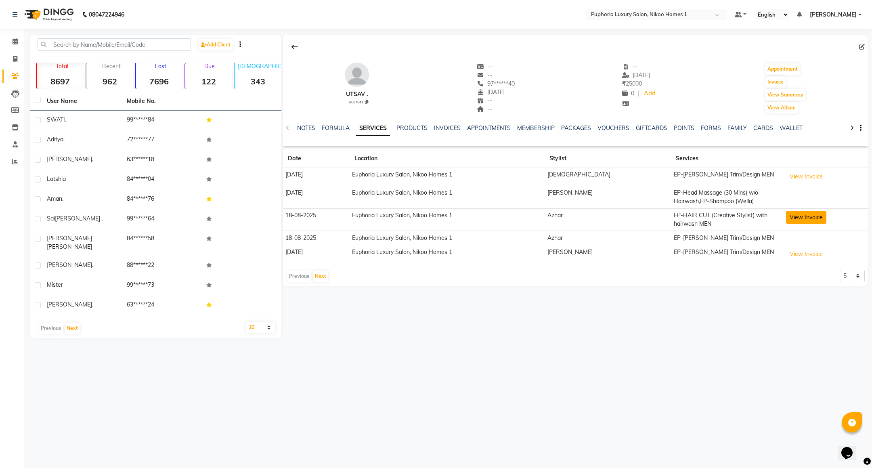
click at [787, 218] on button "View Invoice" at bounding box center [806, 217] width 40 height 13
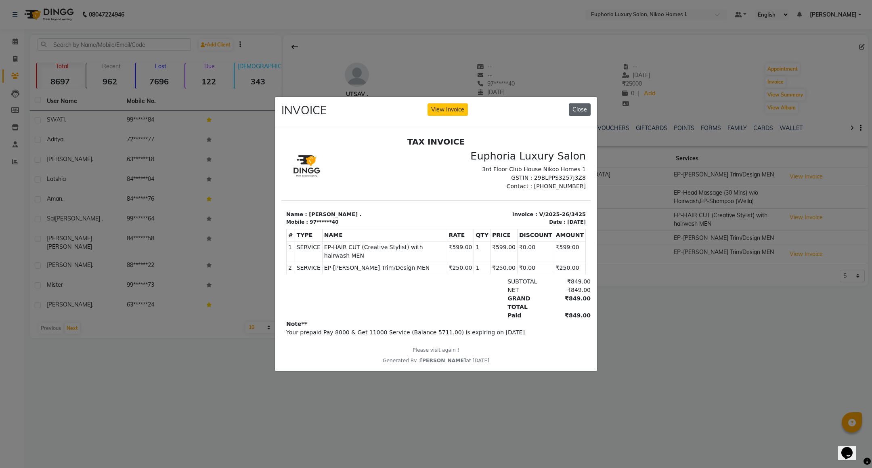
click at [584, 104] on button "Close" at bounding box center [580, 109] width 22 height 13
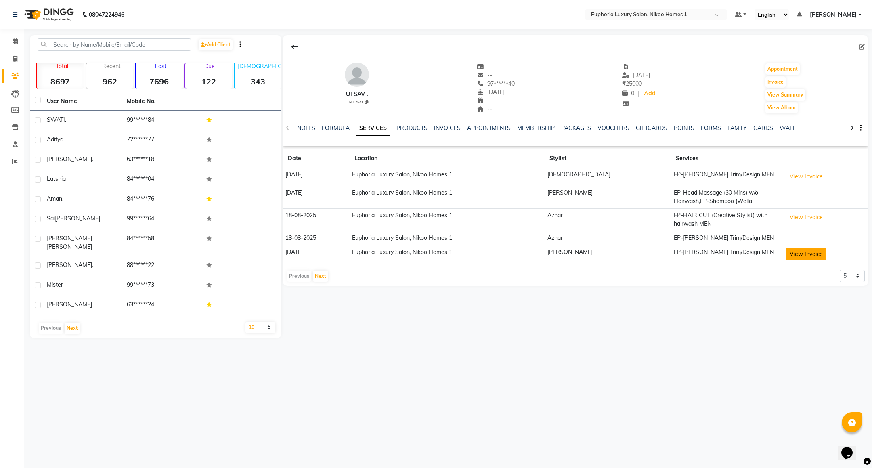
click at [811, 260] on button "View Invoice" at bounding box center [806, 254] width 40 height 13
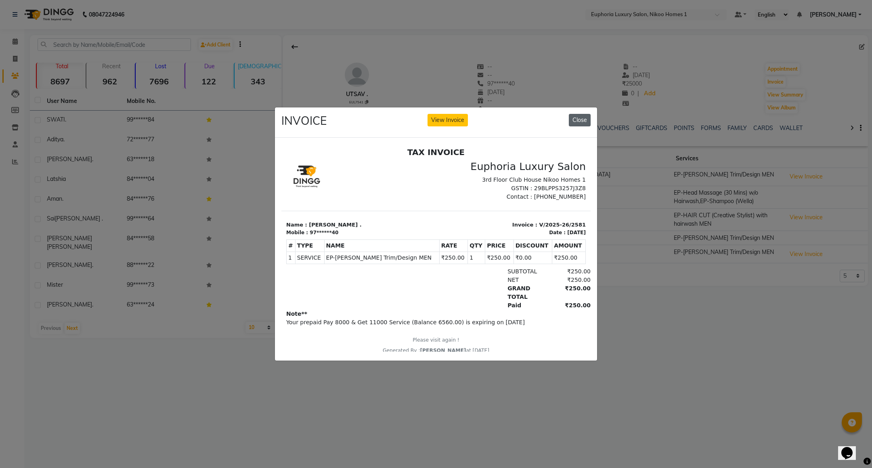
click at [584, 115] on button "Close" at bounding box center [580, 120] width 22 height 13
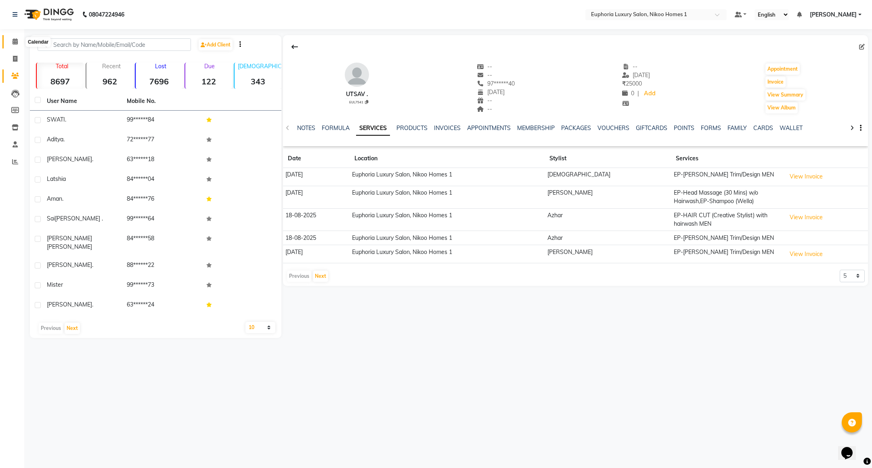
click at [15, 42] on icon at bounding box center [15, 41] width 5 height 6
